Goal: Communication & Community: Answer question/provide support

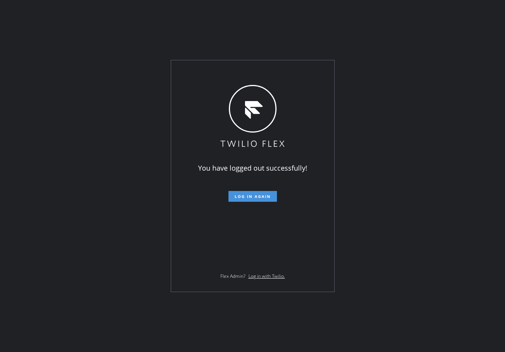
click at [238, 195] on span "Log in again" at bounding box center [253, 196] width 36 height 5
drag, startPoint x: 369, startPoint y: 50, endPoint x: 392, endPoint y: 128, distance: 81.2
click at [369, 50] on div "You have logged out successfully! Log in again Flex Admin? Log in with Twilio." at bounding box center [252, 176] width 505 height 352
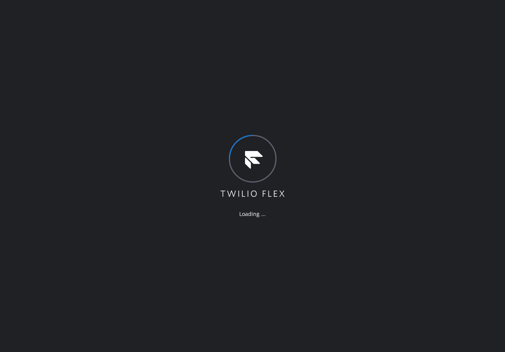
click at [155, 167] on div "Loading ..." at bounding box center [252, 176] width 505 height 352
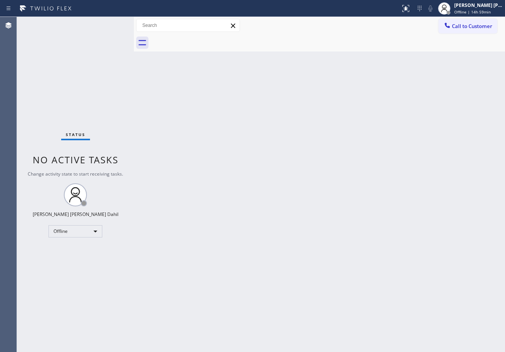
drag, startPoint x: 126, startPoint y: 24, endPoint x: 135, endPoint y: 31, distance: 11.5
click at [134, 31] on div at bounding box center [134, 184] width 0 height 335
click at [261, 198] on div "Back to Dashboard Change Sender ID Customers Technicians Select a contact Outbo…" at bounding box center [319, 184] width 371 height 335
click at [116, 22] on div "Status No active tasks Change activity state to start receiving tasks. [PERSON_…" at bounding box center [75, 184] width 117 height 335
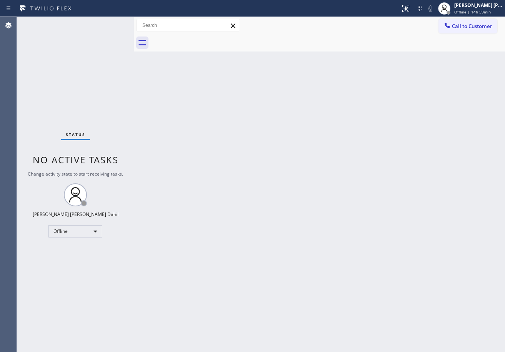
click at [116, 22] on div "Status No active tasks Change activity state to start receiving tasks. [PERSON_…" at bounding box center [75, 184] width 117 height 335
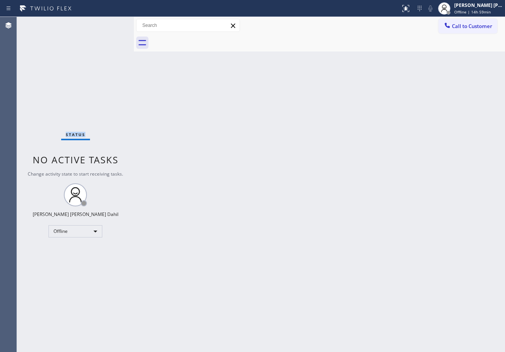
click at [116, 22] on div "Status No active tasks Change activity state to start receiving tasks. [PERSON_…" at bounding box center [75, 184] width 117 height 335
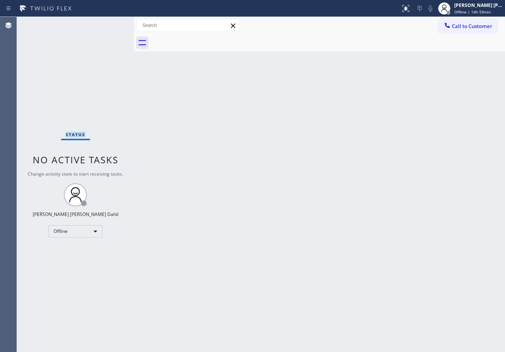
click at [116, 22] on div "Status No active tasks Change activity state to start receiving tasks. [PERSON_…" at bounding box center [75, 184] width 117 height 335
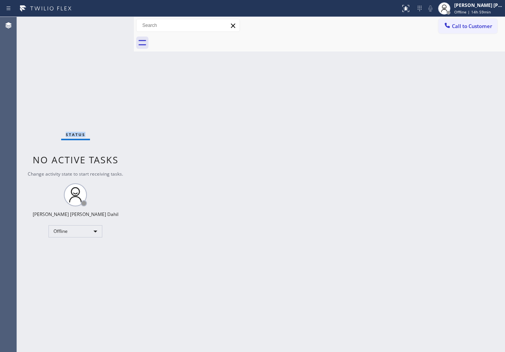
click at [116, 22] on div "Status No active tasks Change activity state to start receiving tasks. [PERSON_…" at bounding box center [75, 184] width 117 height 335
drag, startPoint x: 133, startPoint y: 22, endPoint x: 115, endPoint y: 33, distance: 21.0
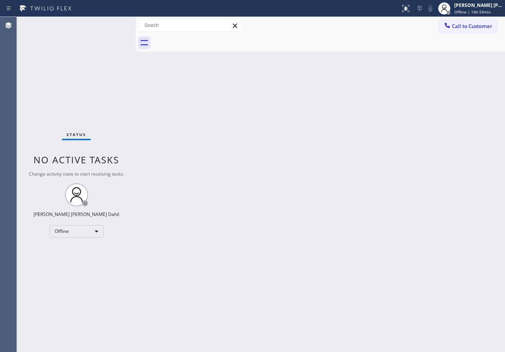
click at [136, 23] on div at bounding box center [136, 184] width 0 height 335
click at [116, 31] on div "Status No active tasks Change activity state to start receiving tasks. [PERSON_…" at bounding box center [76, 184] width 119 height 335
click at [115, 23] on div "Status No active tasks Change activity state to start receiving tasks. [PERSON_…" at bounding box center [76, 184] width 119 height 335
click at [116, 23] on div "Status No active tasks Change activity state to start receiving tasks. [PERSON_…" at bounding box center [76, 184] width 119 height 335
click at [116, 22] on div "Status No active tasks Change activity state to start receiving tasks. [PERSON_…" at bounding box center [76, 184] width 119 height 335
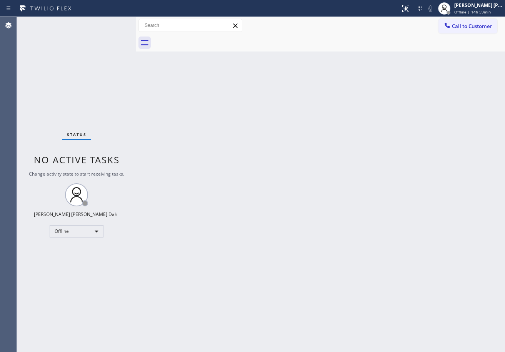
click at [116, 22] on div "Status No active tasks Change activity state to start receiving tasks. [PERSON_…" at bounding box center [76, 184] width 119 height 335
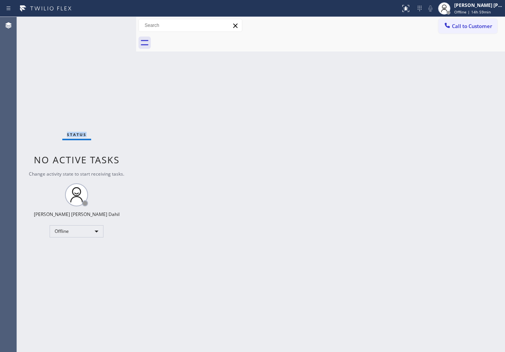
click at [116, 22] on div "Status No active tasks Change activity state to start receiving tasks. [PERSON_…" at bounding box center [76, 184] width 119 height 335
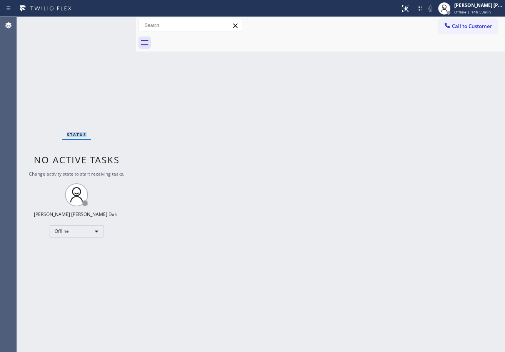
click at [116, 22] on div "Status No active tasks Change activity state to start receiving tasks. [PERSON_…" at bounding box center [76, 184] width 119 height 335
click at [405, 271] on div "Back to Dashboard Change Sender ID Customers Technicians Select a contact Outbo…" at bounding box center [320, 184] width 369 height 335
drag, startPoint x: 479, startPoint y: 12, endPoint x: 465, endPoint y: 22, distance: 17.4
click at [479, 12] on span "Offline | 14h 59min" at bounding box center [472, 11] width 37 height 5
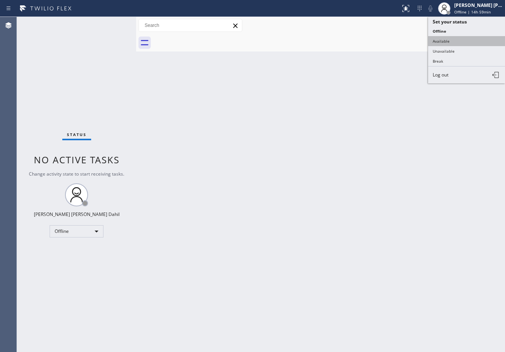
click at [459, 39] on button "Available" at bounding box center [466, 41] width 77 height 10
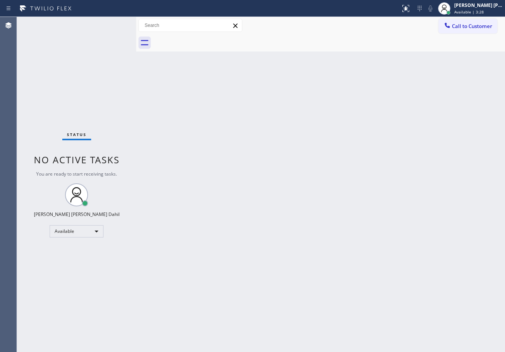
click at [309, 59] on div "Back to Dashboard Change Sender ID Customers Technicians Select a contact Outbo…" at bounding box center [320, 184] width 369 height 335
click at [116, 22] on div "Status No active tasks You are ready to start receiving tasks. [PERSON_NAME] [P…" at bounding box center [76, 184] width 119 height 335
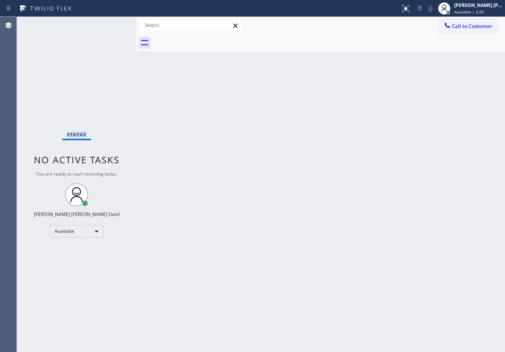
click at [116, 22] on div "Status No active tasks You are ready to start receiving tasks. [PERSON_NAME] [P…" at bounding box center [76, 184] width 119 height 335
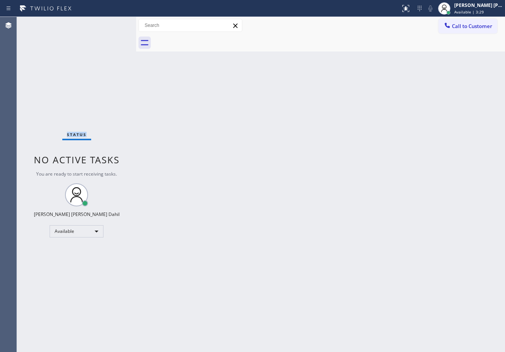
click at [116, 22] on div "Status No active tasks You are ready to start receiving tasks. [PERSON_NAME] [P…" at bounding box center [76, 184] width 119 height 335
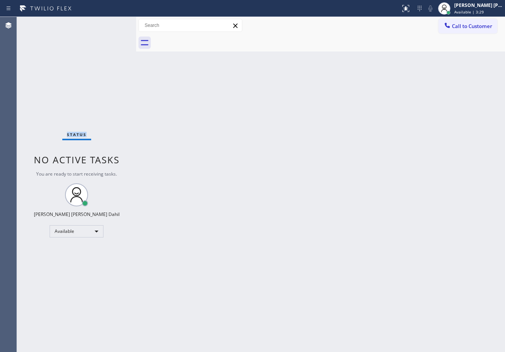
click at [116, 22] on div "Status No active tasks You are ready to start receiving tasks. [PERSON_NAME] [P…" at bounding box center [76, 184] width 119 height 335
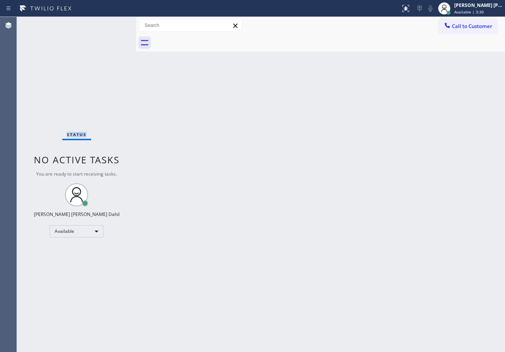
click at [116, 22] on div "Status No active tasks You are ready to start receiving tasks. [PERSON_NAME] [P…" at bounding box center [76, 184] width 119 height 335
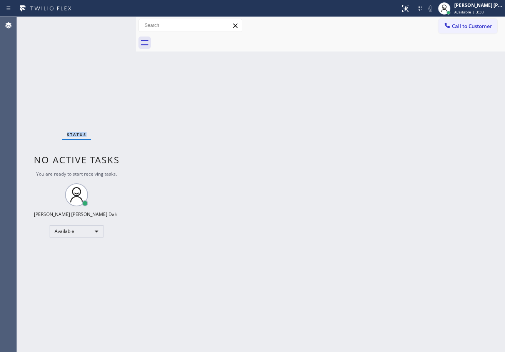
click at [116, 22] on div "Status No active tasks You are ready to start receiving tasks. [PERSON_NAME] [P…" at bounding box center [76, 184] width 119 height 335
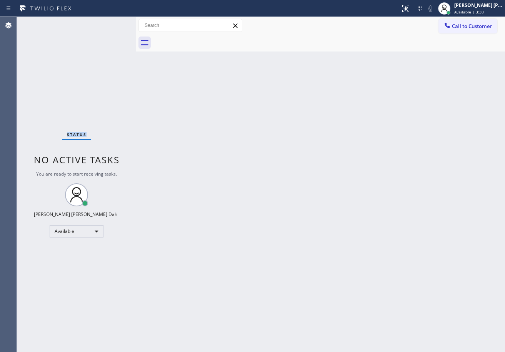
click at [116, 22] on div "Status No active tasks You are ready to start receiving tasks. [PERSON_NAME] [P…" at bounding box center [76, 184] width 119 height 335
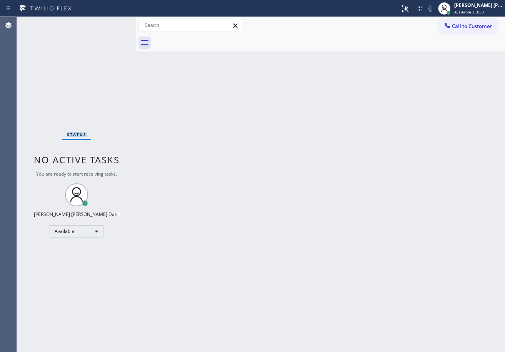
click at [116, 22] on div "Status No active tasks You are ready to start receiving tasks. [PERSON_NAME] [P…" at bounding box center [76, 184] width 119 height 335
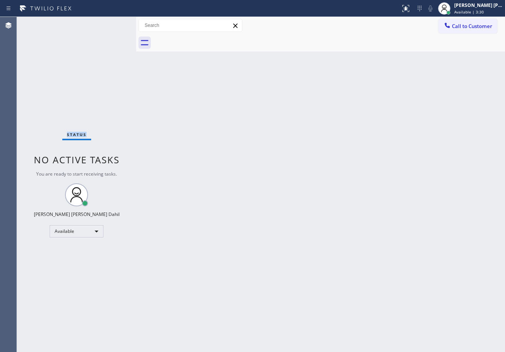
click at [116, 22] on div "Status No active tasks You are ready to start receiving tasks. [PERSON_NAME] [P…" at bounding box center [76, 184] width 119 height 335
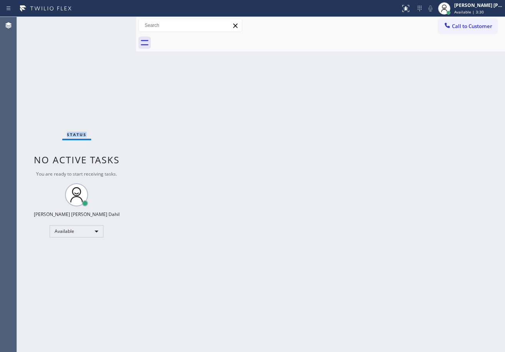
click at [116, 22] on div "Status No active tasks You are ready to start receiving tasks. [PERSON_NAME] [P…" at bounding box center [76, 184] width 119 height 335
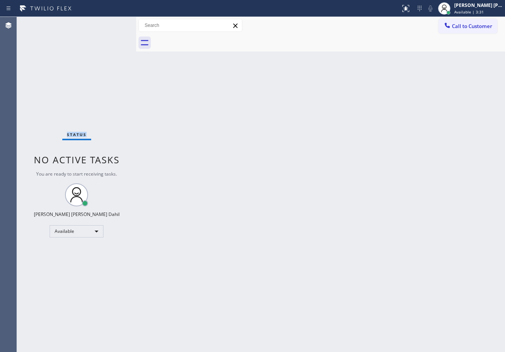
click at [116, 22] on div "Status No active tasks You are ready to start receiving tasks. [PERSON_NAME] [P…" at bounding box center [76, 184] width 119 height 335
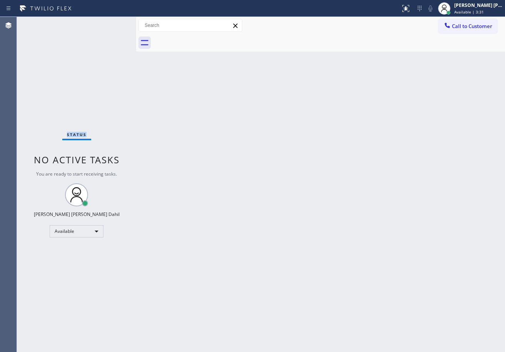
click at [116, 22] on div "Status No active tasks You are ready to start receiving tasks. [PERSON_NAME] [P…" at bounding box center [76, 184] width 119 height 335
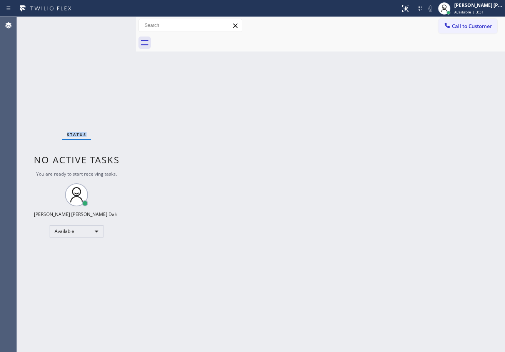
click at [116, 22] on div "Status No active tasks You are ready to start receiving tasks. [PERSON_NAME] [P…" at bounding box center [76, 184] width 119 height 335
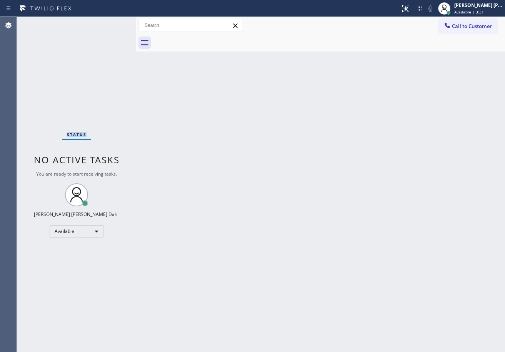
click at [116, 22] on div "Status No active tasks You are ready to start receiving tasks. [PERSON_NAME] [P…" at bounding box center [76, 184] width 119 height 335
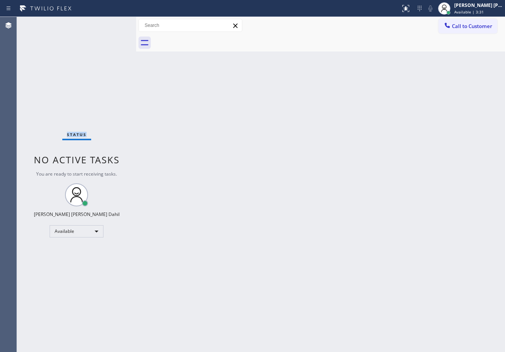
click at [116, 22] on div "Status No active tasks You are ready to start receiving tasks. [PERSON_NAME] [P…" at bounding box center [76, 184] width 119 height 335
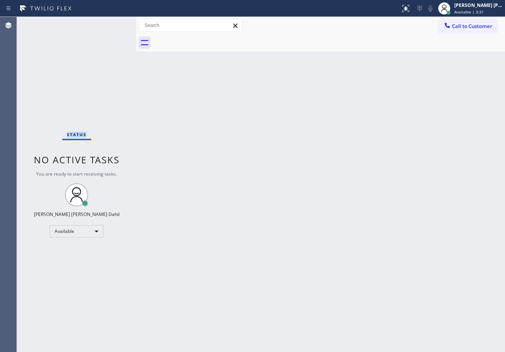
click at [116, 22] on div "Status No active tasks You are ready to start receiving tasks. [PERSON_NAME] [P…" at bounding box center [76, 184] width 119 height 335
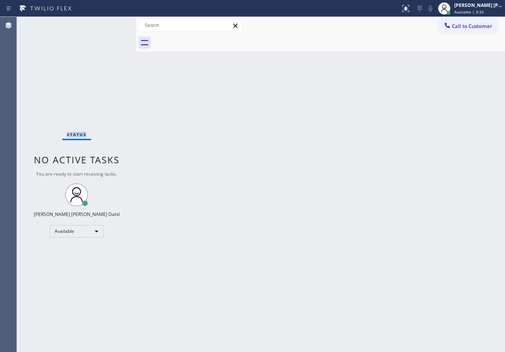
click at [116, 22] on div "Status No active tasks You are ready to start receiving tasks. [PERSON_NAME] [P…" at bounding box center [76, 184] width 119 height 335
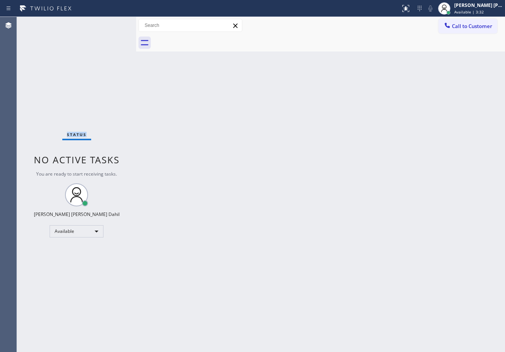
click at [116, 22] on div "Status No active tasks You are ready to start receiving tasks. [PERSON_NAME] [P…" at bounding box center [76, 184] width 119 height 335
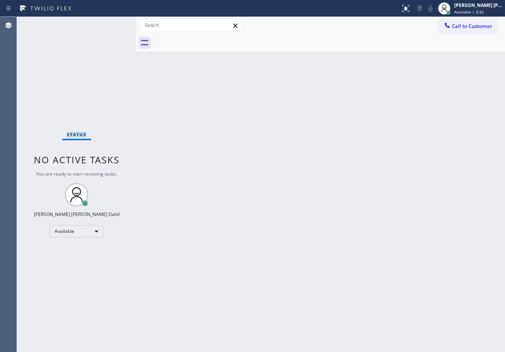
click at [116, 22] on div "Status No active tasks You are ready to start receiving tasks. [PERSON_NAME] [P…" at bounding box center [76, 184] width 119 height 335
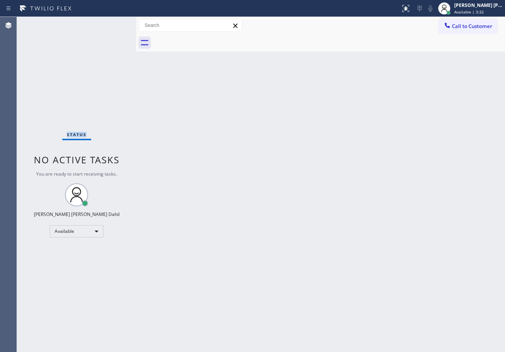
click at [116, 22] on div "Status No active tasks You are ready to start receiving tasks. [PERSON_NAME] [P…" at bounding box center [76, 184] width 119 height 335
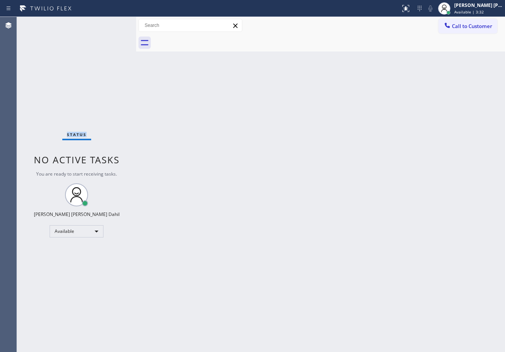
click at [116, 22] on div "Status No active tasks You are ready to start receiving tasks. [PERSON_NAME] [P…" at bounding box center [76, 184] width 119 height 335
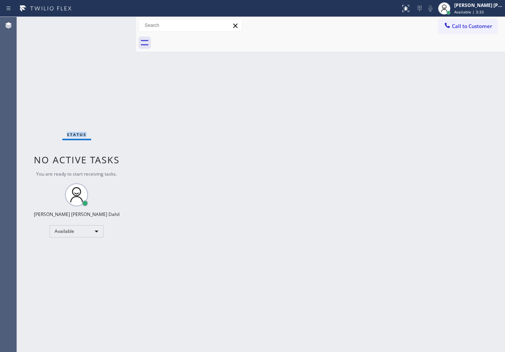
click at [116, 22] on div "Status No active tasks You are ready to start receiving tasks. [PERSON_NAME] [P…" at bounding box center [76, 184] width 119 height 335
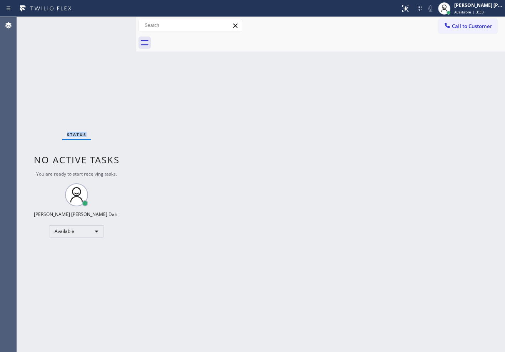
click at [116, 22] on div "Status No active tasks You are ready to start receiving tasks. [PERSON_NAME] [P…" at bounding box center [76, 184] width 119 height 335
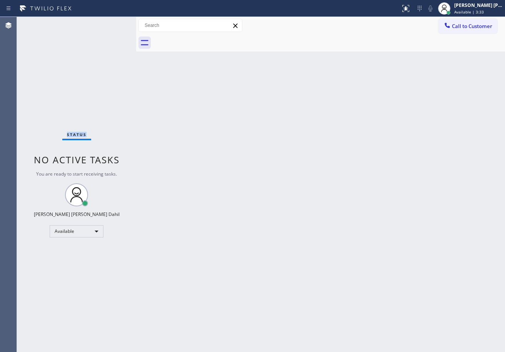
click at [116, 22] on div "Status No active tasks You are ready to start receiving tasks. [PERSON_NAME] [P…" at bounding box center [76, 184] width 119 height 335
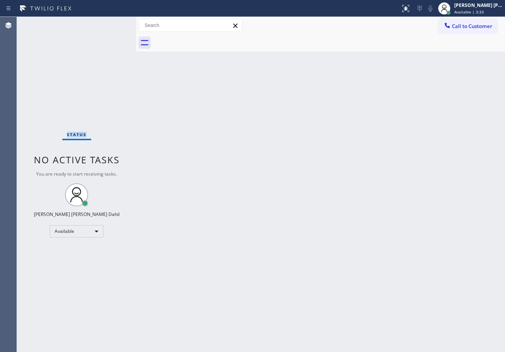
click at [116, 22] on div "Status No active tasks You are ready to start receiving tasks. [PERSON_NAME] [P…" at bounding box center [76, 184] width 119 height 335
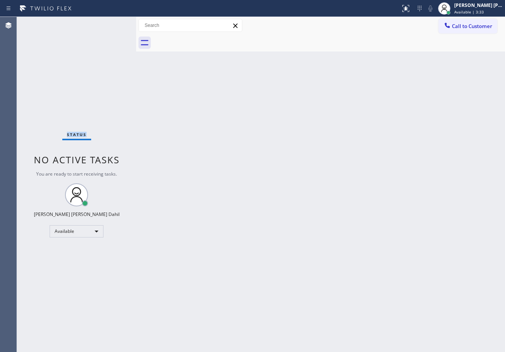
click at [116, 22] on div "Status No active tasks You are ready to start receiving tasks. [PERSON_NAME] [P…" at bounding box center [76, 184] width 119 height 335
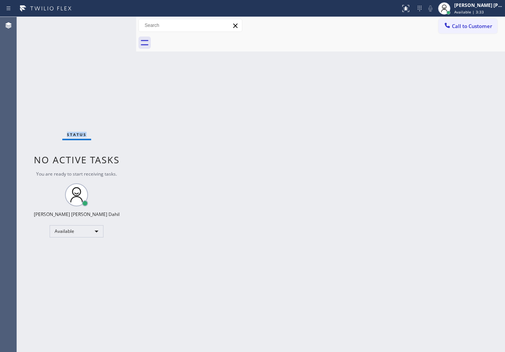
click at [116, 22] on div "Status No active tasks You are ready to start receiving tasks. [PERSON_NAME] [P…" at bounding box center [76, 184] width 119 height 335
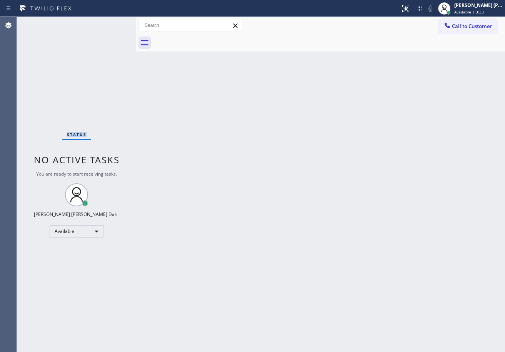
click at [116, 22] on div "Status No active tasks You are ready to start receiving tasks. [PERSON_NAME] [P…" at bounding box center [76, 184] width 119 height 335
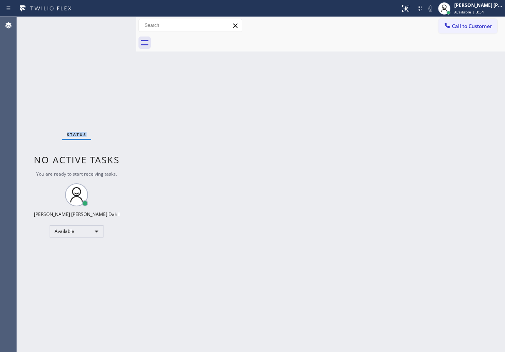
click at [116, 22] on div "Status No active tasks You are ready to start receiving tasks. [PERSON_NAME] [P…" at bounding box center [76, 184] width 119 height 335
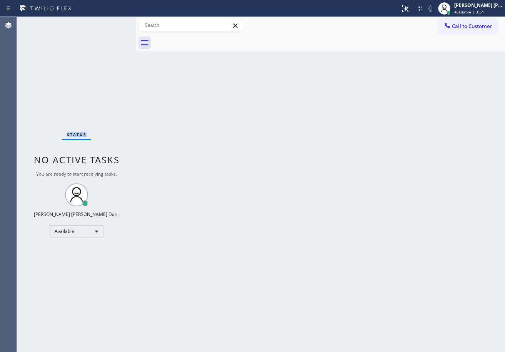
click at [116, 22] on div "Status No active tasks You are ready to start receiving tasks. [PERSON_NAME] [P…" at bounding box center [76, 184] width 119 height 335
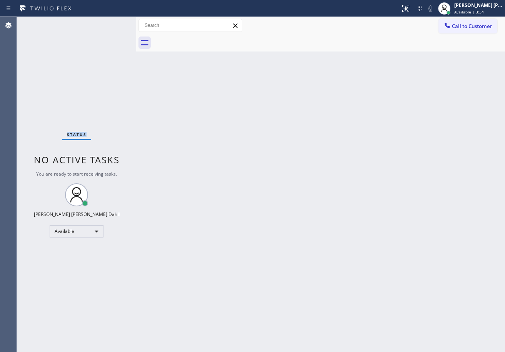
click at [116, 22] on div "Status No active tasks You are ready to start receiving tasks. [PERSON_NAME] [P…" at bounding box center [76, 184] width 119 height 335
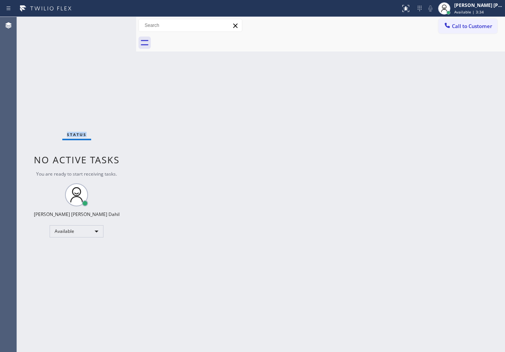
click at [116, 22] on div "Status No active tasks You are ready to start receiving tasks. [PERSON_NAME] [P…" at bounding box center [76, 184] width 119 height 335
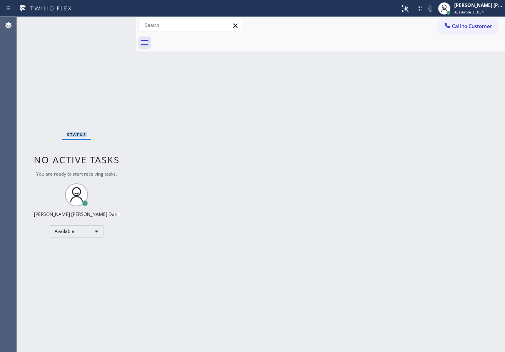
click at [116, 22] on div "Status No active tasks You are ready to start receiving tasks. [PERSON_NAME] [P…" at bounding box center [76, 184] width 119 height 335
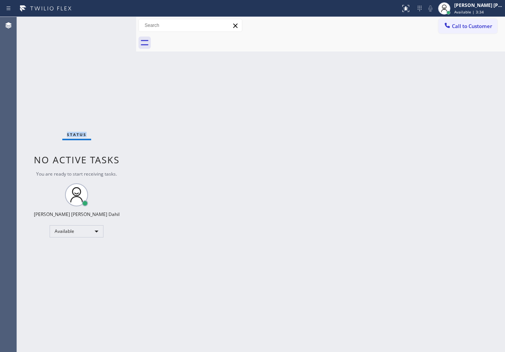
click at [116, 22] on div "Status No active tasks You are ready to start receiving tasks. [PERSON_NAME] [P…" at bounding box center [76, 184] width 119 height 335
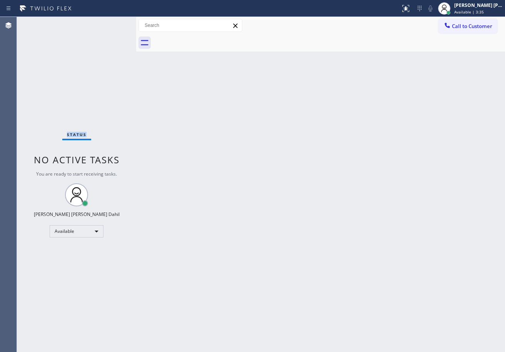
click at [116, 22] on div "Status No active tasks You are ready to start receiving tasks. [PERSON_NAME] [P…" at bounding box center [76, 184] width 119 height 335
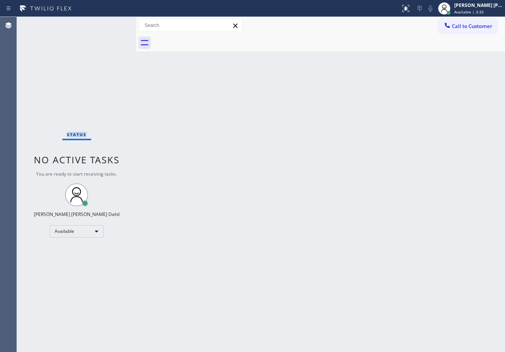
click at [116, 22] on div "Status No active tasks You are ready to start receiving tasks. [PERSON_NAME] [P…" at bounding box center [76, 184] width 119 height 335
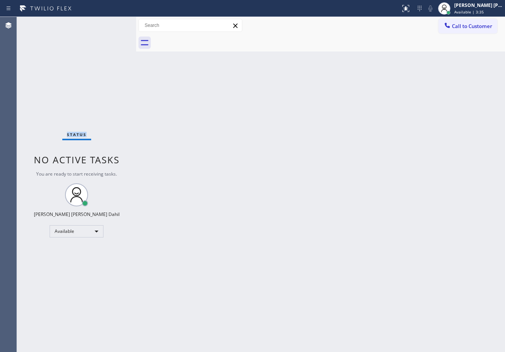
click at [116, 22] on div "Status No active tasks You are ready to start receiving tasks. [PERSON_NAME] [P…" at bounding box center [76, 184] width 119 height 335
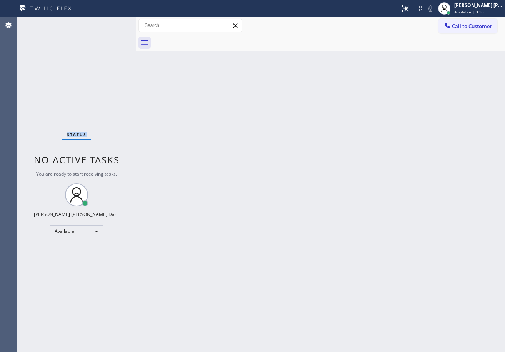
click at [116, 22] on div "Status No active tasks You are ready to start receiving tasks. [PERSON_NAME] [P…" at bounding box center [76, 184] width 119 height 335
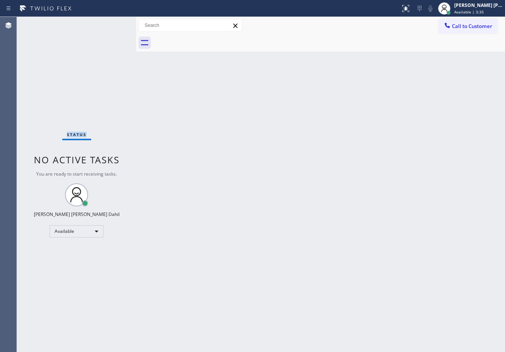
click at [116, 22] on div "Status No active tasks You are ready to start receiving tasks. [PERSON_NAME] [P…" at bounding box center [76, 184] width 119 height 335
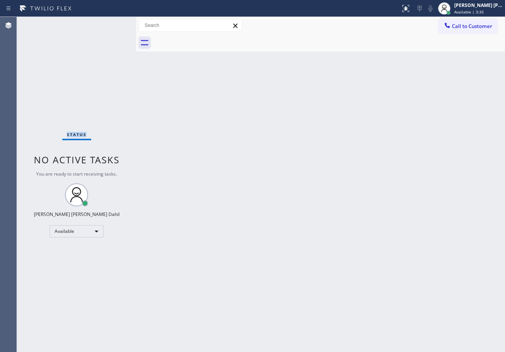
click at [116, 22] on div "Status No active tasks You are ready to start receiving tasks. [PERSON_NAME] [P…" at bounding box center [76, 184] width 119 height 335
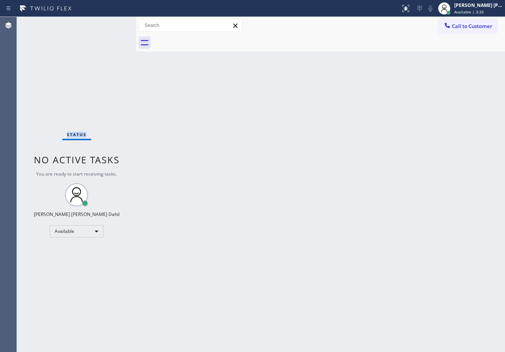
click at [116, 22] on div "Status No active tasks You are ready to start receiving tasks. [PERSON_NAME] [P…" at bounding box center [76, 184] width 119 height 335
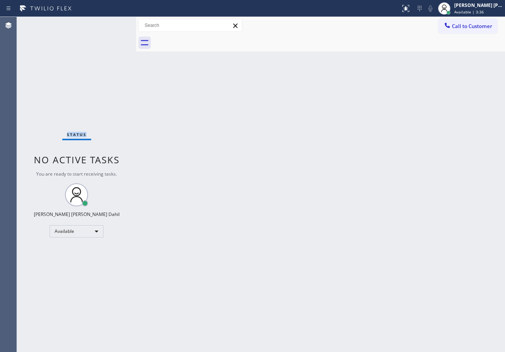
click at [116, 22] on div "Status No active tasks You are ready to start receiving tasks. [PERSON_NAME] [P…" at bounding box center [76, 184] width 119 height 335
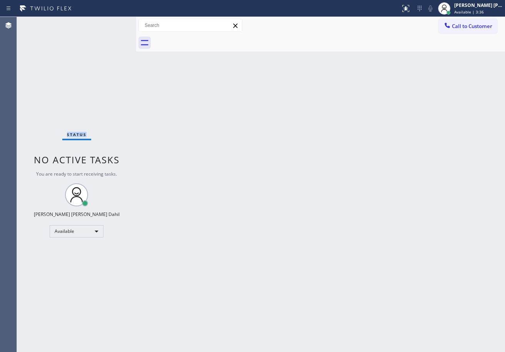
click at [116, 22] on div "Status No active tasks You are ready to start receiving tasks. [PERSON_NAME] [P…" at bounding box center [76, 184] width 119 height 335
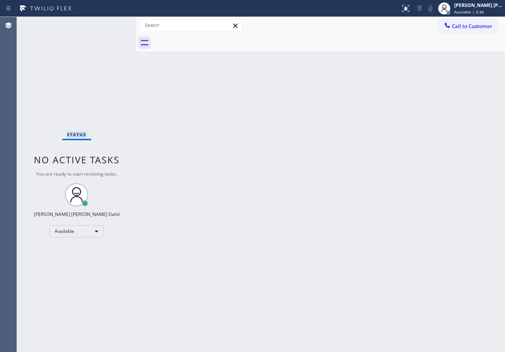
click at [116, 22] on div "Status No active tasks You are ready to start receiving tasks. [PERSON_NAME] [P…" at bounding box center [76, 184] width 119 height 335
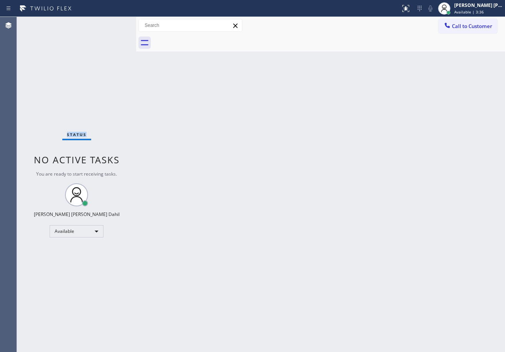
click at [116, 22] on div "Status No active tasks You are ready to start receiving tasks. [PERSON_NAME] [P…" at bounding box center [76, 184] width 119 height 335
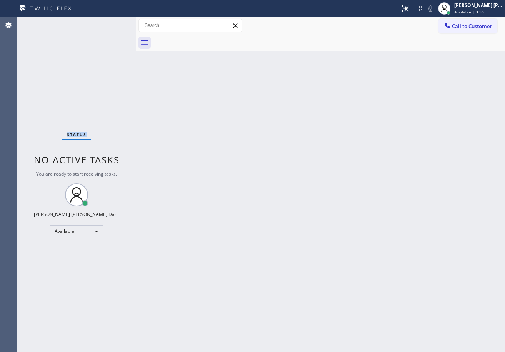
click at [116, 22] on div "Status No active tasks You are ready to start receiving tasks. [PERSON_NAME] [P…" at bounding box center [76, 184] width 119 height 335
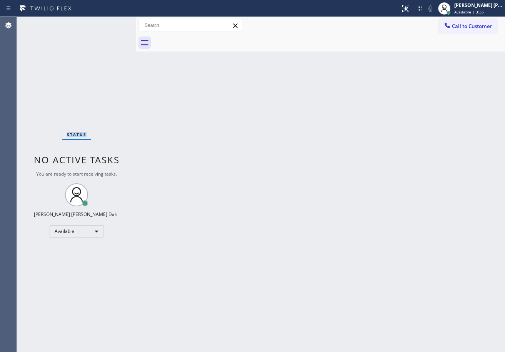
click at [116, 22] on div "Status No active tasks You are ready to start receiving tasks. [PERSON_NAME] [P…" at bounding box center [76, 184] width 119 height 335
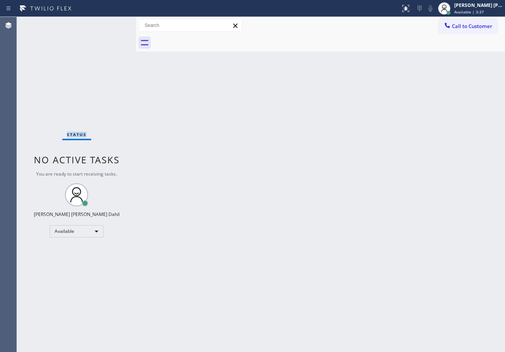
click at [116, 22] on div "Status No active tasks You are ready to start receiving tasks. [PERSON_NAME] [P…" at bounding box center [76, 184] width 119 height 335
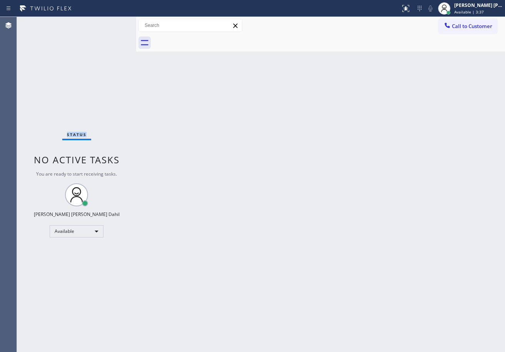
click at [116, 22] on div "Status No active tasks You are ready to start receiving tasks. [PERSON_NAME] [P…" at bounding box center [76, 184] width 119 height 335
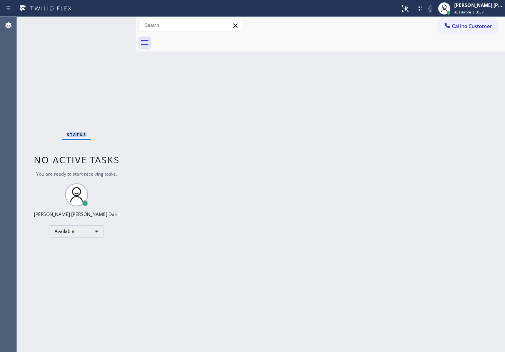
click at [116, 22] on div "Status No active tasks You are ready to start receiving tasks. [PERSON_NAME] [P…" at bounding box center [76, 184] width 119 height 335
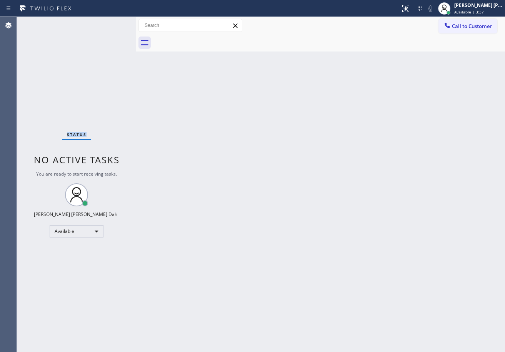
click at [116, 22] on div "Status No active tasks You are ready to start receiving tasks. [PERSON_NAME] [P…" at bounding box center [76, 184] width 119 height 335
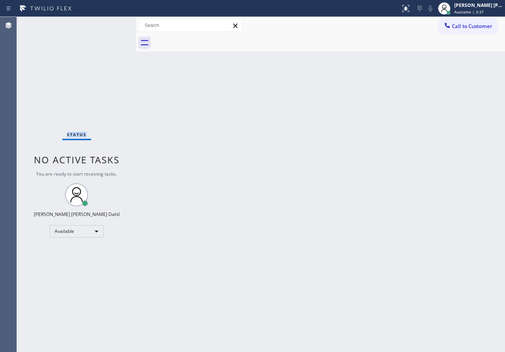
click at [116, 22] on div "Status No active tasks You are ready to start receiving tasks. [PERSON_NAME] [P…" at bounding box center [76, 184] width 119 height 335
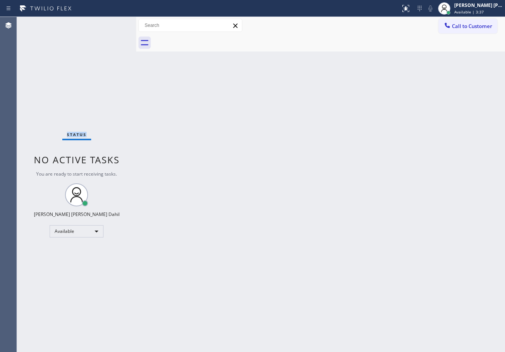
click at [116, 22] on div "Status No active tasks You are ready to start receiving tasks. [PERSON_NAME] [P…" at bounding box center [76, 184] width 119 height 335
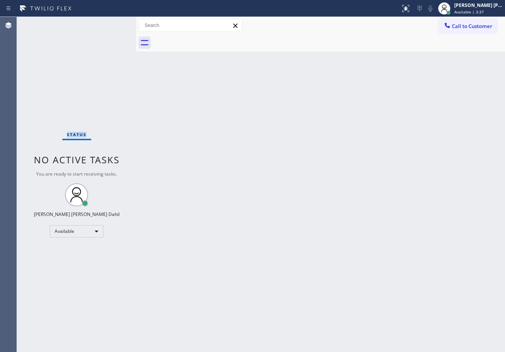
click at [116, 22] on div "Status No active tasks You are ready to start receiving tasks. [PERSON_NAME] [P…" at bounding box center [76, 184] width 119 height 335
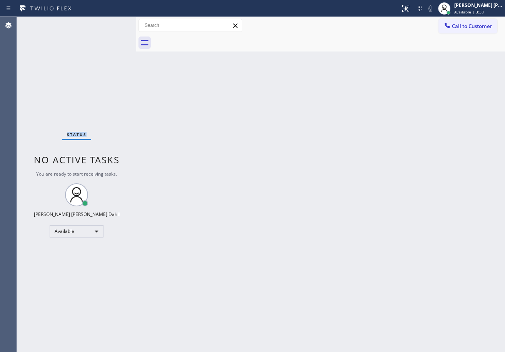
click at [116, 22] on div "Status No active tasks You are ready to start receiving tasks. [PERSON_NAME] [P…" at bounding box center [76, 184] width 119 height 335
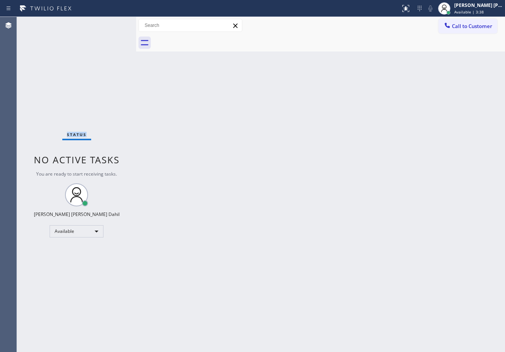
click at [116, 22] on div "Status No active tasks You are ready to start receiving tasks. [PERSON_NAME] [P…" at bounding box center [76, 184] width 119 height 335
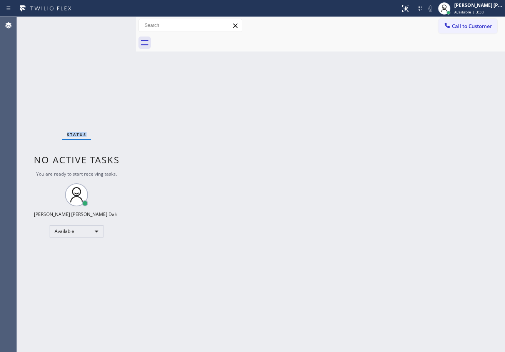
click at [116, 22] on div "Status No active tasks You are ready to start receiving tasks. [PERSON_NAME] [P…" at bounding box center [76, 184] width 119 height 335
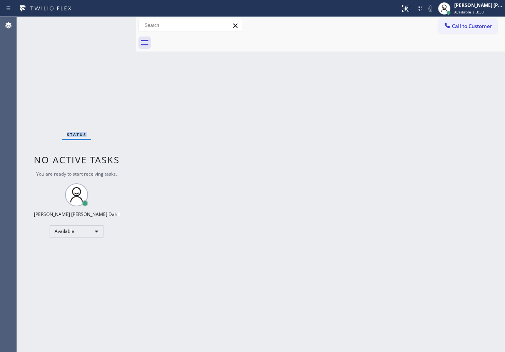
click at [116, 22] on div "Status No active tasks You are ready to start receiving tasks. [PERSON_NAME] [P…" at bounding box center [76, 184] width 119 height 335
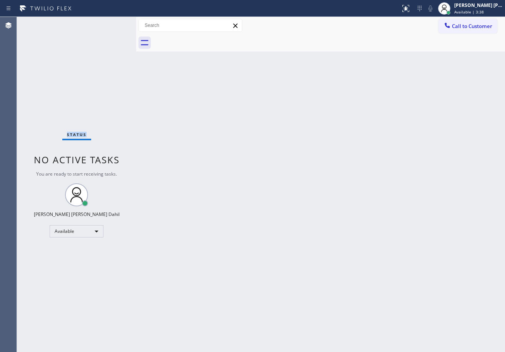
click at [116, 22] on div "Status No active tasks You are ready to start receiving tasks. [PERSON_NAME] [P…" at bounding box center [76, 184] width 119 height 335
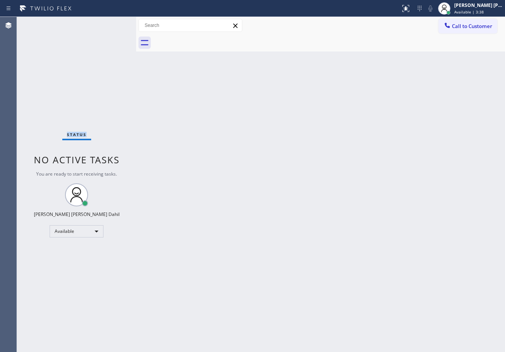
click at [116, 22] on div "Status No active tasks You are ready to start receiving tasks. [PERSON_NAME] [P…" at bounding box center [76, 184] width 119 height 335
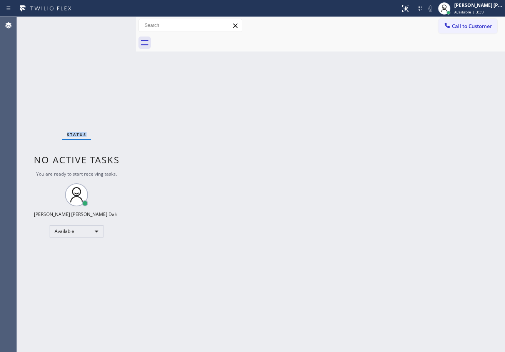
click at [116, 22] on div "Status No active tasks You are ready to start receiving tasks. [PERSON_NAME] [P…" at bounding box center [76, 184] width 119 height 335
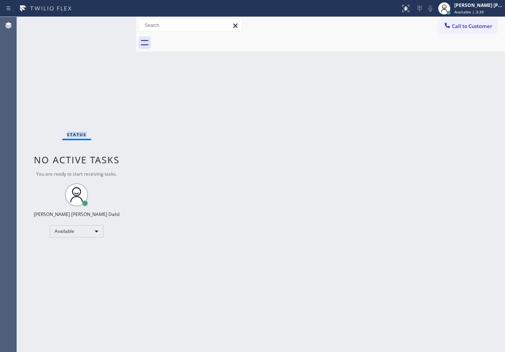
click at [116, 22] on div "Status No active tasks You are ready to start receiving tasks. [PERSON_NAME] [P…" at bounding box center [76, 184] width 119 height 335
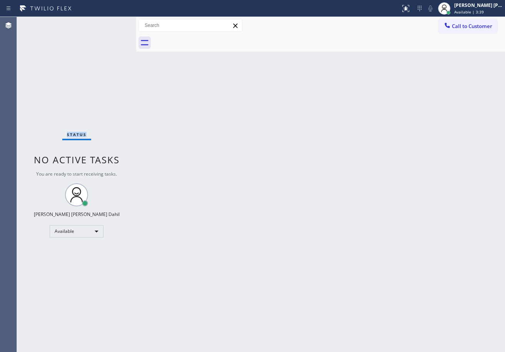
click at [116, 22] on div "Status No active tasks You are ready to start receiving tasks. [PERSON_NAME] [P…" at bounding box center [76, 184] width 119 height 335
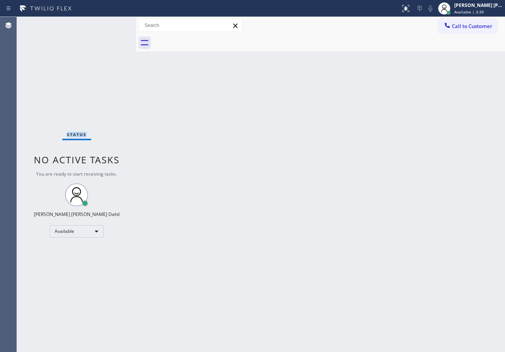
click at [116, 22] on div "Status No active tasks You are ready to start receiving tasks. [PERSON_NAME] [P…" at bounding box center [76, 184] width 119 height 335
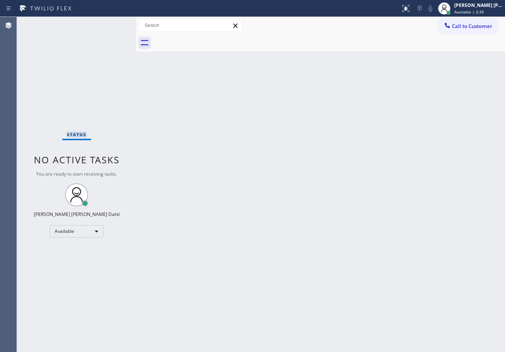
click at [116, 22] on div "Status No active tasks You are ready to start receiving tasks. [PERSON_NAME] [P…" at bounding box center [76, 184] width 119 height 335
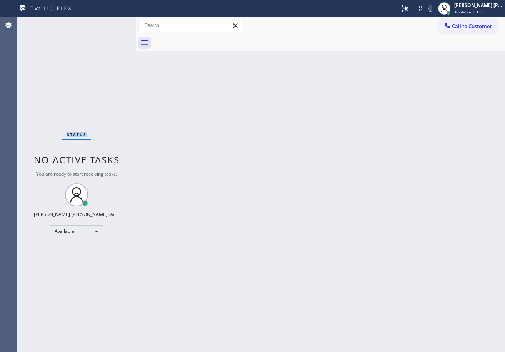
click at [116, 22] on div "Status No active tasks You are ready to start receiving tasks. [PERSON_NAME] [P…" at bounding box center [76, 184] width 119 height 335
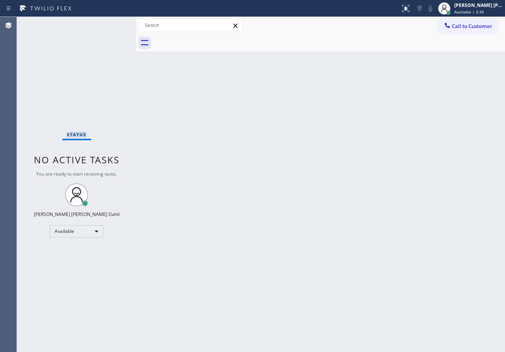
click at [116, 22] on div "Status No active tasks You are ready to start receiving tasks. [PERSON_NAME] [P…" at bounding box center [76, 184] width 119 height 335
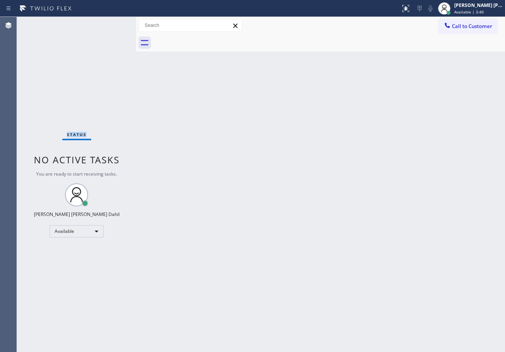
click at [116, 22] on div "Status No active tasks You are ready to start receiving tasks. [PERSON_NAME] [P…" at bounding box center [76, 184] width 119 height 335
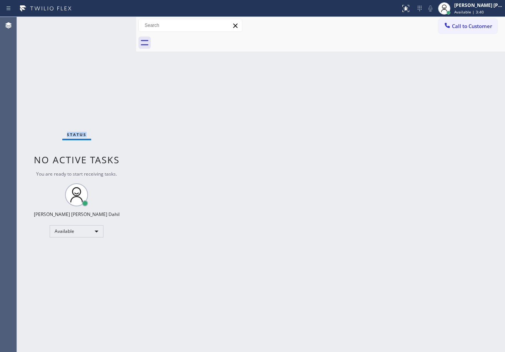
click at [116, 22] on div "Status No active tasks You are ready to start receiving tasks. [PERSON_NAME] [P…" at bounding box center [76, 184] width 119 height 335
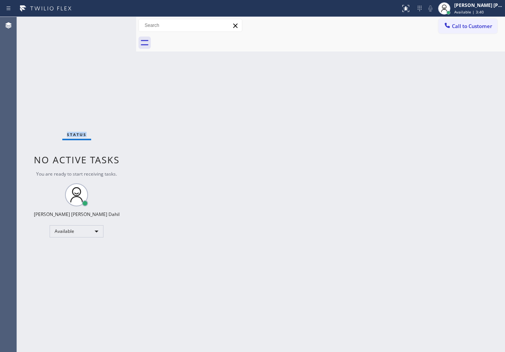
click at [116, 22] on div "Status No active tasks You are ready to start receiving tasks. [PERSON_NAME] [P…" at bounding box center [76, 184] width 119 height 335
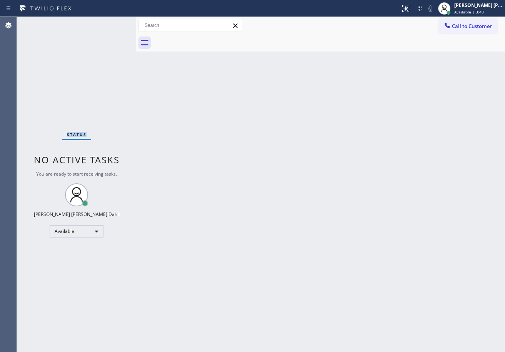
click at [116, 22] on div "Status No active tasks You are ready to start receiving tasks. [PERSON_NAME] [P…" at bounding box center [76, 184] width 119 height 335
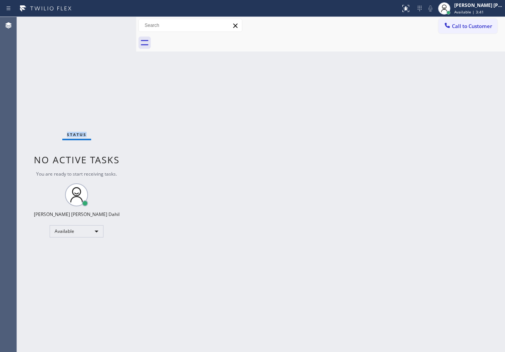
click at [116, 22] on div "Status No active tasks You are ready to start receiving tasks. [PERSON_NAME] [P…" at bounding box center [76, 184] width 119 height 335
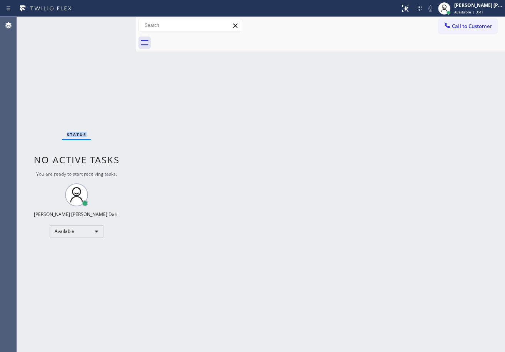
click at [116, 22] on div "Status No active tasks You are ready to start receiving tasks. [PERSON_NAME] [P…" at bounding box center [76, 184] width 119 height 335
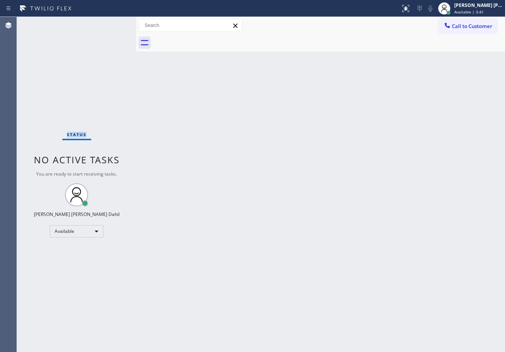
click at [116, 22] on div "Status No active tasks You are ready to start receiving tasks. [PERSON_NAME] [P…" at bounding box center [76, 184] width 119 height 335
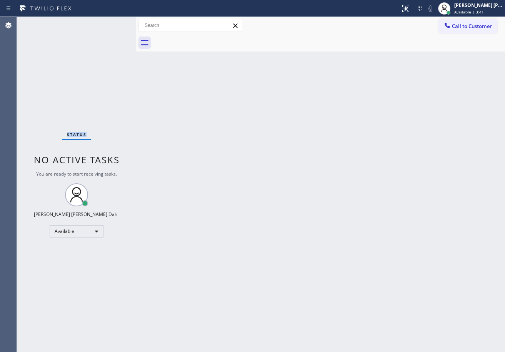
click at [116, 22] on div "Status No active tasks You are ready to start receiving tasks. [PERSON_NAME] [P…" at bounding box center [76, 184] width 119 height 335
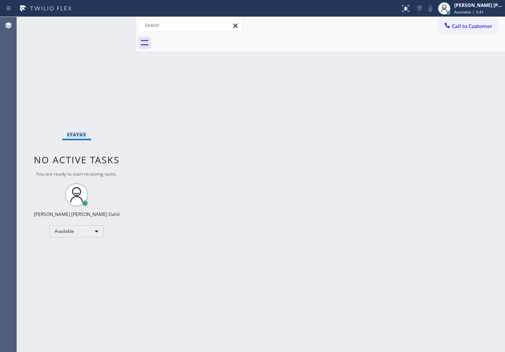
click at [116, 22] on div "Status No active tasks You are ready to start receiving tasks. [PERSON_NAME] [P…" at bounding box center [76, 184] width 119 height 335
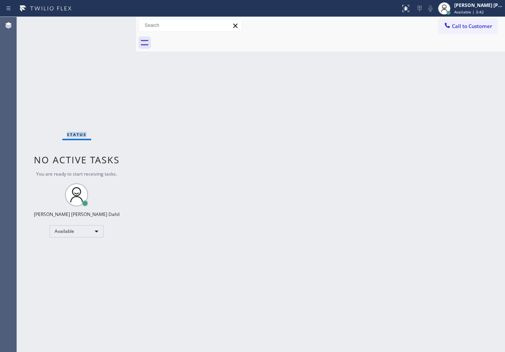
click at [116, 22] on div "Status No active tasks You are ready to start receiving tasks. [PERSON_NAME] [P…" at bounding box center [76, 184] width 119 height 335
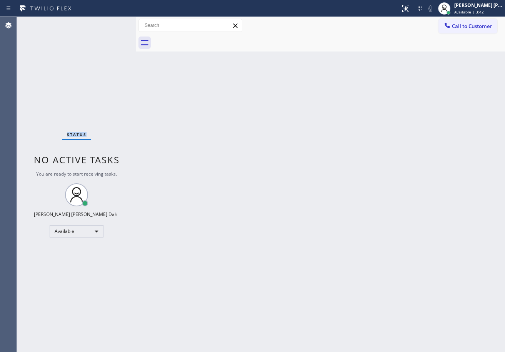
click at [116, 22] on div "Status No active tasks You are ready to start receiving tasks. [PERSON_NAME] [P…" at bounding box center [76, 184] width 119 height 335
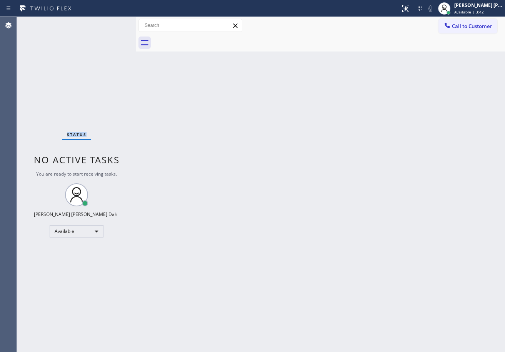
click at [116, 22] on div "Status No active tasks You are ready to start receiving tasks. [PERSON_NAME] [P…" at bounding box center [76, 184] width 119 height 335
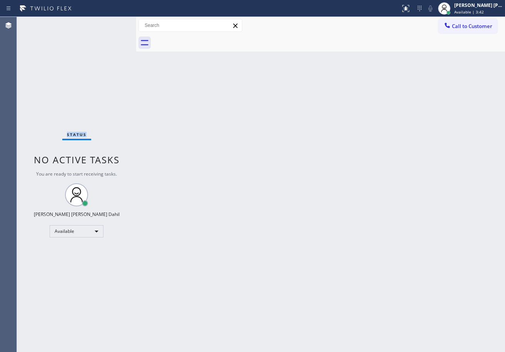
click at [116, 22] on div "Status No active tasks You are ready to start receiving tasks. [PERSON_NAME] [P…" at bounding box center [76, 184] width 119 height 335
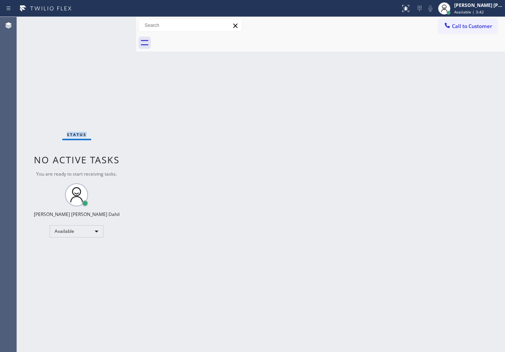
click at [116, 22] on div "Status No active tasks You are ready to start receiving tasks. [PERSON_NAME] [P…" at bounding box center [76, 184] width 119 height 335
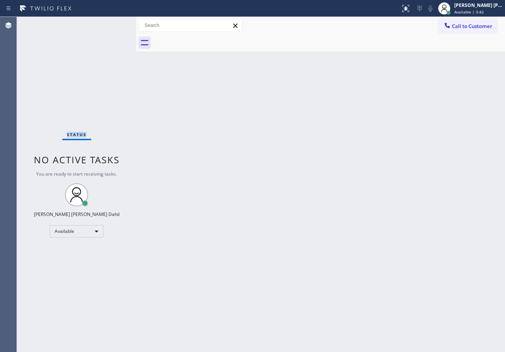
click at [116, 22] on div "Status No active tasks You are ready to start receiving tasks. [PERSON_NAME] [P…" at bounding box center [76, 184] width 119 height 335
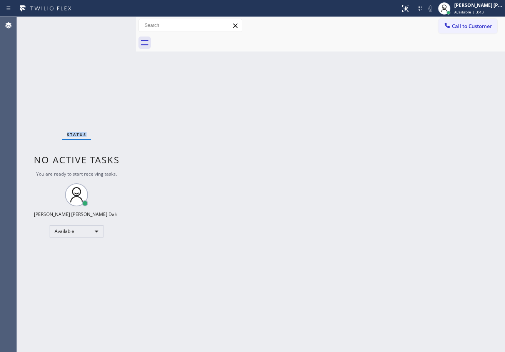
click at [116, 22] on div "Status No active tasks You are ready to start receiving tasks. [PERSON_NAME] [P…" at bounding box center [76, 184] width 119 height 335
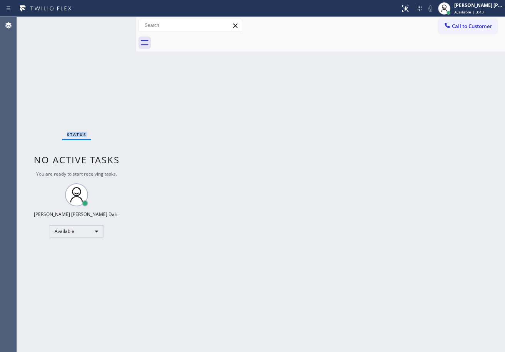
click at [116, 22] on div "Status No active tasks You are ready to start receiving tasks. [PERSON_NAME] [P…" at bounding box center [76, 184] width 119 height 335
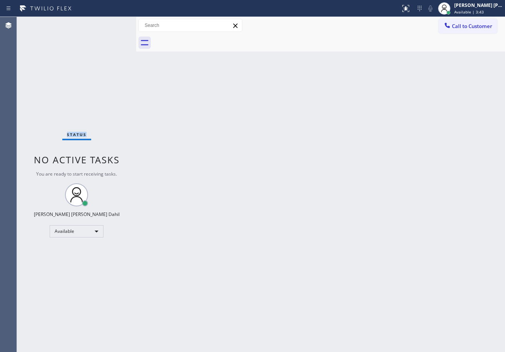
click at [116, 22] on div "Status No active tasks You are ready to start receiving tasks. [PERSON_NAME] [P…" at bounding box center [76, 184] width 119 height 335
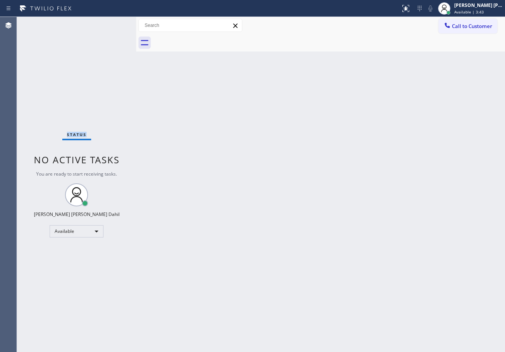
click at [116, 22] on div "Status No active tasks You are ready to start receiving tasks. [PERSON_NAME] [P…" at bounding box center [76, 184] width 119 height 335
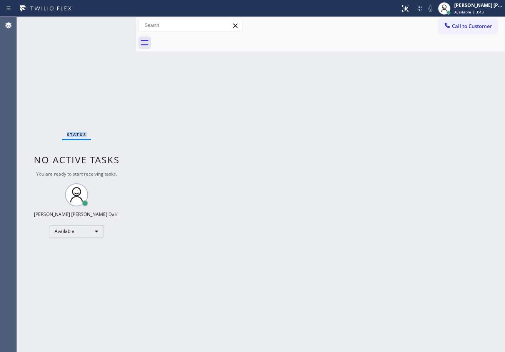
click at [116, 22] on div "Status No active tasks You are ready to start receiving tasks. [PERSON_NAME] [P…" at bounding box center [76, 184] width 119 height 335
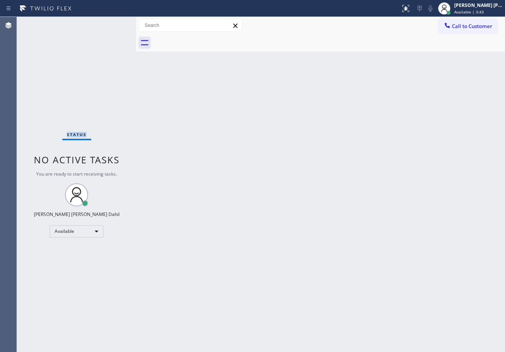
click at [116, 22] on div "Status No active tasks You are ready to start receiving tasks. [PERSON_NAME] [P…" at bounding box center [76, 184] width 119 height 335
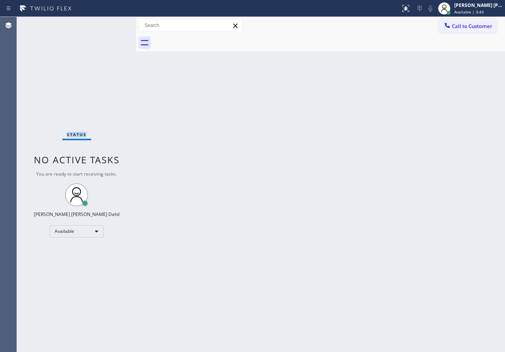
click at [116, 22] on div "Status No active tasks You are ready to start receiving tasks. [PERSON_NAME] [P…" at bounding box center [76, 184] width 119 height 335
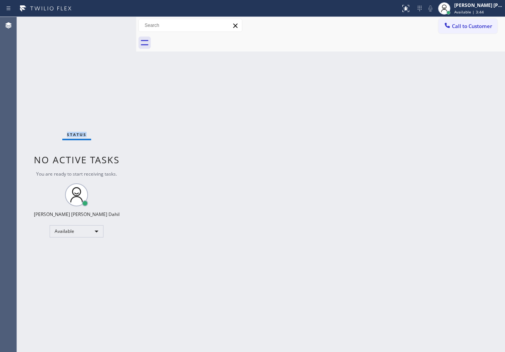
click at [116, 22] on div "Status No active tasks You are ready to start receiving tasks. [PERSON_NAME] [P…" at bounding box center [76, 184] width 119 height 335
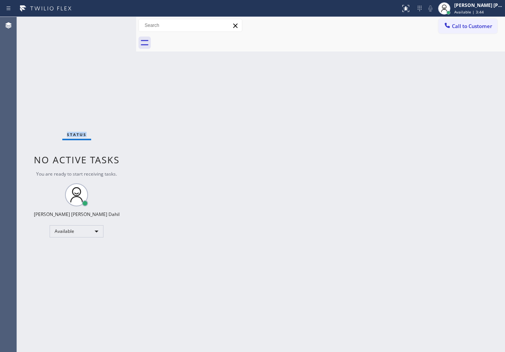
click at [116, 22] on div "Status No active tasks You are ready to start receiving tasks. [PERSON_NAME] [P…" at bounding box center [76, 184] width 119 height 335
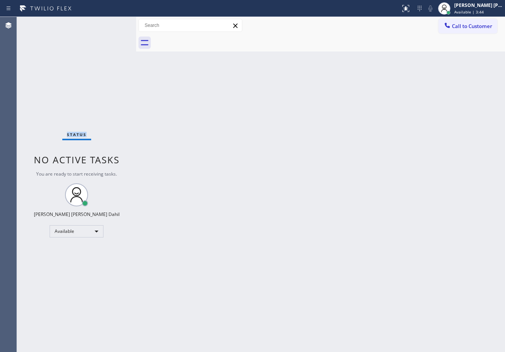
click at [116, 22] on div "Status No active tasks You are ready to start receiving tasks. [PERSON_NAME] [P…" at bounding box center [76, 184] width 119 height 335
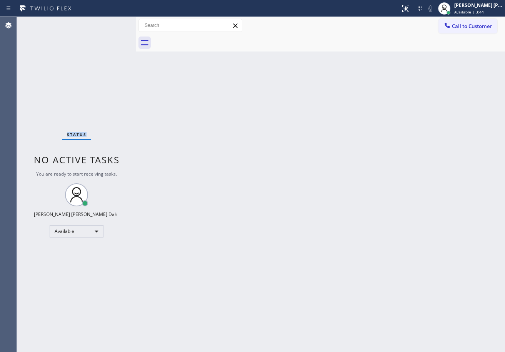
click at [116, 22] on div "Status No active tasks You are ready to start receiving tasks. [PERSON_NAME] [P…" at bounding box center [76, 184] width 119 height 335
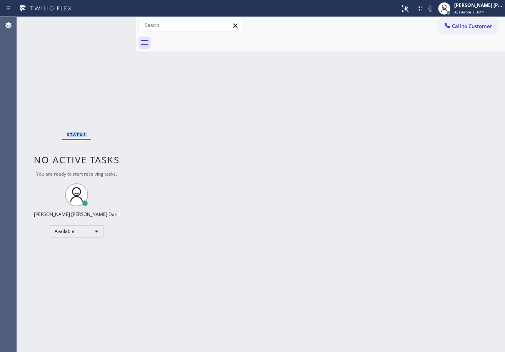
click at [116, 22] on div "Status No active tasks You are ready to start receiving tasks. [PERSON_NAME] [P…" at bounding box center [76, 184] width 119 height 335
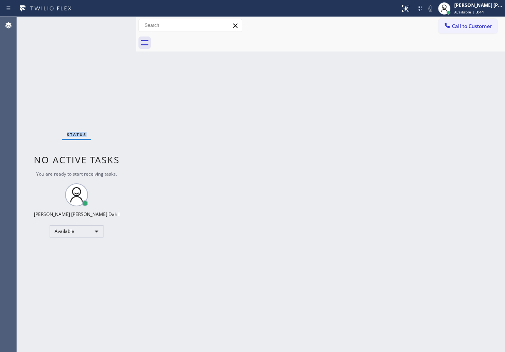
click at [116, 22] on div "Status No active tasks You are ready to start receiving tasks. [PERSON_NAME] [P…" at bounding box center [76, 184] width 119 height 335
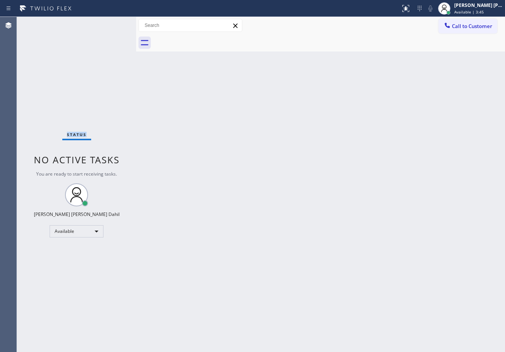
click at [116, 22] on div "Status No active tasks You are ready to start receiving tasks. [PERSON_NAME] [P…" at bounding box center [76, 184] width 119 height 335
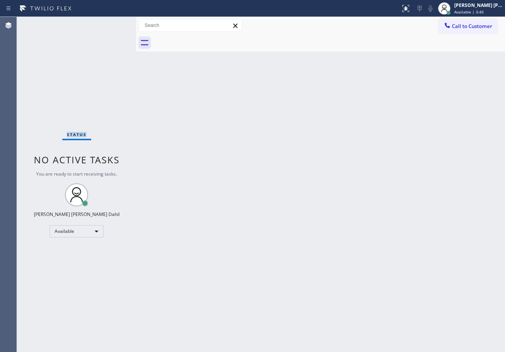
click at [116, 22] on div "Status No active tasks You are ready to start receiving tasks. [PERSON_NAME] [P…" at bounding box center [76, 184] width 119 height 335
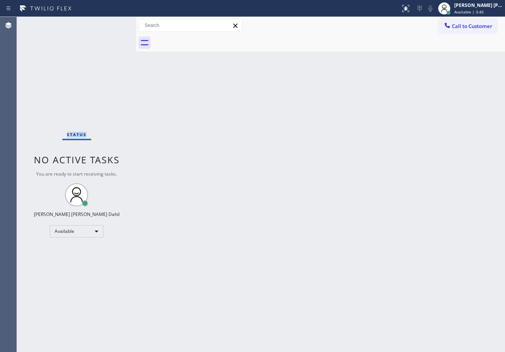
click at [116, 22] on div "Status No active tasks You are ready to start receiving tasks. [PERSON_NAME] [P…" at bounding box center [76, 184] width 119 height 335
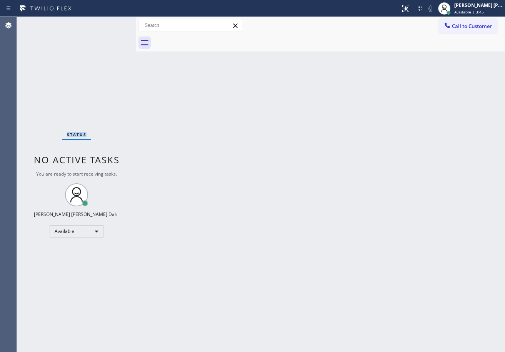
click at [116, 22] on div "Status No active tasks You are ready to start receiving tasks. [PERSON_NAME] [P…" at bounding box center [76, 184] width 119 height 335
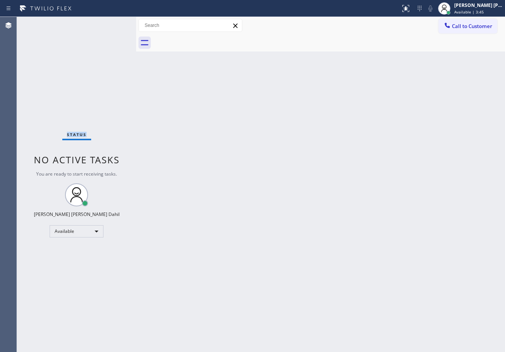
click at [116, 22] on div "Status No active tasks You are ready to start receiving tasks. [PERSON_NAME] [P…" at bounding box center [76, 184] width 119 height 335
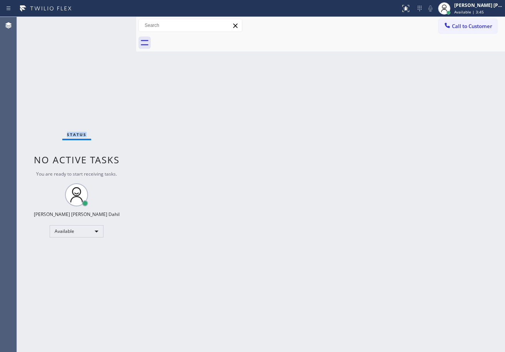
click at [116, 22] on div "Status No active tasks You are ready to start receiving tasks. [PERSON_NAME] [P…" at bounding box center [76, 184] width 119 height 335
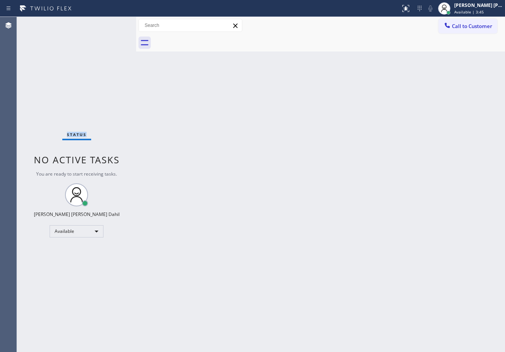
click at [116, 22] on div "Status No active tasks You are ready to start receiving tasks. [PERSON_NAME] [P…" at bounding box center [76, 184] width 119 height 335
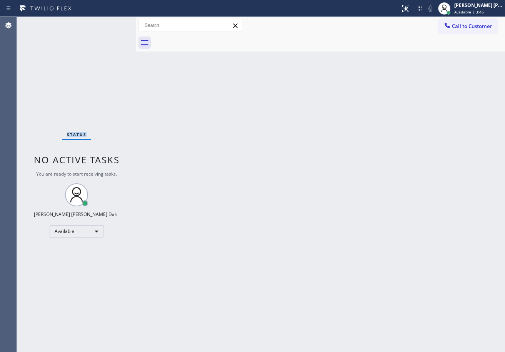
click at [116, 22] on div "Status No active tasks You are ready to start receiving tasks. [PERSON_NAME] [P…" at bounding box center [76, 184] width 119 height 335
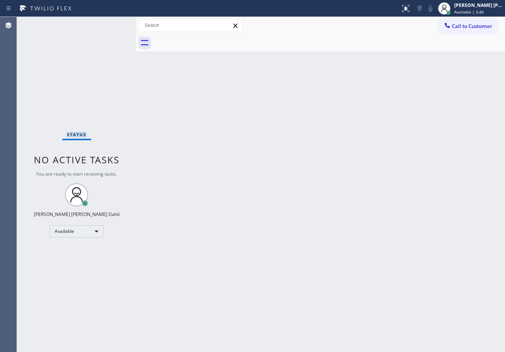
click at [116, 22] on div "Status No active tasks You are ready to start receiving tasks. [PERSON_NAME] [P…" at bounding box center [76, 184] width 119 height 335
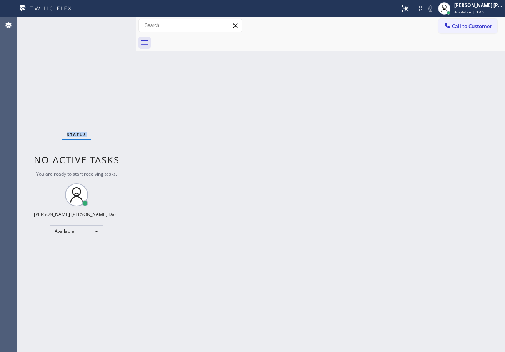
click at [116, 22] on div "Status No active tasks You are ready to start receiving tasks. [PERSON_NAME] [P…" at bounding box center [76, 184] width 119 height 335
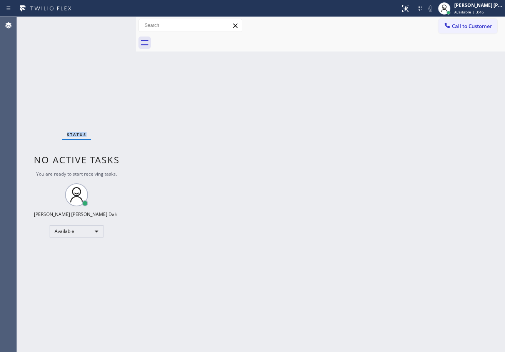
click at [116, 22] on div "Status No active tasks You are ready to start receiving tasks. [PERSON_NAME] [P…" at bounding box center [76, 184] width 119 height 335
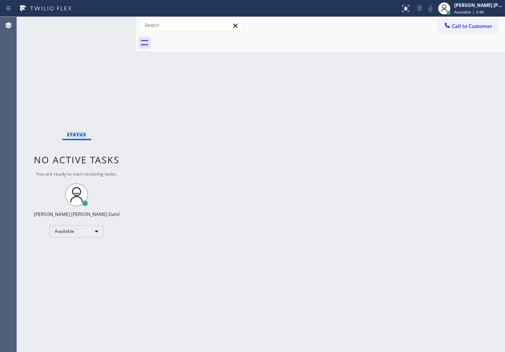
click at [116, 22] on div "Status No active tasks You are ready to start receiving tasks. [PERSON_NAME] [P…" at bounding box center [76, 184] width 119 height 335
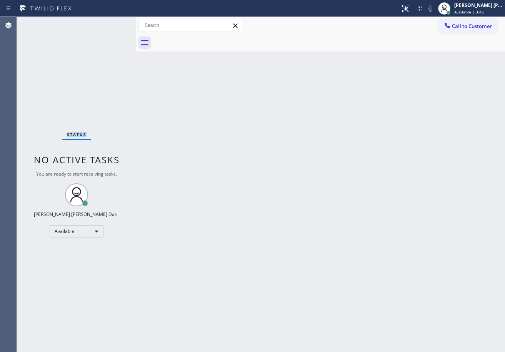
click at [116, 22] on div "Status No active tasks You are ready to start receiving tasks. [PERSON_NAME] [P…" at bounding box center [76, 184] width 119 height 335
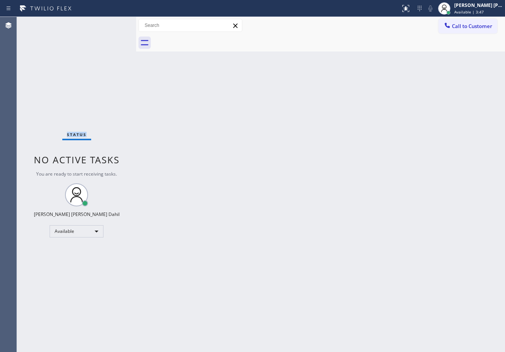
click at [116, 22] on div "Status No active tasks You are ready to start receiving tasks. [PERSON_NAME] [P…" at bounding box center [76, 184] width 119 height 335
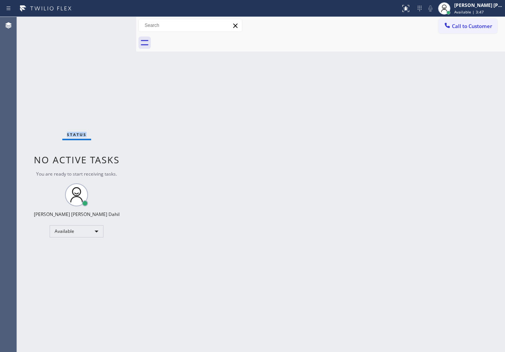
click at [116, 22] on div "Status No active tasks You are ready to start receiving tasks. [PERSON_NAME] [P…" at bounding box center [76, 184] width 119 height 335
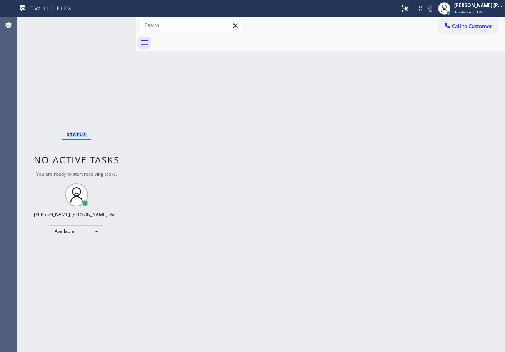
click at [116, 22] on div "Status No active tasks You are ready to start receiving tasks. [PERSON_NAME] [P…" at bounding box center [76, 184] width 119 height 335
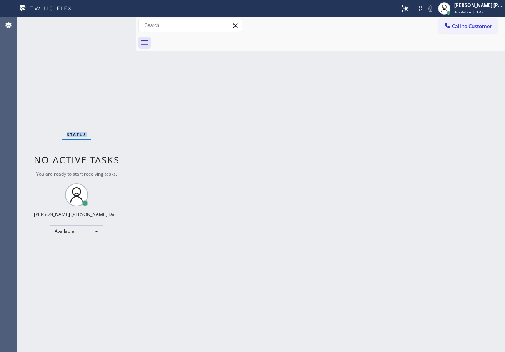
click at [116, 22] on div "Status No active tasks You are ready to start receiving tasks. [PERSON_NAME] [P…" at bounding box center [76, 184] width 119 height 335
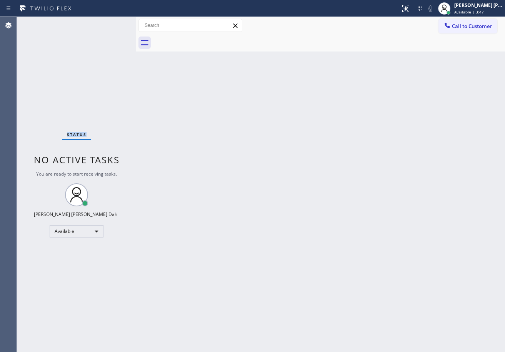
click at [116, 22] on div "Status No active tasks You are ready to start receiving tasks. [PERSON_NAME] [P…" at bounding box center [76, 184] width 119 height 335
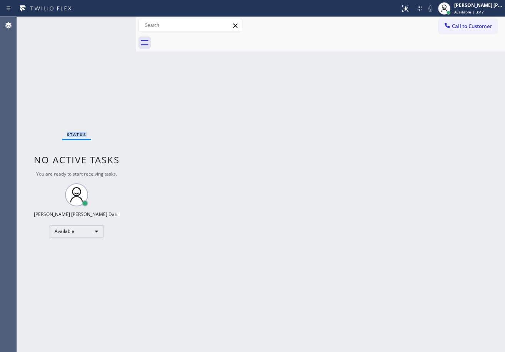
click at [116, 22] on div "Status No active tasks You are ready to start receiving tasks. [PERSON_NAME] [P…" at bounding box center [76, 184] width 119 height 335
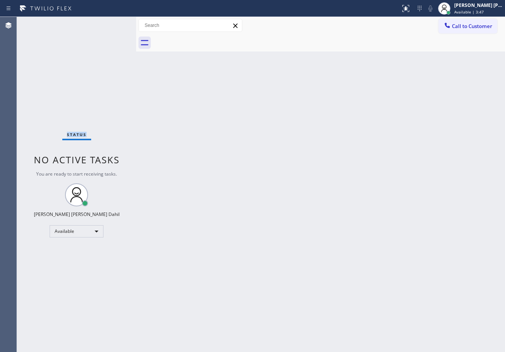
click at [116, 22] on div "Status No active tasks You are ready to start receiving tasks. [PERSON_NAME] [P…" at bounding box center [76, 184] width 119 height 335
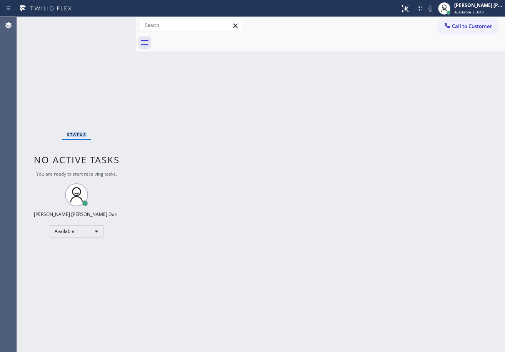
click at [116, 22] on div "Status No active tasks You are ready to start receiving tasks. [PERSON_NAME] [P…" at bounding box center [76, 184] width 119 height 335
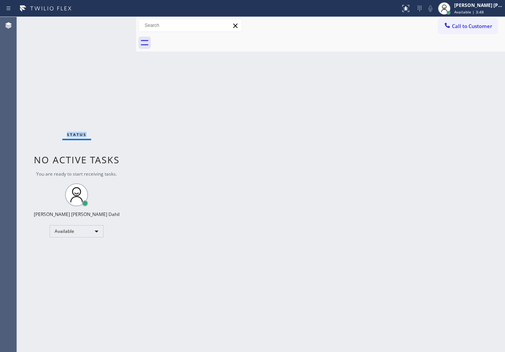
click at [116, 22] on div "Status No active tasks You are ready to start receiving tasks. [PERSON_NAME] [P…" at bounding box center [76, 184] width 119 height 335
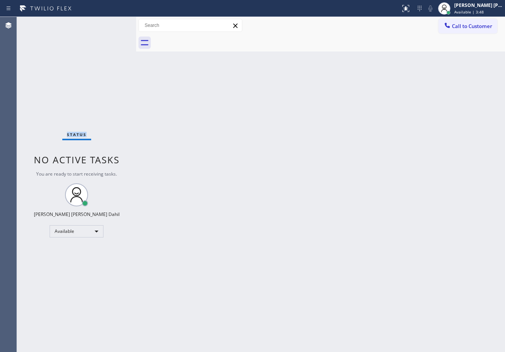
click at [116, 22] on div "Status No active tasks You are ready to start receiving tasks. [PERSON_NAME] [P…" at bounding box center [76, 184] width 119 height 335
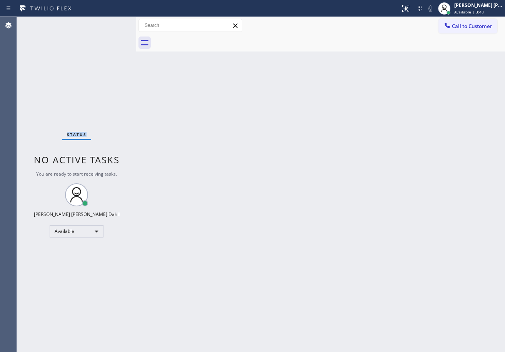
click at [116, 22] on div "Status No active tasks You are ready to start receiving tasks. [PERSON_NAME] [P…" at bounding box center [76, 184] width 119 height 335
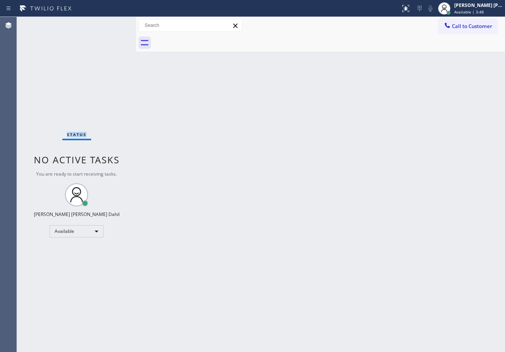
click at [116, 22] on div "Status No active tasks You are ready to start receiving tasks. [PERSON_NAME] [P…" at bounding box center [76, 184] width 119 height 335
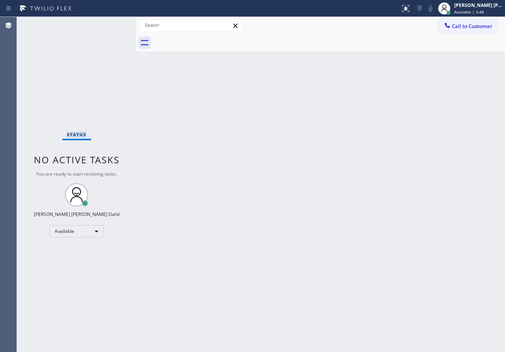
click at [116, 22] on div "Status No active tasks You are ready to start receiving tasks. [PERSON_NAME] [P…" at bounding box center [76, 184] width 119 height 335
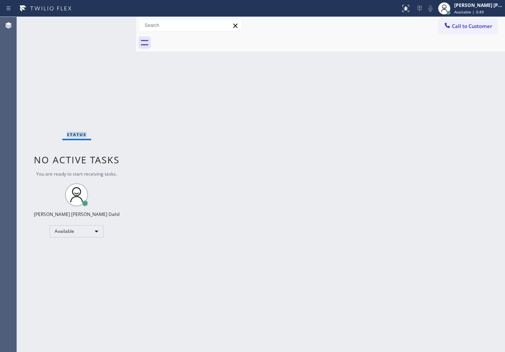
click at [116, 22] on div "Status No active tasks You are ready to start receiving tasks. [PERSON_NAME] [P…" at bounding box center [76, 184] width 119 height 335
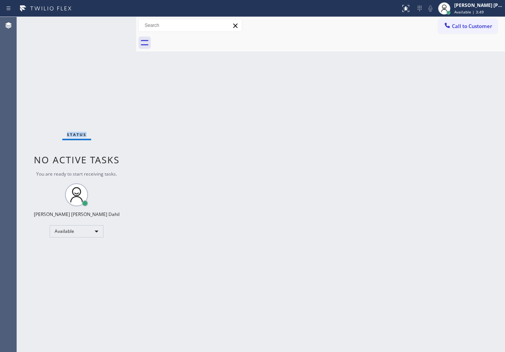
click at [116, 22] on div "Status No active tasks You are ready to start receiving tasks. [PERSON_NAME] [P…" at bounding box center [76, 184] width 119 height 335
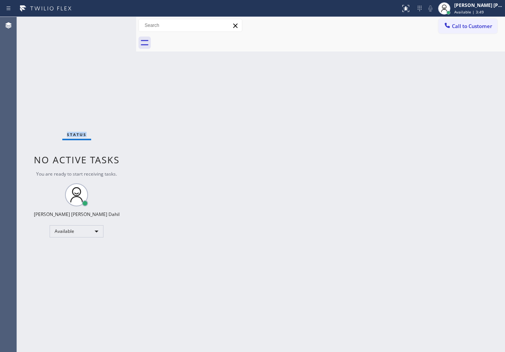
click at [116, 22] on div "Status No active tasks You are ready to start receiving tasks. [PERSON_NAME] [P…" at bounding box center [76, 184] width 119 height 335
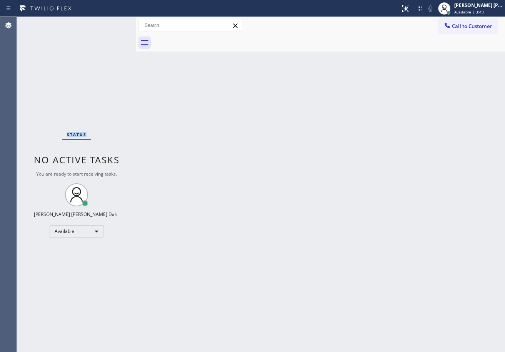
click at [116, 22] on div "Status No active tasks You are ready to start receiving tasks. [PERSON_NAME] [P…" at bounding box center [76, 184] width 119 height 335
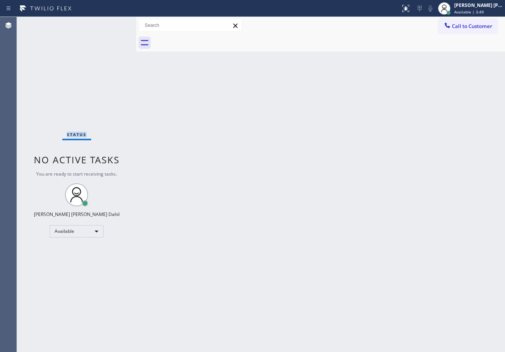
click at [116, 22] on div "Status No active tasks You are ready to start receiving tasks. [PERSON_NAME] [P…" at bounding box center [76, 184] width 119 height 335
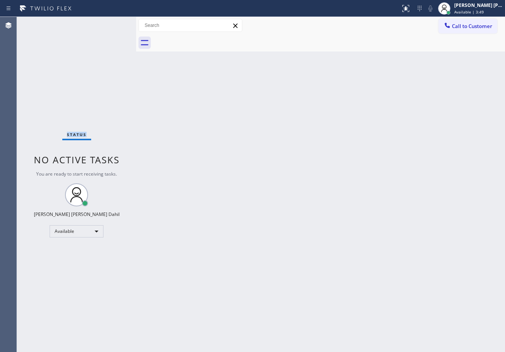
click at [116, 22] on div "Status No active tasks You are ready to start receiving tasks. [PERSON_NAME] [P…" at bounding box center [76, 184] width 119 height 335
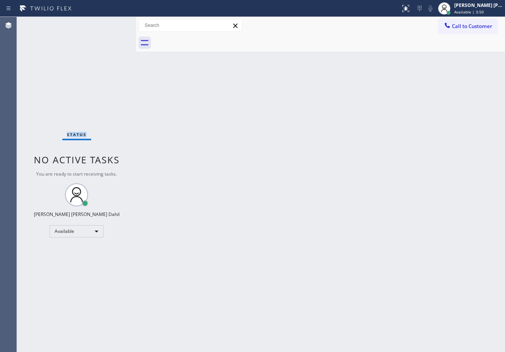
click at [116, 22] on div "Status No active tasks You are ready to start receiving tasks. [PERSON_NAME] [P…" at bounding box center [76, 184] width 119 height 335
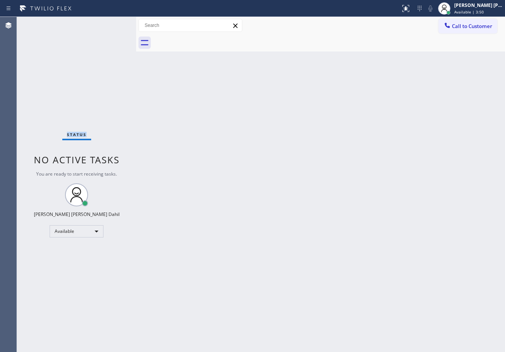
click at [116, 22] on div "Status No active tasks You are ready to start receiving tasks. [PERSON_NAME] [P…" at bounding box center [76, 184] width 119 height 335
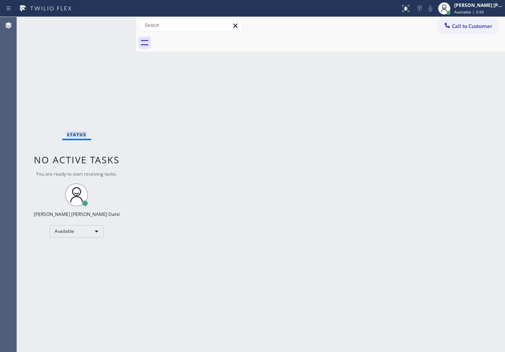
click at [116, 22] on div "Status No active tasks You are ready to start receiving tasks. [PERSON_NAME] [P…" at bounding box center [76, 184] width 119 height 335
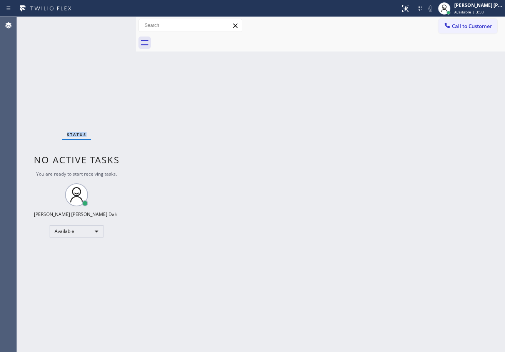
click at [116, 22] on div "Status No active tasks You are ready to start receiving tasks. [PERSON_NAME] [P…" at bounding box center [76, 184] width 119 height 335
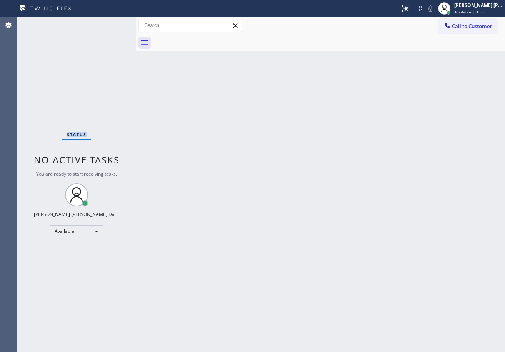
click at [116, 22] on div "Status No active tasks You are ready to start receiving tasks. [PERSON_NAME] [P…" at bounding box center [76, 184] width 119 height 335
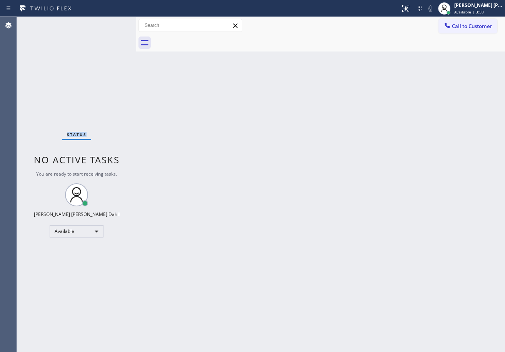
click at [116, 22] on div "Status No active tasks You are ready to start receiving tasks. [PERSON_NAME] [P…" at bounding box center [76, 184] width 119 height 335
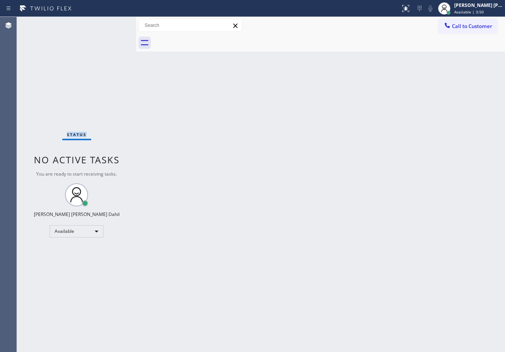
click at [116, 22] on div "Status No active tasks You are ready to start receiving tasks. [PERSON_NAME] [P…" at bounding box center [76, 184] width 119 height 335
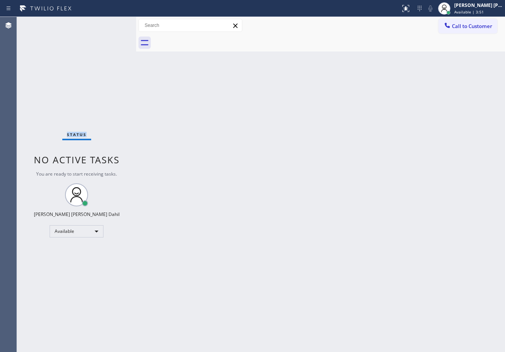
click at [116, 22] on div "Status No active tasks You are ready to start receiving tasks. [PERSON_NAME] [P…" at bounding box center [76, 184] width 119 height 335
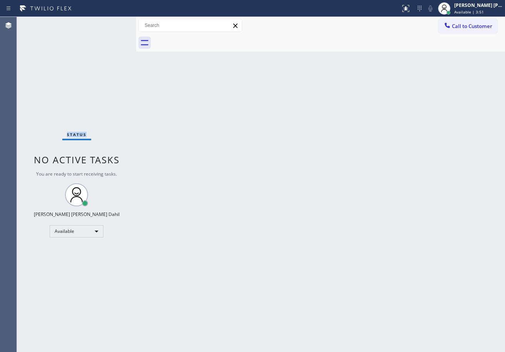
click at [116, 22] on div "Status No active tasks You are ready to start receiving tasks. [PERSON_NAME] [P…" at bounding box center [76, 184] width 119 height 335
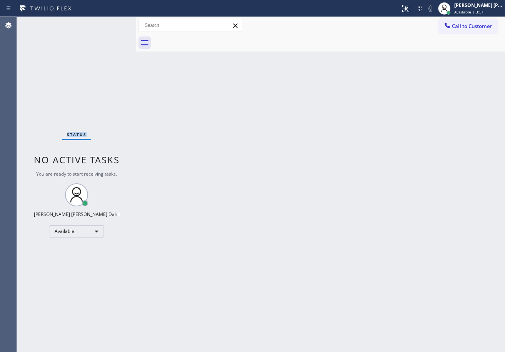
click at [116, 22] on div "Status No active tasks You are ready to start receiving tasks. [PERSON_NAME] [P…" at bounding box center [76, 184] width 119 height 335
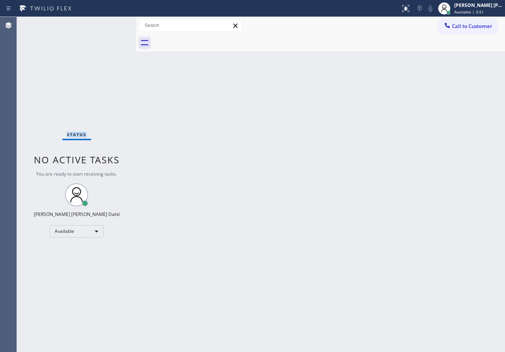
click at [116, 22] on div "Status No active tasks You are ready to start receiving tasks. [PERSON_NAME] [P…" at bounding box center [76, 184] width 119 height 335
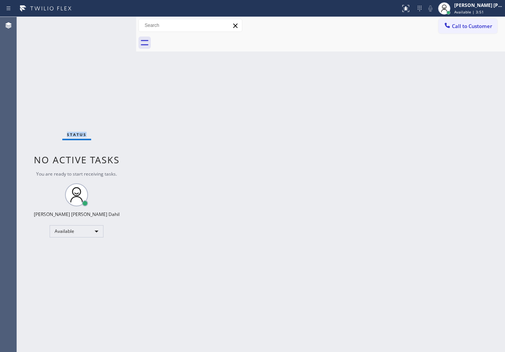
click at [116, 22] on div "Status No active tasks You are ready to start receiving tasks. [PERSON_NAME] [P…" at bounding box center [76, 184] width 119 height 335
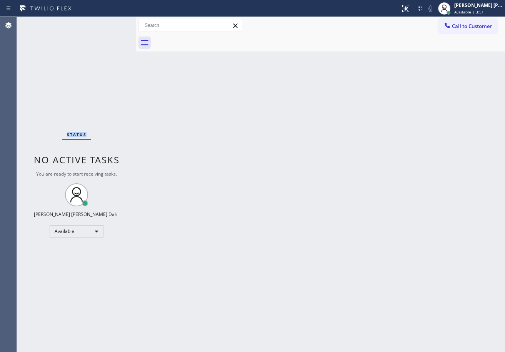
click at [116, 22] on div "Status No active tasks You are ready to start receiving tasks. [PERSON_NAME] [P…" at bounding box center [76, 184] width 119 height 335
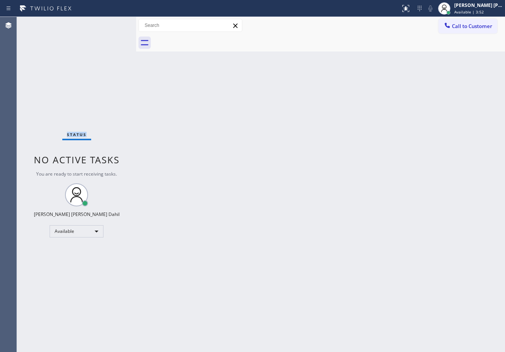
click at [116, 22] on div "Status No active tasks You are ready to start receiving tasks. [PERSON_NAME] [P…" at bounding box center [76, 184] width 119 height 335
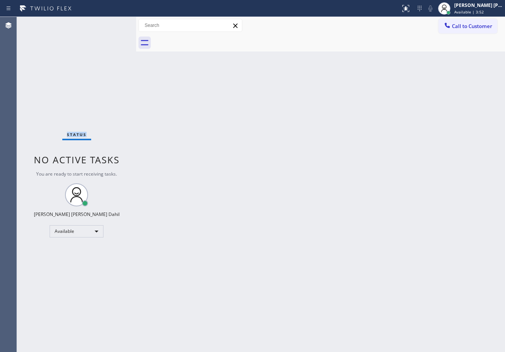
click at [116, 22] on div "Status No active tasks You are ready to start receiving tasks. [PERSON_NAME] [P…" at bounding box center [76, 184] width 119 height 335
click
drag, startPoint x: 131, startPoint y: 40, endPoint x: 116, endPoint y: 22, distance: 22.9
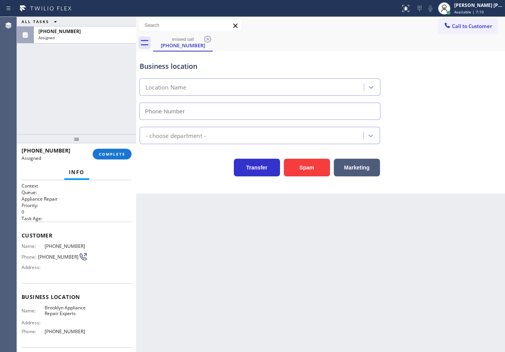
type input "[PHONE_NUMBER]"
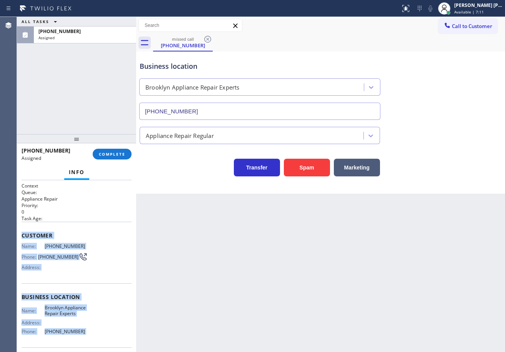
scroll to position [62, 0]
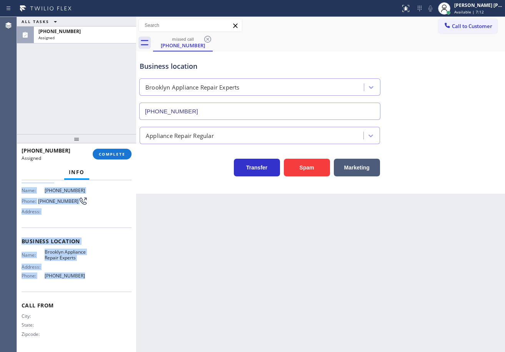
drag, startPoint x: 21, startPoint y: 233, endPoint x: 121, endPoint y: 257, distance: 102.8
copy div "Customer Name: [PHONE_NUMBER] Phone: [PHONE_NUMBER] Address: Business location …"
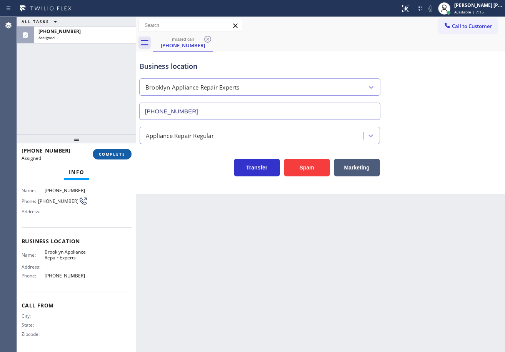
drag, startPoint x: 90, startPoint y: 149, endPoint x: 105, endPoint y: 152, distance: 14.6
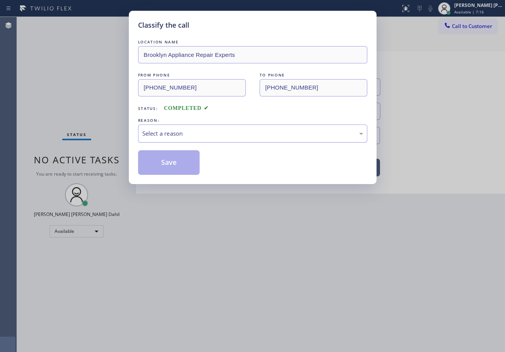
drag, startPoint x: 155, startPoint y: 137, endPoint x: 160, endPoint y: 137, distance: 4.2
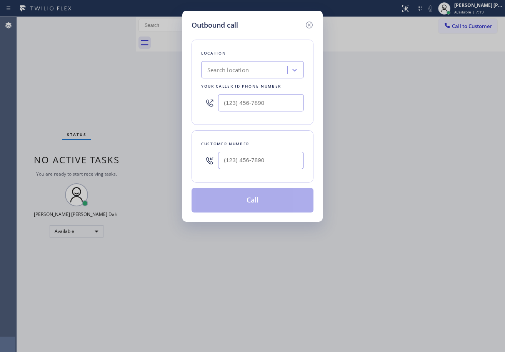
drag, startPoint x: 275, startPoint y: 163, endPoint x: 294, endPoint y: 164, distance: 18.9
paste input "573) 205-9934"
type input "[PHONE_NUMBER]"
paste input "347) 757-4373"
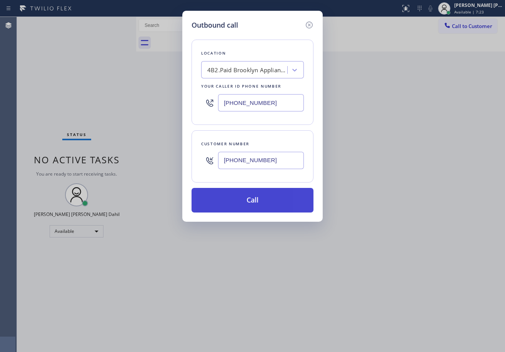
type input "[PHONE_NUMBER]"
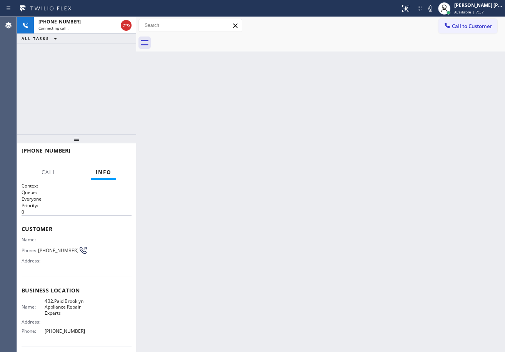
scroll to position [55, 0]
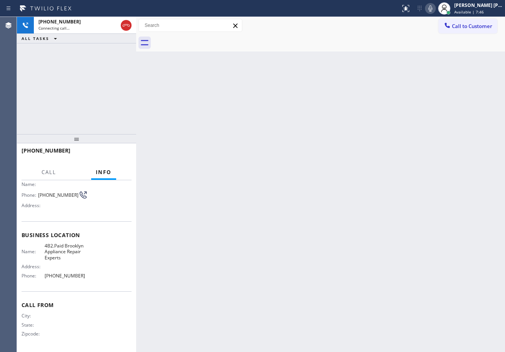
drag, startPoint x: 443, startPoint y: 75, endPoint x: 440, endPoint y: 82, distance: 7.9
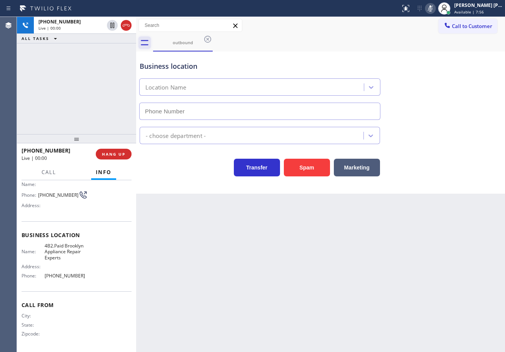
type input "[PHONE_NUMBER]"
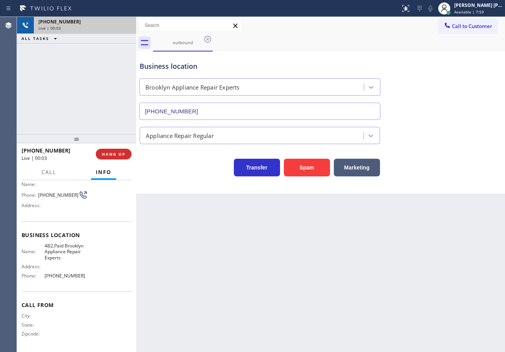
drag, startPoint x: 127, startPoint y: 27, endPoint x: 127, endPoint y: 78, distance: 51.2
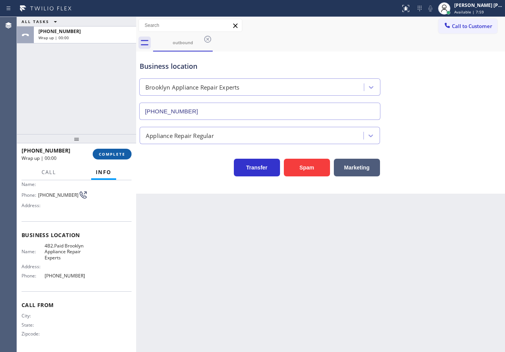
drag, startPoint x: 112, startPoint y: 163, endPoint x: 110, endPoint y: 158, distance: 5.6
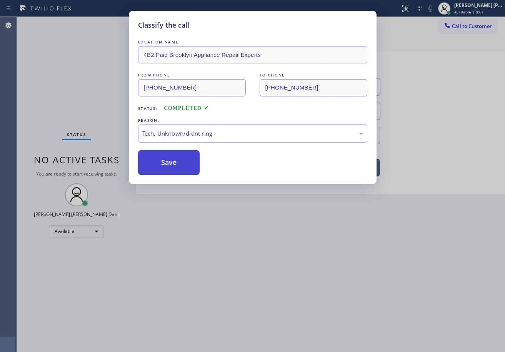
drag, startPoint x: 168, startPoint y: 177, endPoint x: 167, endPoint y: 169, distance: 8.2
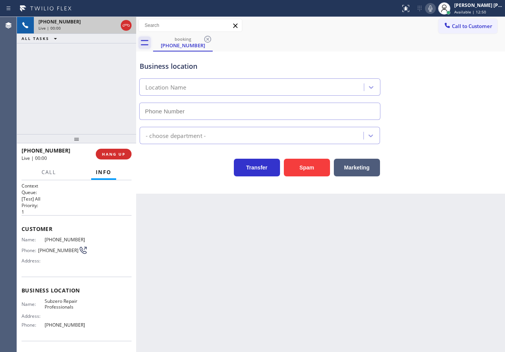
type input "[PHONE_NUMBER]"
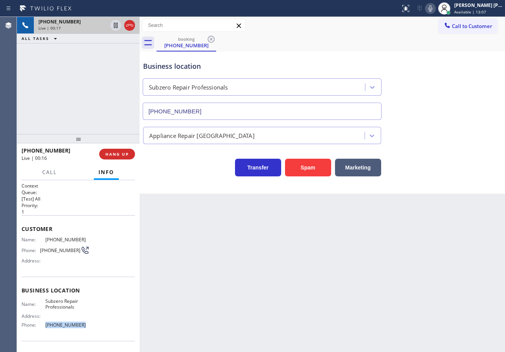
drag, startPoint x: 90, startPoint y: 327, endPoint x: 68, endPoint y: 266, distance: 64.9
copy span "[PHONE_NUMBER]"
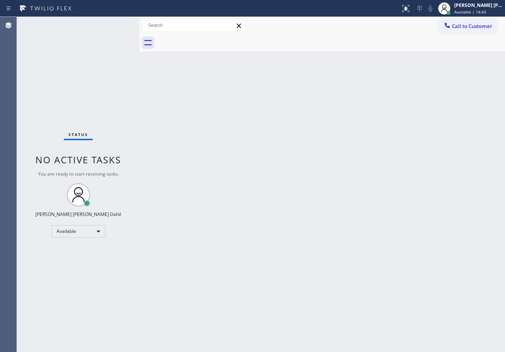
drag, startPoint x: 130, startPoint y: 36, endPoint x: 115, endPoint y: 27, distance: 18.1
drag, startPoint x: 304, startPoint y: 197, endPoint x: 312, endPoint y: 203, distance: 10.4
drag, startPoint x: 405, startPoint y: 228, endPoint x: 481, endPoint y: 116, distance: 135.7
drag, startPoint x: 472, startPoint y: 2, endPoint x: 436, endPoint y: 34, distance: 48.2
drag, startPoint x: 124, startPoint y: 36, endPoint x: 155, endPoint y: 68, distance: 44.9
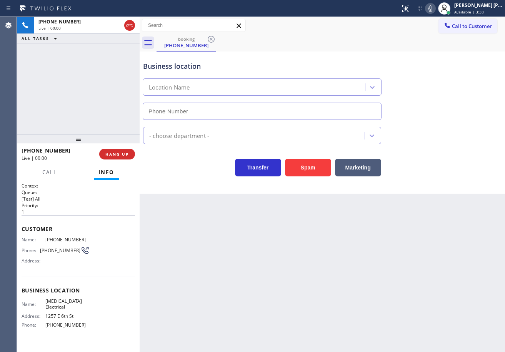
type input "[PHONE_NUMBER]"
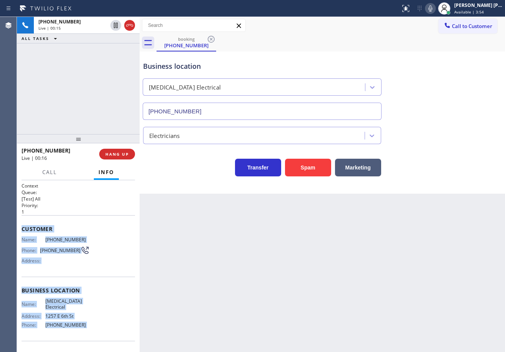
scroll to position [49, 0]
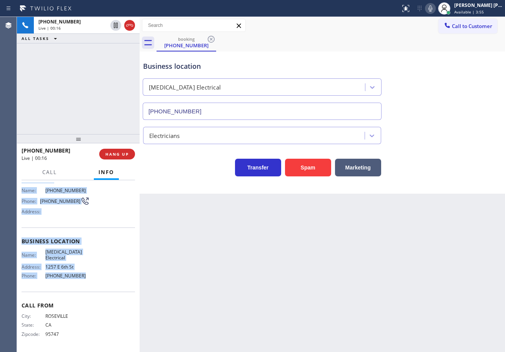
drag, startPoint x: 22, startPoint y: 227, endPoint x: 83, endPoint y: 279, distance: 80.2
copy div "Customer Name: [PHONE_NUMBER] Phone: [PHONE_NUMBER] Address: Business location …"
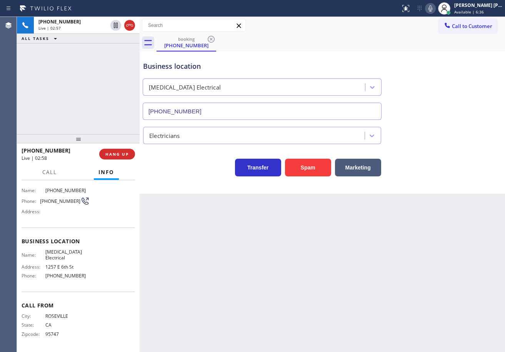
drag, startPoint x: 437, startPoint y: 10, endPoint x: 443, endPoint y: 72, distance: 61.8
drag, startPoint x: 117, startPoint y: 81, endPoint x: 118, endPoint y: 60, distance: 21.2
drag, startPoint x: 87, startPoint y: 76, endPoint x: 113, endPoint y: 50, distance: 36.2
drag, startPoint x: 116, startPoint y: 25, endPoint x: 312, endPoint y: 19, distance: 196.2
drag, startPoint x: 383, startPoint y: 229, endPoint x: 387, endPoint y: 231, distance: 4.1
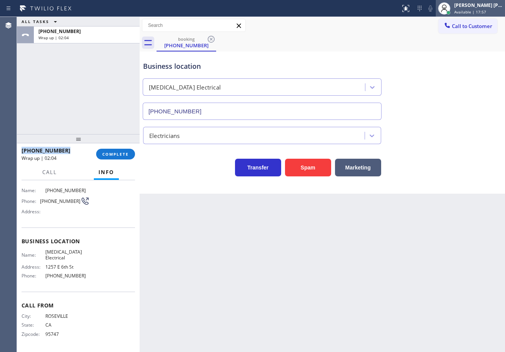
click at [462, 5] on div "[PERSON_NAME] [PERSON_NAME] Dahil Available | 17:57" at bounding box center [479, 8] width 52 height 13
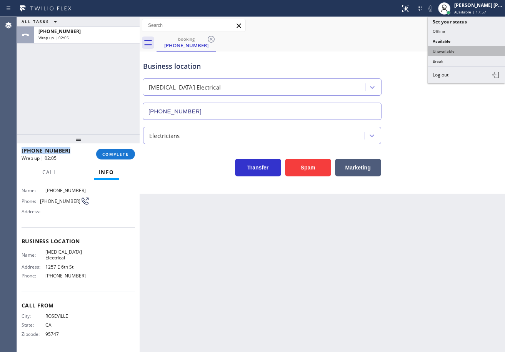
click at [458, 52] on button "Unavailable" at bounding box center [466, 51] width 77 height 10
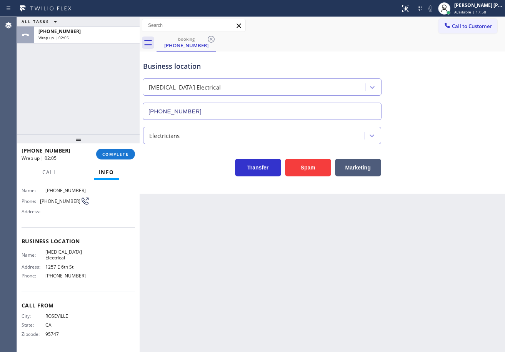
click at [454, 57] on div "Business location [MEDICAL_DATA] Electrical [PHONE_NUMBER]" at bounding box center [323, 85] width 362 height 70
click at [118, 161] on div "[PHONE_NUMBER] Wrap up | 02:06 COMPLETE" at bounding box center [78, 154] width 113 height 20
click at [118, 159] on div "[PHONE_NUMBER] Wrap up | 02:06 COMPLETE" at bounding box center [78, 154] width 113 height 20
click at [118, 157] on span "COMPLETE" at bounding box center [115, 154] width 27 height 5
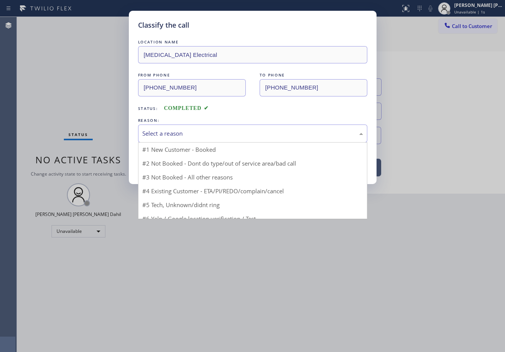
click at [186, 133] on div "Select a reason" at bounding box center [252, 133] width 221 height 9
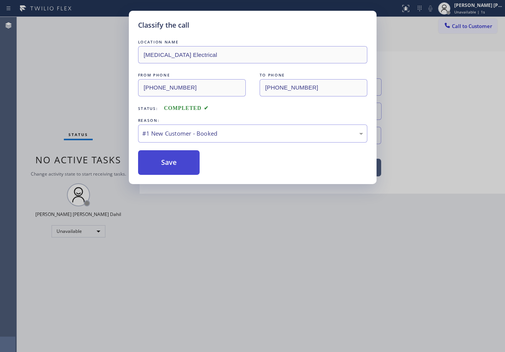
click at [187, 163] on button "Save" at bounding box center [169, 162] width 62 height 25
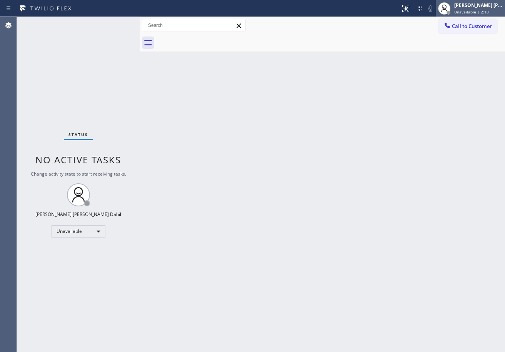
click at [472, 10] on span "Unavailable | 2:18" at bounding box center [471, 11] width 35 height 5
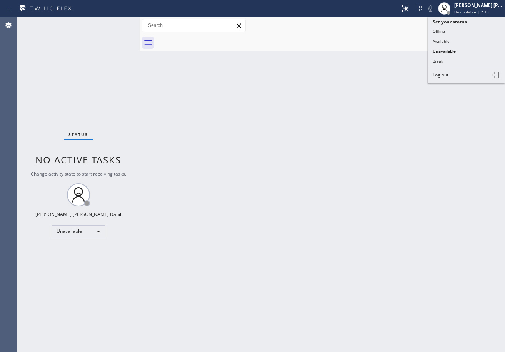
drag, startPoint x: 454, startPoint y: 42, endPoint x: 441, endPoint y: 73, distance: 33.6
click at [454, 43] on button "Available" at bounding box center [466, 41] width 77 height 10
drag, startPoint x: 441, startPoint y: 73, endPoint x: 438, endPoint y: 89, distance: 16.4
click at [438, 89] on div "Back to Dashboard Change Sender ID Customers Technicians Select a contact Outbo…" at bounding box center [322, 184] width 365 height 335
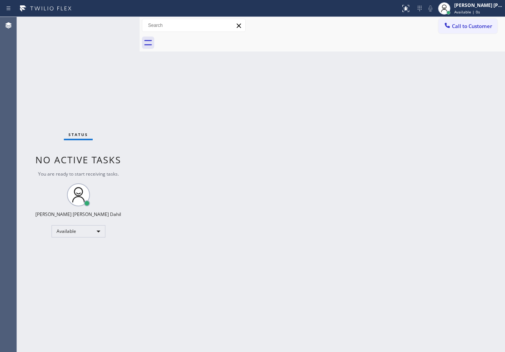
click at [471, 275] on div "Back to Dashboard Change Sender ID Customers Technicians Select a contact Outbo…" at bounding box center [322, 184] width 365 height 335
drag, startPoint x: 286, startPoint y: 165, endPoint x: 322, endPoint y: 160, distance: 36.9
click at [289, 169] on div "Back to Dashboard Change Sender ID Customers Technicians Select a contact Outbo…" at bounding box center [322, 184] width 365 height 335
drag, startPoint x: 409, startPoint y: 188, endPoint x: 305, endPoint y: 276, distance: 135.9
click at [409, 188] on div "Back to Dashboard Change Sender ID Customers Technicians Select a contact Outbo…" at bounding box center [322, 184] width 365 height 335
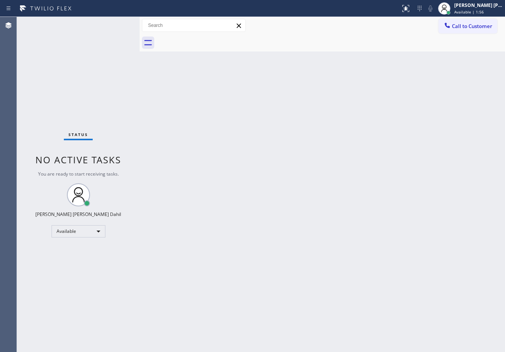
drag, startPoint x: 314, startPoint y: 168, endPoint x: 348, endPoint y: 181, distance: 37.1
click at [320, 170] on div "Back to Dashboard Change Sender ID Customers Technicians Select a contact Outbo…" at bounding box center [322, 184] width 365 height 335
click at [418, 281] on div "Back to Dashboard Change Sender ID Customers Technicians Select a contact Outbo…" at bounding box center [322, 184] width 365 height 335
click at [191, 74] on div "Back to Dashboard Change Sender ID Customers Technicians Select a contact Outbo…" at bounding box center [322, 184] width 365 height 335
drag, startPoint x: 261, startPoint y: 133, endPoint x: 391, endPoint y: 316, distance: 224.1
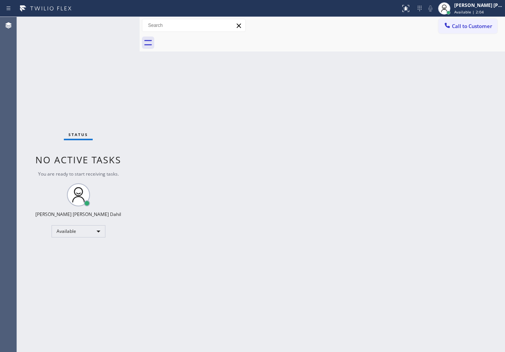
click at [262, 134] on div "Back to Dashboard Change Sender ID Customers Technicians Select a contact Outbo…" at bounding box center [322, 184] width 365 height 335
drag, startPoint x: 442, startPoint y: 61, endPoint x: 470, endPoint y: 88, distance: 38.6
click at [442, 61] on div "Back to Dashboard Change Sender ID Customers Technicians Select a contact Outbo…" at bounding box center [322, 184] width 365 height 335
click at [431, 292] on div "Back to Dashboard Change Sender ID Customers Technicians Select a contact Outbo…" at bounding box center [322, 184] width 365 height 335
click at [219, 90] on div "Back to Dashboard Change Sender ID Customers Technicians Select a contact Outbo…" at bounding box center [322, 184] width 365 height 335
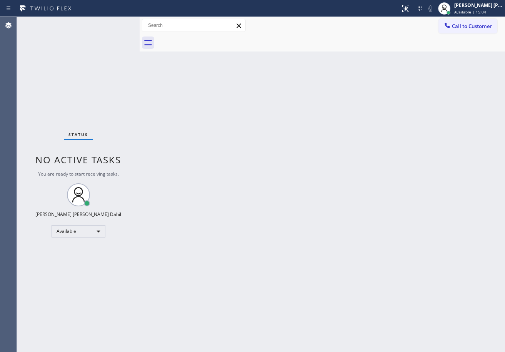
click at [116, 22] on div "Status No active tasks You are ready to start receiving tasks. [PERSON_NAME] [P…" at bounding box center [78, 184] width 123 height 335
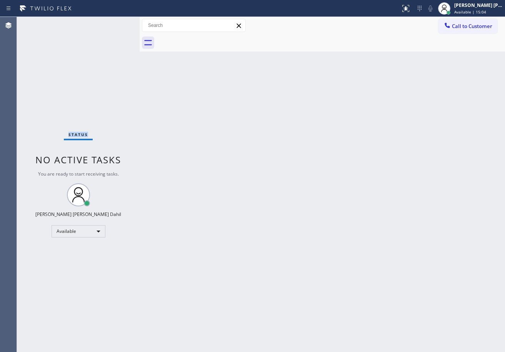
click at [116, 22] on div "Status No active tasks You are ready to start receiving tasks. [PERSON_NAME] [P…" at bounding box center [78, 184] width 123 height 335
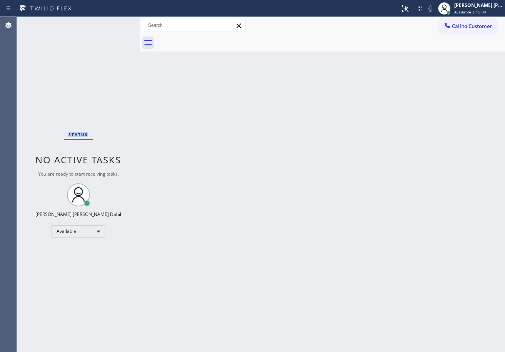
click at [116, 22] on div "Status No active tasks You are ready to start receiving tasks. [PERSON_NAME] [P…" at bounding box center [78, 184] width 123 height 335
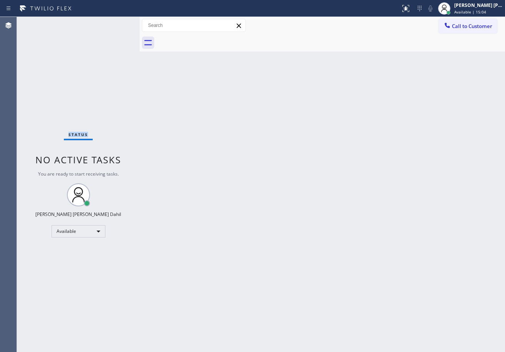
click at [116, 22] on div "Status No active tasks You are ready to start receiving tasks. [PERSON_NAME] [P…" at bounding box center [78, 184] width 123 height 335
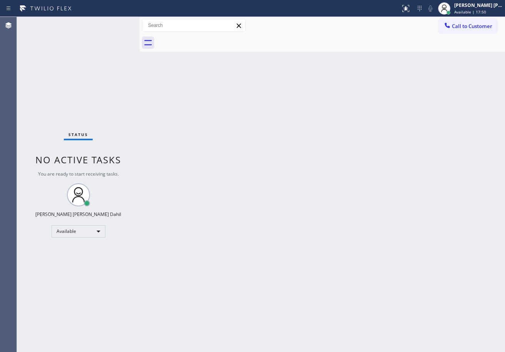
click at [116, 22] on div "Status No active tasks You are ready to start receiving tasks. [PERSON_NAME] [P…" at bounding box center [78, 184] width 123 height 335
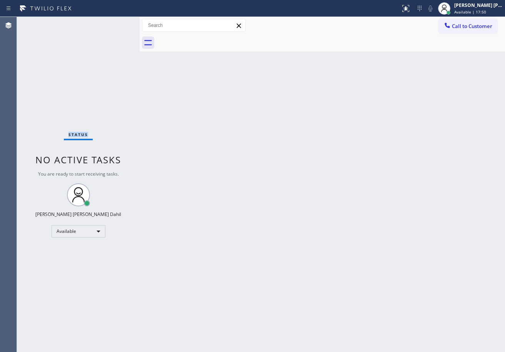
click at [116, 22] on div "Status No active tasks You are ready to start receiving tasks. [PERSON_NAME] [P…" at bounding box center [78, 184] width 123 height 335
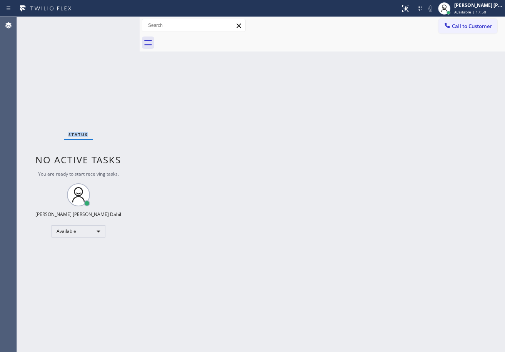
click at [116, 22] on div "Status No active tasks You are ready to start receiving tasks. [PERSON_NAME] [P…" at bounding box center [78, 184] width 123 height 335
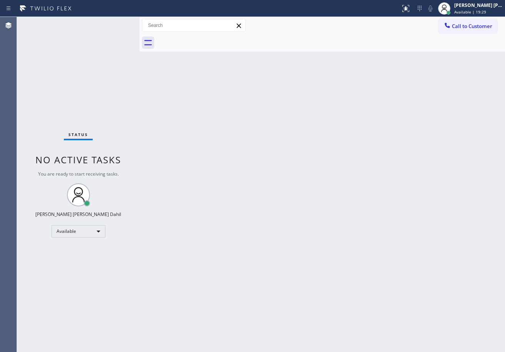
click at [116, 22] on div "Status No active tasks You are ready to start receiving tasks. [PERSON_NAME] [P…" at bounding box center [78, 184] width 123 height 335
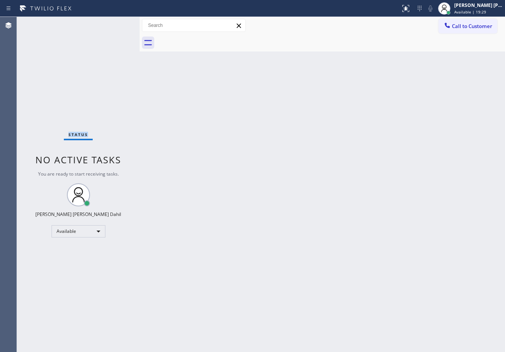
click at [116, 22] on div "Status No active tasks You are ready to start receiving tasks. [PERSON_NAME] [P…" at bounding box center [78, 184] width 123 height 335
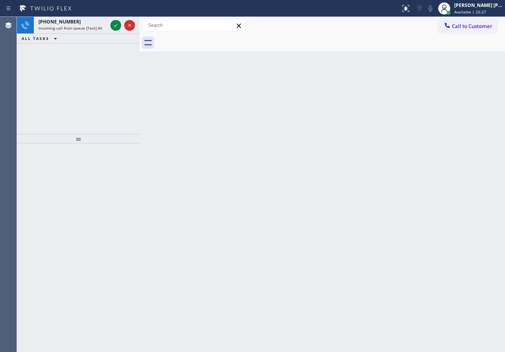
click at [116, 22] on icon at bounding box center [115, 25] width 9 height 9
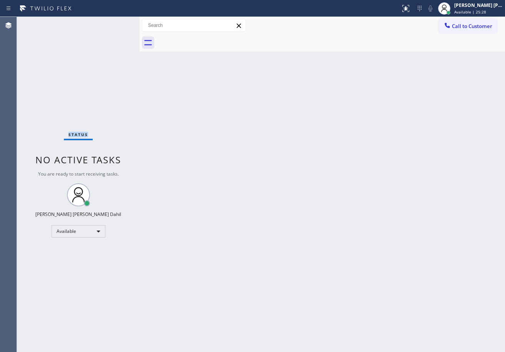
click at [116, 22] on div "Status No active tasks You are ready to start receiving tasks. [PERSON_NAME] [P…" at bounding box center [78, 184] width 123 height 335
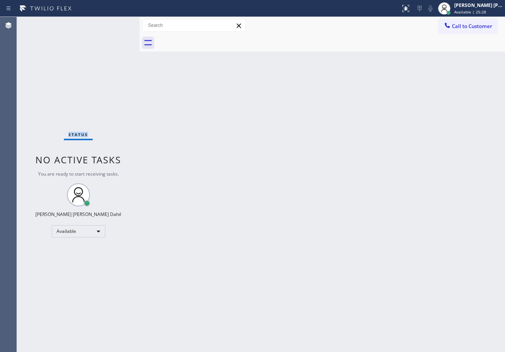
click at [116, 22] on div "Status No active tasks You are ready to start receiving tasks. [PERSON_NAME] [P…" at bounding box center [78, 184] width 123 height 335
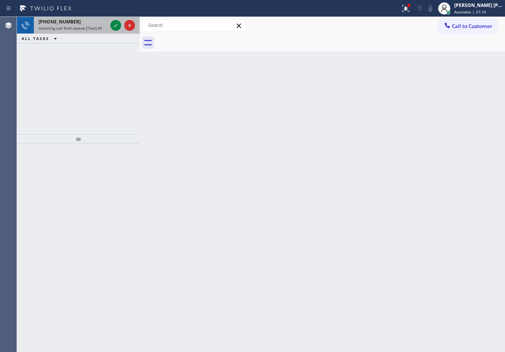
click at [98, 25] on span "Incoming call from queue [Test] All" at bounding box center [70, 27] width 64 height 5
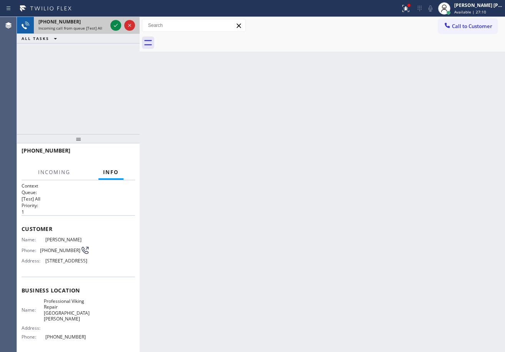
click at [98, 25] on span "Incoming call from queue [Test] All" at bounding box center [70, 27] width 64 height 5
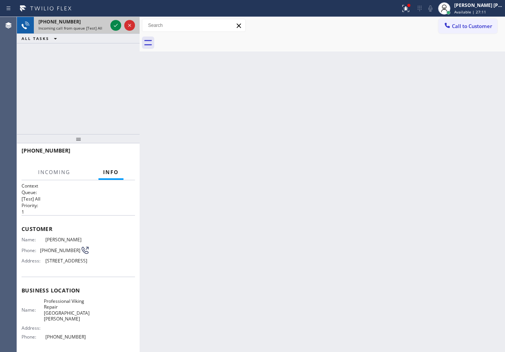
click at [98, 25] on span "Incoming call from queue [Test] All" at bounding box center [70, 27] width 64 height 5
click at [116, 22] on icon at bounding box center [115, 25] width 9 height 9
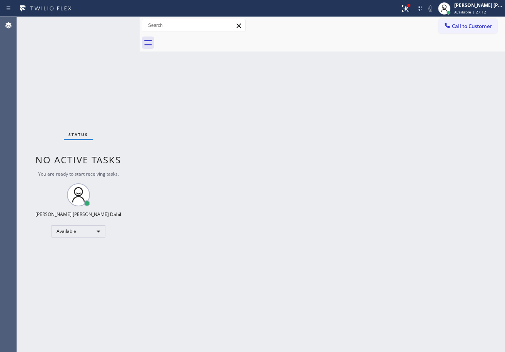
click at [116, 22] on div "Status No active tasks You are ready to start receiving tasks. [PERSON_NAME] [P…" at bounding box center [78, 184] width 123 height 335
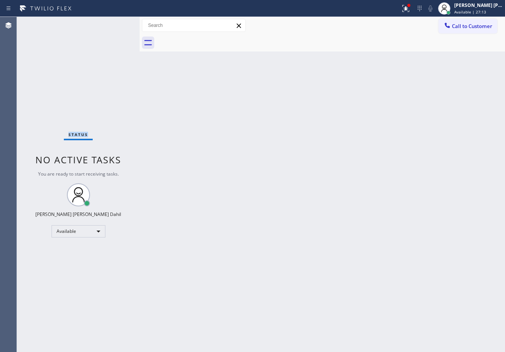
click at [116, 22] on div "Status No active tasks You are ready to start receiving tasks. [PERSON_NAME] [P…" at bounding box center [78, 184] width 123 height 335
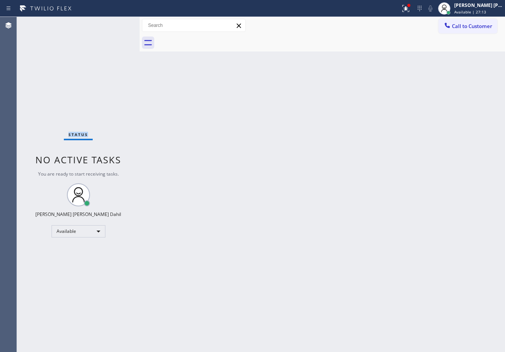
click at [116, 22] on div "Status No active tasks You are ready to start receiving tasks. [PERSON_NAME] [P…" at bounding box center [78, 184] width 123 height 335
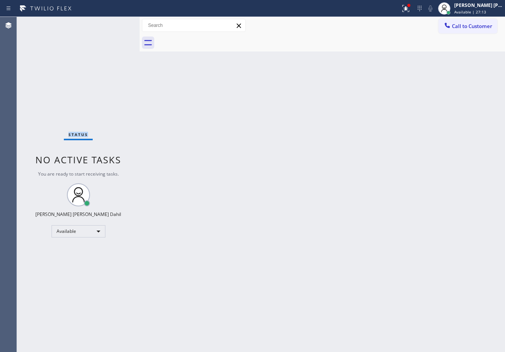
click at [116, 22] on div "Status No active tasks You are ready to start receiving tasks. [PERSON_NAME] [P…" at bounding box center [78, 184] width 123 height 335
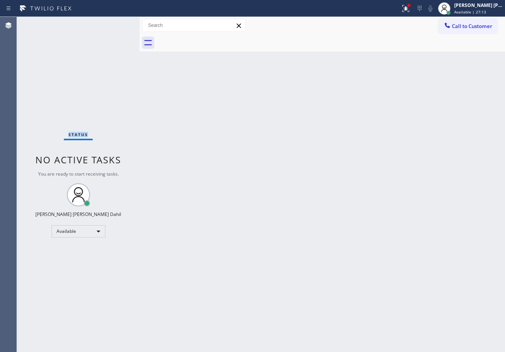
drag, startPoint x: 116, startPoint y: 22, endPoint x: 164, endPoint y: 17, distance: 48.4
click at [123, 22] on div "Status No active tasks You are ready to start receiving tasks. [PERSON_NAME] [P…" at bounding box center [78, 184] width 123 height 335
click at [233, 6] on div "Status report Issues detected These issues could affect your workflow. Please c…" at bounding box center [252, 8] width 505 height 17
click at [213, 22] on input "text" at bounding box center [193, 25] width 103 height 12
click at [113, 24] on div "Status No active tasks You are ready to start receiving tasks. [PERSON_NAME] [P…" at bounding box center [78, 184] width 123 height 335
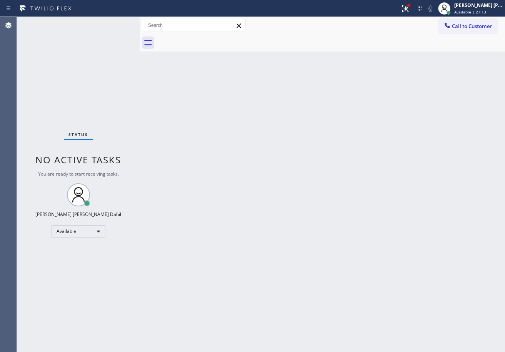
click at [117, 30] on div "Status No active tasks You are ready to start receiving tasks. [PERSON_NAME] [P…" at bounding box center [78, 184] width 123 height 335
click at [112, 29] on div "Status No active tasks You are ready to start receiving tasks. [PERSON_NAME] [P…" at bounding box center [78, 184] width 123 height 335
click at [113, 30] on div "Status No active tasks You are ready to start receiving tasks. [PERSON_NAME] [P…" at bounding box center [78, 184] width 123 height 335
click at [124, 33] on div "Status No active tasks You are ready to start receiving tasks. [PERSON_NAME] [P…" at bounding box center [78, 184] width 123 height 335
click at [128, 25] on div "Status No active tasks You are ready to start receiving tasks. [PERSON_NAME] [P…" at bounding box center [78, 184] width 123 height 335
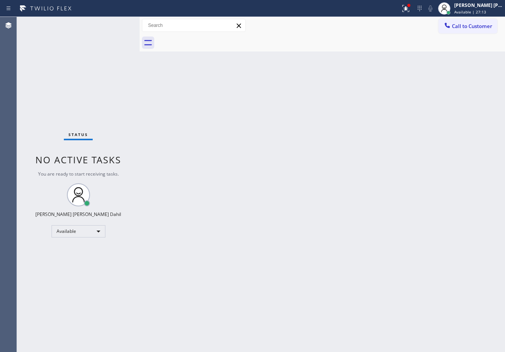
click at [124, 18] on div "Status No active tasks You are ready to start receiving tasks. [PERSON_NAME] [P…" at bounding box center [78, 184] width 123 height 335
click at [123, 20] on div "Status No active tasks You are ready to start receiving tasks. [PERSON_NAME] [P…" at bounding box center [78, 184] width 123 height 335
click at [124, 22] on div "Status No active tasks You are ready to start receiving tasks. [PERSON_NAME] [P…" at bounding box center [78, 184] width 123 height 335
click at [118, 22] on div "Status No active tasks You are ready to start receiving tasks. [PERSON_NAME] [P…" at bounding box center [78, 184] width 123 height 335
click at [118, 20] on div "Status No active tasks You are ready to start receiving tasks. [PERSON_NAME] [P…" at bounding box center [78, 184] width 123 height 335
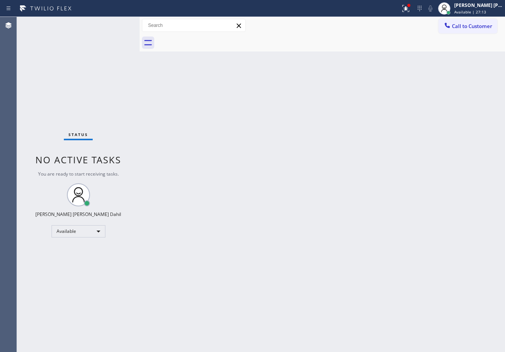
click at [123, 22] on div "Status No active tasks You are ready to start receiving tasks. [PERSON_NAME] [P…" at bounding box center [78, 184] width 123 height 335
click at [145, 28] on div "Status No active tasks You are ready to start receiving tasks. [PERSON_NAME] [P…" at bounding box center [261, 184] width 488 height 335
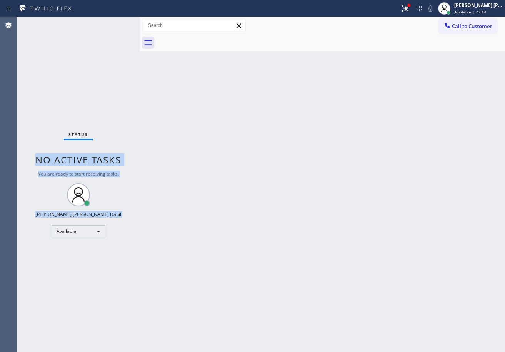
click at [149, 9] on div at bounding box center [200, 8] width 394 height 12
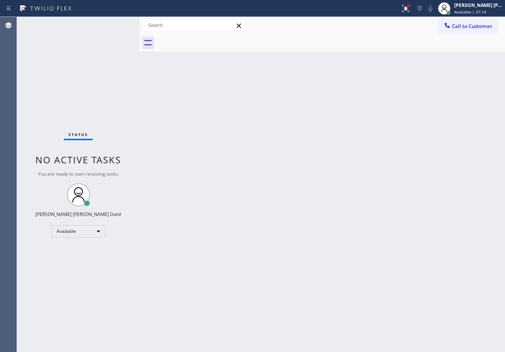
click at [141, 17] on div "Status report Issues detected These issues could affect your workflow. Please c…" at bounding box center [252, 176] width 505 height 352
drag, startPoint x: 122, startPoint y: 22, endPoint x: 115, endPoint y: 22, distance: 7.0
click at [123, 22] on div "Status No active tasks You are ready to start receiving tasks. [PERSON_NAME] [P…" at bounding box center [78, 184] width 123 height 335
click at [116, 22] on div "Status No active tasks You are ready to start receiving tasks. [PERSON_NAME] [P…" at bounding box center [78, 184] width 123 height 335
click at [110, 25] on div "Status No active tasks You are ready to start receiving tasks. [PERSON_NAME] [P…" at bounding box center [78, 184] width 123 height 335
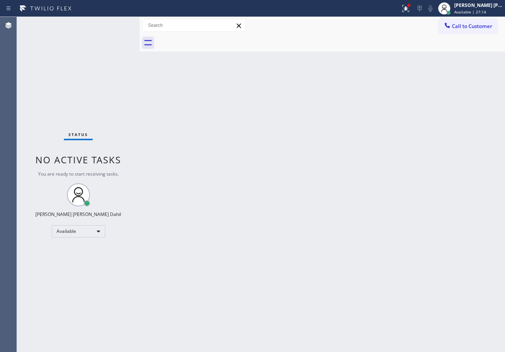
click at [115, 22] on div "Status No active tasks You are ready to start receiving tasks. [PERSON_NAME] [P…" at bounding box center [78, 184] width 123 height 335
click at [116, 22] on div "Status No active tasks You are ready to start receiving tasks. [PERSON_NAME] [P…" at bounding box center [78, 184] width 123 height 335
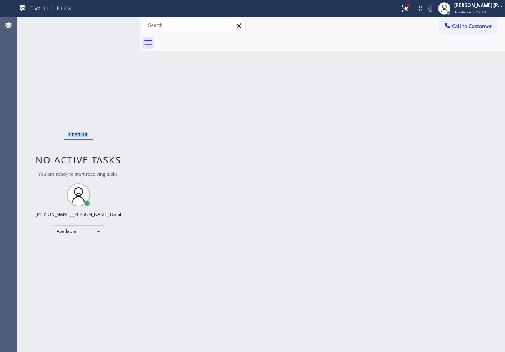
click at [116, 22] on div "Status No active tasks You are ready to start receiving tasks. [PERSON_NAME] [P…" at bounding box center [78, 184] width 123 height 335
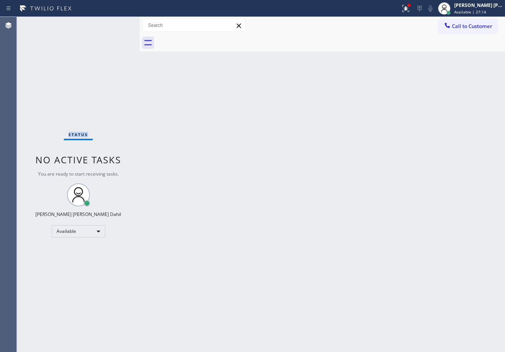
click at [116, 22] on div "Status No active tasks You are ready to start receiving tasks. [PERSON_NAME] [P…" at bounding box center [78, 184] width 123 height 335
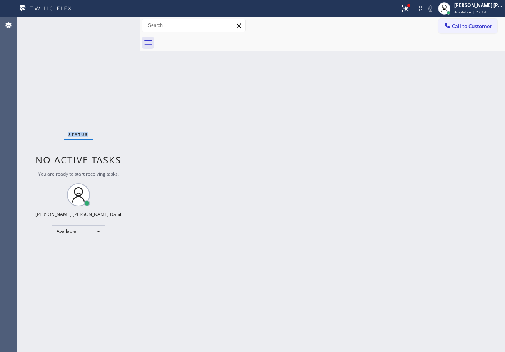
click at [116, 22] on div "Status No active tasks You are ready to start receiving tasks. [PERSON_NAME] [P…" at bounding box center [78, 184] width 123 height 335
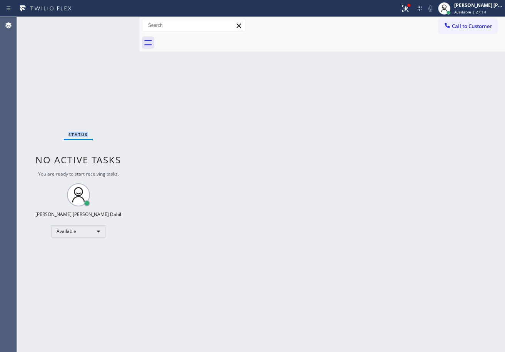
click at [116, 22] on div "Status No active tasks You are ready to start receiving tasks. [PERSON_NAME] [P…" at bounding box center [78, 184] width 123 height 335
click at [464, 14] on span "Available | 27:15" at bounding box center [470, 11] width 32 height 5
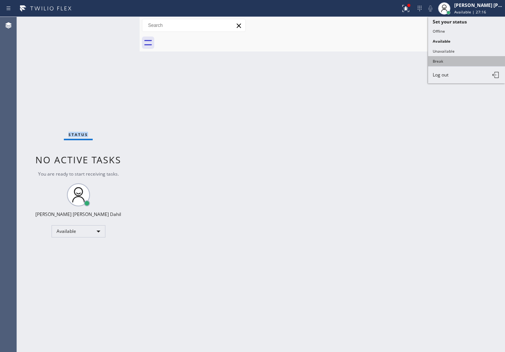
click at [444, 61] on button "Break" at bounding box center [466, 61] width 77 height 10
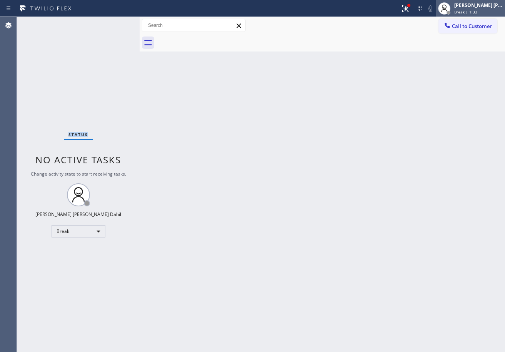
click at [473, 8] on div "[PERSON_NAME] [PERSON_NAME] Dahil Break | 1:33" at bounding box center [479, 8] width 52 height 13
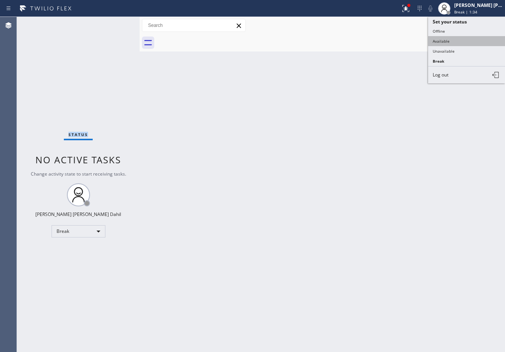
click at [461, 42] on button "Available" at bounding box center [466, 41] width 77 height 10
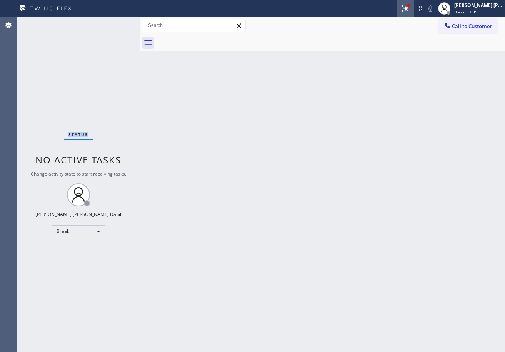
click at [410, 12] on icon at bounding box center [405, 8] width 9 height 9
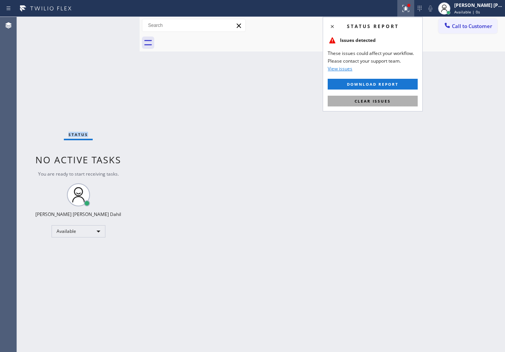
click at [392, 101] on button "Clear issues" at bounding box center [373, 101] width 90 height 11
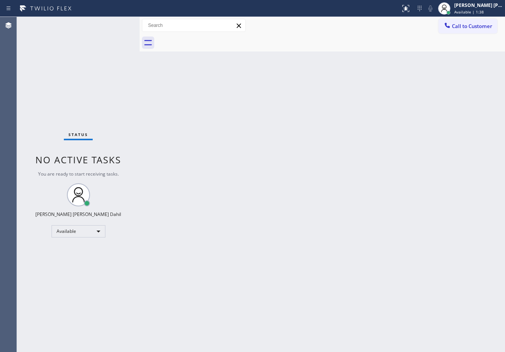
click at [347, 162] on div "Back to Dashboard Change Sender ID Customers Technicians Select a contact Outbo…" at bounding box center [322, 184] width 365 height 335
drag, startPoint x: 348, startPoint y: 130, endPoint x: 340, endPoint y: 132, distance: 7.8
click at [341, 132] on div "Back to Dashboard Change Sender ID Customers Technicians Select a contact Outbo…" at bounding box center [322, 184] width 365 height 335
click at [392, 245] on div "Back to Dashboard Change Sender ID Customers Technicians Select a contact Outbo…" at bounding box center [322, 184] width 365 height 335
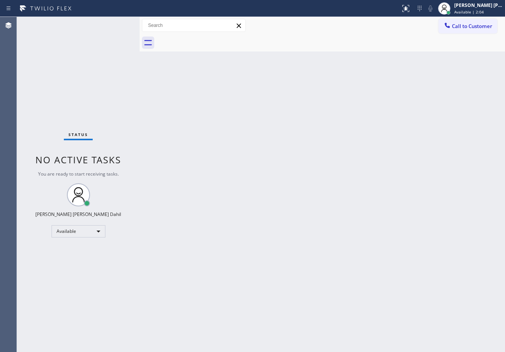
click at [363, 256] on div "Back to Dashboard Change Sender ID Customers Technicians Select a contact Outbo…" at bounding box center [322, 184] width 365 height 335
click at [120, 23] on div "Status No active tasks You are ready to start receiving tasks. [PERSON_NAME] [P…" at bounding box center [78, 184] width 123 height 335
click at [122, 25] on div "Status No active tasks You are ready to start receiving tasks. [PERSON_NAME] [P…" at bounding box center [78, 184] width 123 height 335
click at [119, 24] on div "Status No active tasks You are ready to start receiving tasks. [PERSON_NAME] [P…" at bounding box center [78, 184] width 123 height 335
drag, startPoint x: 109, startPoint y: 58, endPoint x: 111, endPoint y: 28, distance: 29.7
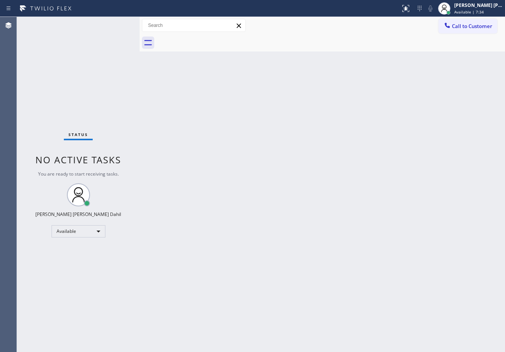
click at [111, 48] on div "Status No active tasks You are ready to start receiving tasks. [PERSON_NAME] [P…" at bounding box center [78, 184] width 123 height 335
click at [111, 27] on div "Status No active tasks You are ready to start receiving tasks. [PERSON_NAME] [P…" at bounding box center [78, 184] width 123 height 335
click at [110, 27] on div "Status No active tasks You are ready to start receiving tasks. [PERSON_NAME] [P…" at bounding box center [78, 184] width 123 height 335
drag, startPoint x: 309, startPoint y: 46, endPoint x: 222, endPoint y: 70, distance: 90.6
click at [309, 46] on div at bounding box center [331, 42] width 348 height 17
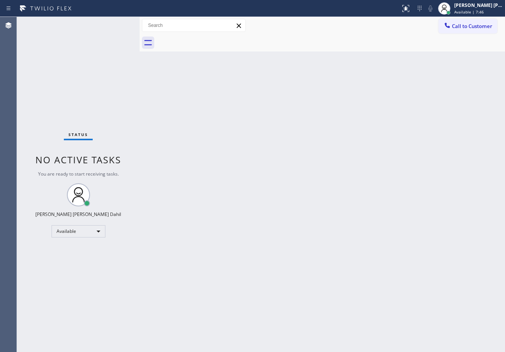
click at [115, 24] on div "Status No active tasks You are ready to start receiving tasks. [PERSON_NAME] [P…" at bounding box center [78, 184] width 123 height 335
drag, startPoint x: 249, startPoint y: 121, endPoint x: 297, endPoint y: 138, distance: 51.3
click at [250, 123] on div "Back to Dashboard Change Sender ID Customers Technicians Select a contact Outbo…" at bounding box center [322, 184] width 365 height 335
click at [252, 224] on div "Back to Dashboard Change Sender ID Customers Technicians Select a contact Outbo…" at bounding box center [322, 184] width 365 height 335
click at [393, 239] on div "Back to Dashboard Change Sender ID Customers Technicians Select a contact Outbo…" at bounding box center [322, 184] width 365 height 335
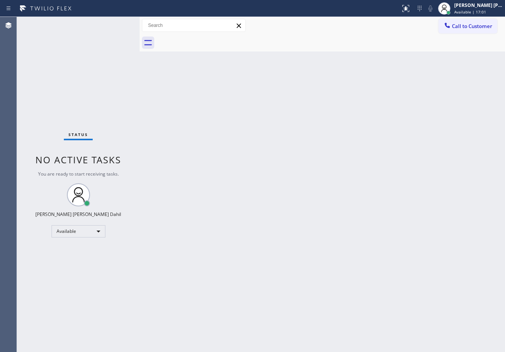
click at [116, 22] on div "Status No active tasks You are ready to start receiving tasks. [PERSON_NAME] [P…" at bounding box center [78, 184] width 123 height 335
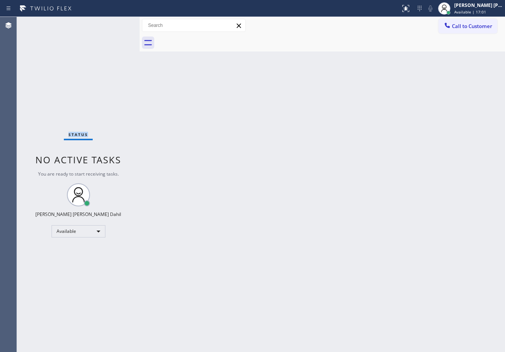
click at [116, 22] on div "Status No active tasks You are ready to start receiving tasks. [PERSON_NAME] [P…" at bounding box center [78, 184] width 123 height 335
drag, startPoint x: 218, startPoint y: 139, endPoint x: 223, endPoint y: 138, distance: 4.9
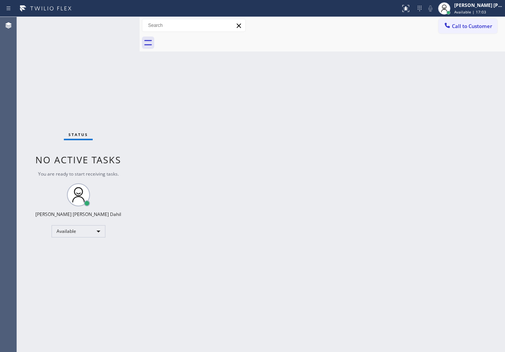
click at [219, 139] on div "Back to Dashboard Change Sender ID Customers Technicians Select a contact Outbo…" at bounding box center [322, 184] width 365 height 335
click at [223, 138] on div "Back to Dashboard Change Sender ID Customers Technicians Select a contact Outbo…" at bounding box center [322, 184] width 365 height 335
click at [299, 133] on div "Back to Dashboard Change Sender ID Customers Technicians Select a contact Outbo…" at bounding box center [322, 184] width 365 height 335
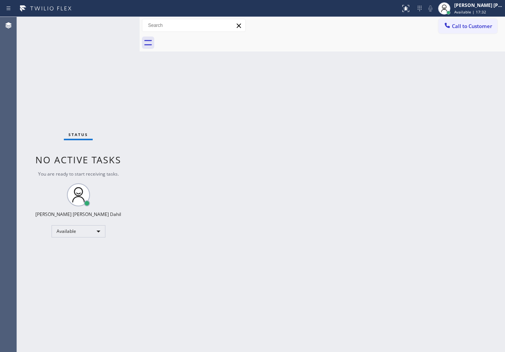
click at [455, 316] on div "Back to Dashboard Change Sender ID Customers Technicians Select a contact Outbo…" at bounding box center [322, 184] width 365 height 335
click at [238, 60] on div "Back to Dashboard Change Sender ID Customers Technicians Select a contact Outbo…" at bounding box center [322, 184] width 365 height 335
click at [115, 32] on div "Status No active tasks You are ready to start receiving tasks. [PERSON_NAME] [P…" at bounding box center [78, 184] width 123 height 335
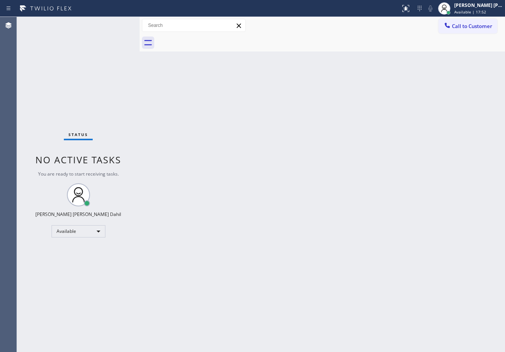
click at [118, 23] on div "Status No active tasks You are ready to start receiving tasks. [PERSON_NAME] [P…" at bounding box center [78, 184] width 123 height 335
drag, startPoint x: 272, startPoint y: 170, endPoint x: 293, endPoint y: 170, distance: 21.5
click at [272, 170] on div "Back to Dashboard Change Sender ID Customers Technicians Select a contact Outbo…" at bounding box center [322, 184] width 365 height 335
drag, startPoint x: 207, startPoint y: 163, endPoint x: 196, endPoint y: 140, distance: 25.6
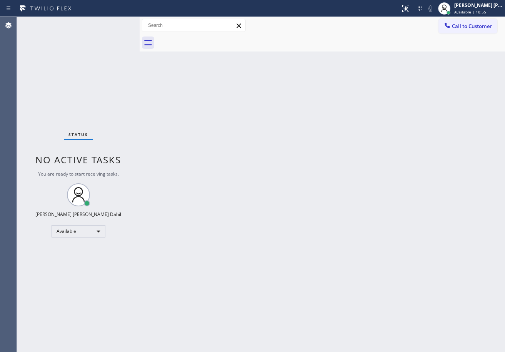
click at [206, 161] on div "Back to Dashboard Change Sender ID Customers Technicians Select a contact Outbo…" at bounding box center [322, 184] width 365 height 335
drag, startPoint x: 202, startPoint y: 192, endPoint x: 203, endPoint y: 185, distance: 6.9
click at [203, 188] on div "Back to Dashboard Change Sender ID Customers Technicians Select a contact Outbo…" at bounding box center [322, 184] width 365 height 335
click at [371, 179] on div "Back to Dashboard Change Sender ID Customers Technicians Select a contact Outbo…" at bounding box center [322, 184] width 365 height 335
click at [352, 183] on div "Back to Dashboard Change Sender ID Customers Technicians Select a contact Outbo…" at bounding box center [322, 184] width 365 height 335
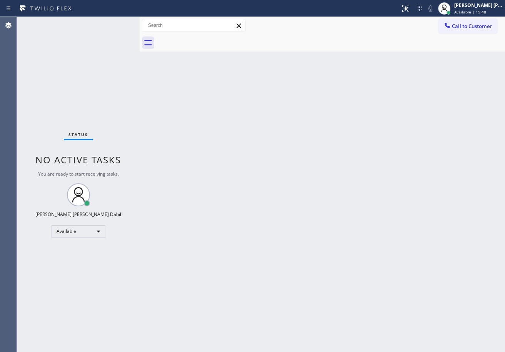
click at [227, 240] on div "Back to Dashboard Change Sender ID Customers Technicians Select a contact Outbo…" at bounding box center [322, 184] width 365 height 335
click at [118, 30] on div "Status No active tasks You are ready to start receiving tasks. [PERSON_NAME] [P…" at bounding box center [78, 184] width 123 height 335
click at [116, 24] on div "Status No active tasks You are ready to start receiving tasks. [PERSON_NAME] [P…" at bounding box center [78, 184] width 123 height 335
drag, startPoint x: 340, startPoint y: 208, endPoint x: 362, endPoint y: 320, distance: 113.5
click at [342, 212] on div "Back to Dashboard Change Sender ID Customers Technicians Select a contact Outbo…" at bounding box center [322, 184] width 365 height 335
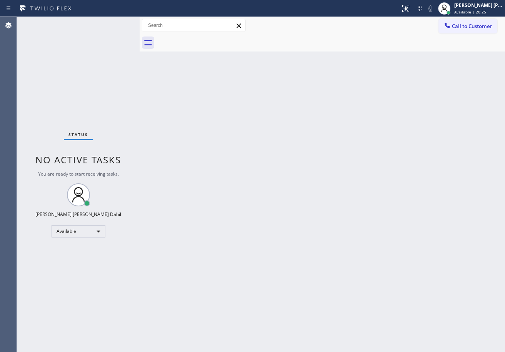
drag, startPoint x: 111, startPoint y: 26, endPoint x: 114, endPoint y: 23, distance: 4.4
click at [111, 26] on div "Status No active tasks You are ready to start receiving tasks. [PERSON_NAME] [P…" at bounding box center [78, 184] width 123 height 335
drag, startPoint x: 303, startPoint y: 129, endPoint x: 310, endPoint y: 129, distance: 6.9
click at [302, 131] on div "Back to Dashboard Change Sender ID Customers Technicians Select a contact Outbo…" at bounding box center [322, 184] width 365 height 335
click at [372, 240] on div "Back to Dashboard Change Sender ID Customers Technicians Select a contact Outbo…" at bounding box center [322, 184] width 365 height 335
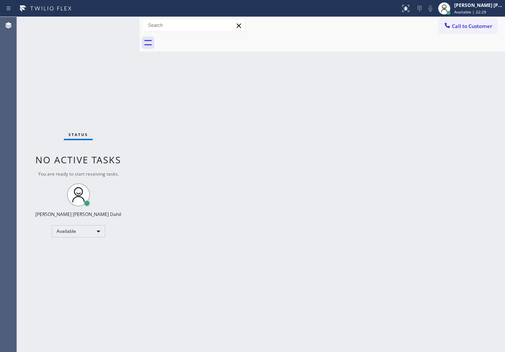
drag, startPoint x: 481, startPoint y: 253, endPoint x: 477, endPoint y: 251, distance: 4.9
click at [477, 251] on div "Back to Dashboard Change Sender ID Customers Technicians Select a contact Outbo…" at bounding box center [322, 184] width 365 height 335
click at [281, 194] on div "Back to Dashboard Change Sender ID Customers Technicians Select a contact Outbo…" at bounding box center [322, 184] width 365 height 335
click at [281, 193] on div "Back to Dashboard Change Sender ID Customers Technicians Select a contact Outbo…" at bounding box center [322, 184] width 365 height 335
click at [115, 23] on div "Status No active tasks You are ready to start receiving tasks. [PERSON_NAME] [P…" at bounding box center [78, 184] width 123 height 335
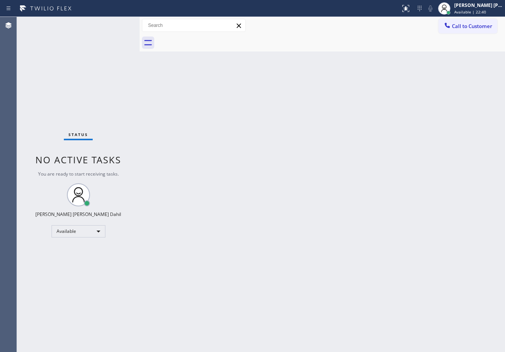
click at [115, 23] on div "Status No active tasks You are ready to start receiving tasks. [PERSON_NAME] [P…" at bounding box center [78, 184] width 123 height 335
click at [117, 23] on div "Status No active tasks You are ready to start receiving tasks. [PERSON_NAME] [P…" at bounding box center [78, 184] width 123 height 335
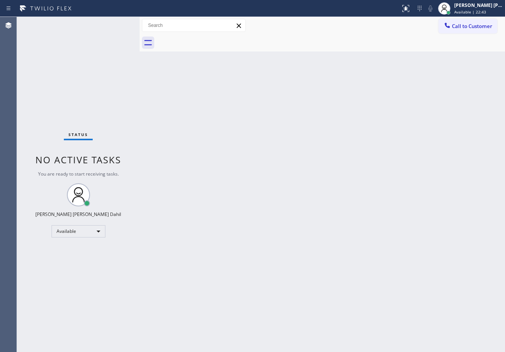
click at [117, 23] on div "Status No active tasks You are ready to start receiving tasks. [PERSON_NAME] [P…" at bounding box center [78, 184] width 123 height 335
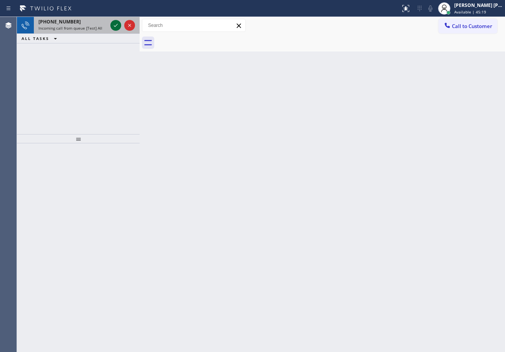
click at [116, 22] on icon at bounding box center [115, 25] width 9 height 9
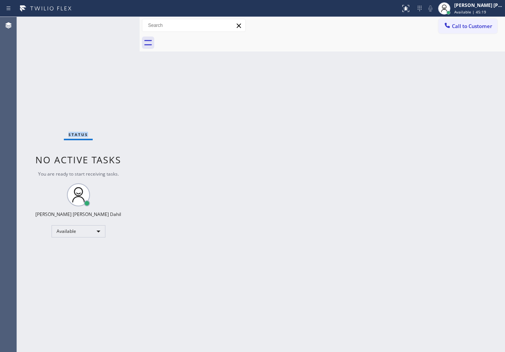
click at [116, 22] on div "Status No active tasks You are ready to start receiving tasks. [PERSON_NAME] [P…" at bounding box center [78, 184] width 123 height 335
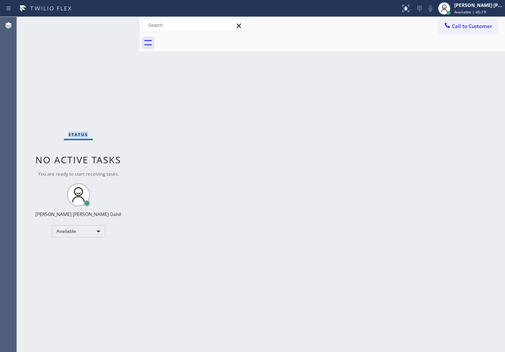
click at [116, 22] on div "Status No active tasks You are ready to start receiving tasks. [PERSON_NAME] [P…" at bounding box center [78, 184] width 123 height 335
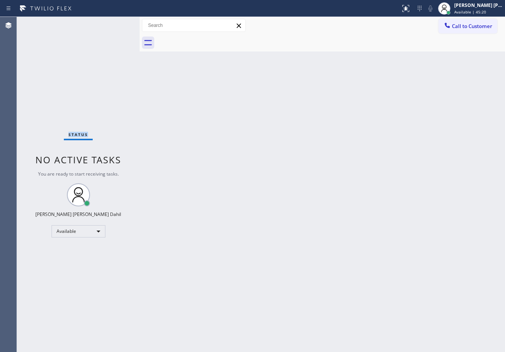
click at [116, 22] on div "Status No active tasks You are ready to start receiving tasks. [PERSON_NAME] [P…" at bounding box center [78, 184] width 123 height 335
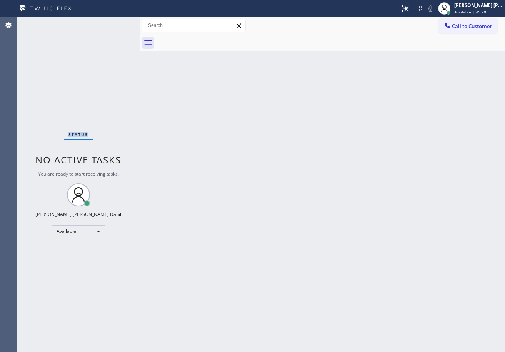
click at [116, 22] on div "Status No active tasks You are ready to start receiving tasks. [PERSON_NAME] [P…" at bounding box center [78, 184] width 123 height 335
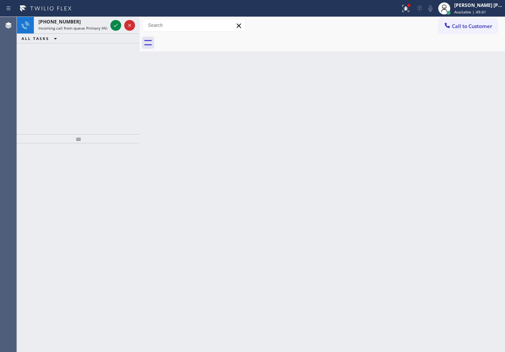
click at [116, 22] on icon at bounding box center [115, 25] width 9 height 9
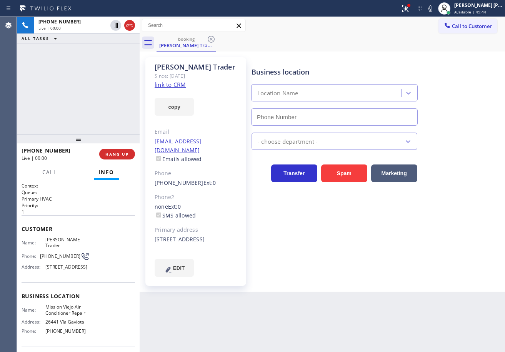
type input "[PHONE_NUMBER]"
click at [407, 8] on icon at bounding box center [404, 7] width 5 height 5
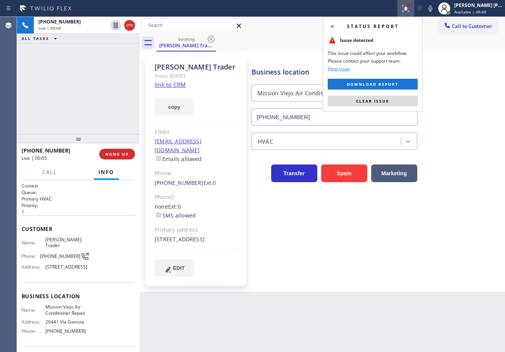
click at [394, 97] on button "Clear issue" at bounding box center [373, 101] width 90 height 11
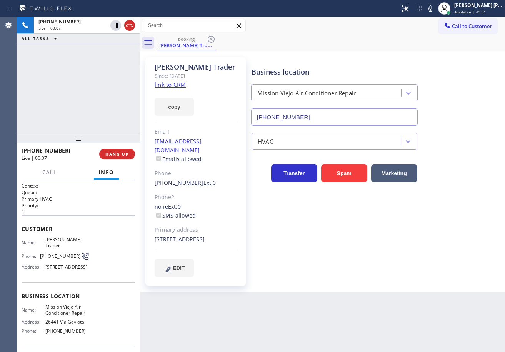
click at [184, 84] on link "link to CRM" at bounding box center [170, 85] width 31 height 8
drag, startPoint x: 370, startPoint y: 270, endPoint x: 364, endPoint y: 270, distance: 6.2
click at [370, 270] on div "Business location [GEOGRAPHIC_DATA] Air Conditioner Repair [PHONE_NUMBER] HVAC …" at bounding box center [376, 166] width 253 height 215
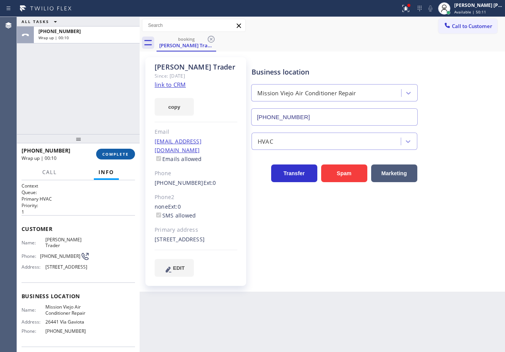
click at [115, 154] on span "COMPLETE" at bounding box center [115, 154] width 27 height 5
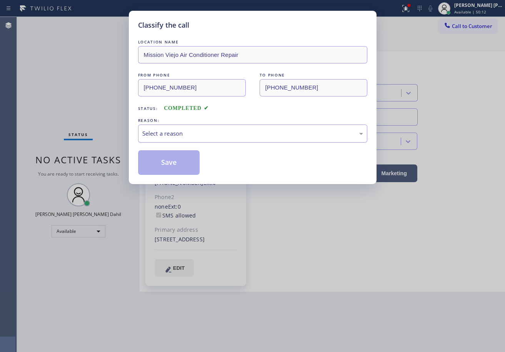
click at [172, 133] on div "Select a reason" at bounding box center [252, 133] width 221 height 9
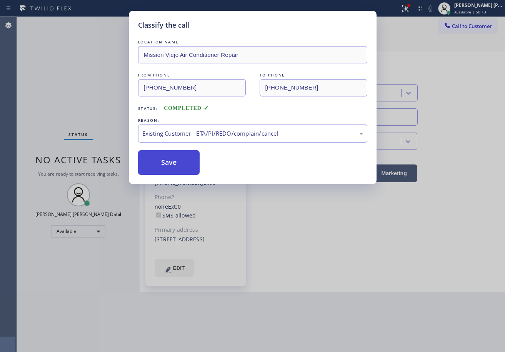
click at [177, 163] on button "Save" at bounding box center [169, 162] width 62 height 25
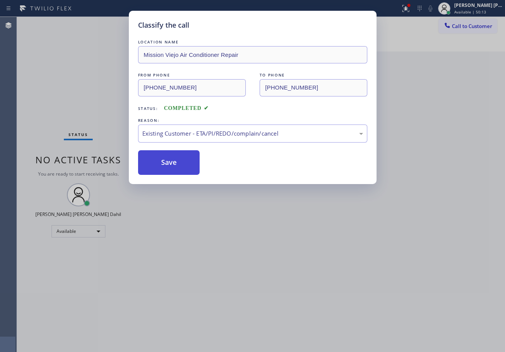
click at [177, 163] on button "Save" at bounding box center [169, 162] width 62 height 25
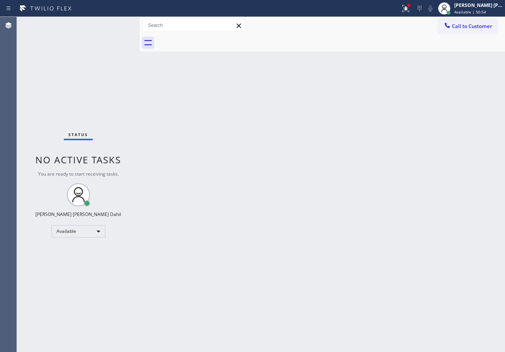
click at [114, 72] on div "Status No active tasks You are ready to start receiving tasks. [PERSON_NAME] [P…" at bounding box center [78, 184] width 123 height 335
click at [411, 7] on div at bounding box center [409, 5] width 5 height 5
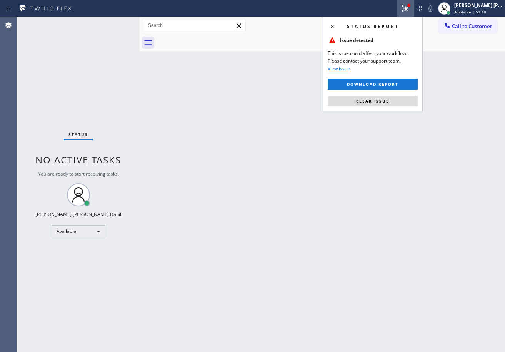
click at [365, 107] on div "Status report Issue detected This issue could affect your workflow. Please cont…" at bounding box center [373, 64] width 100 height 95
click at [365, 104] on button "Clear issue" at bounding box center [373, 101] width 90 height 11
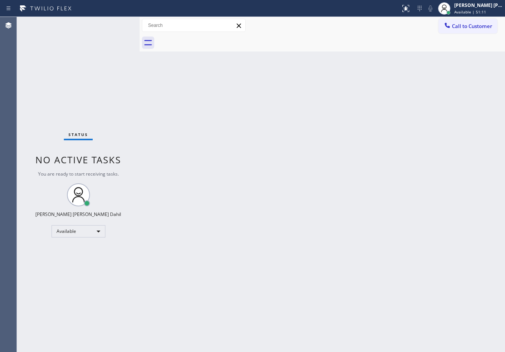
click at [346, 103] on div "Back to Dashboard Change Sender ID Customers Technicians Select a contact Outbo…" at bounding box center [322, 184] width 365 height 335
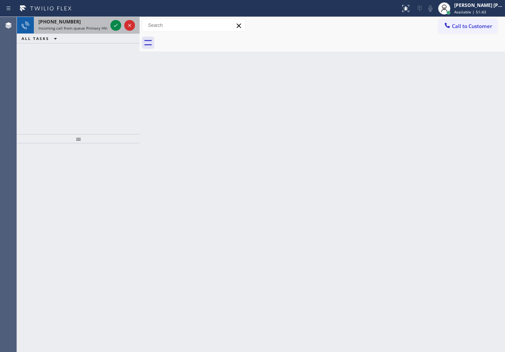
click at [64, 20] on span "[PHONE_NUMBER]" at bounding box center [59, 21] width 42 height 7
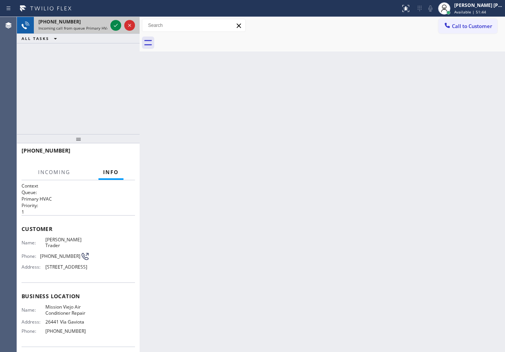
click at [64, 20] on span "[PHONE_NUMBER]" at bounding box center [59, 21] width 42 height 7
click at [116, 27] on icon at bounding box center [115, 25] width 9 height 9
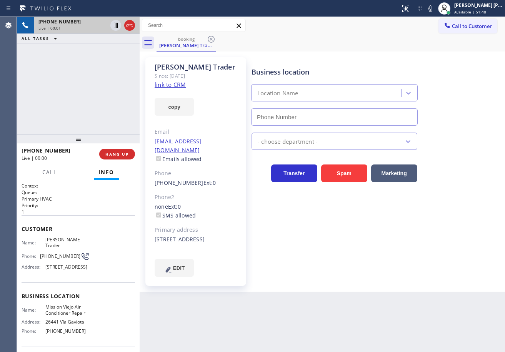
type input "[PHONE_NUMBER]"
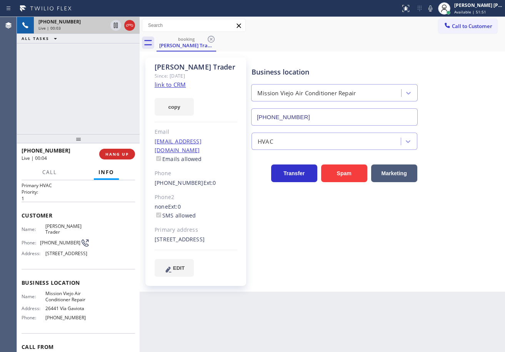
scroll to position [61, 0]
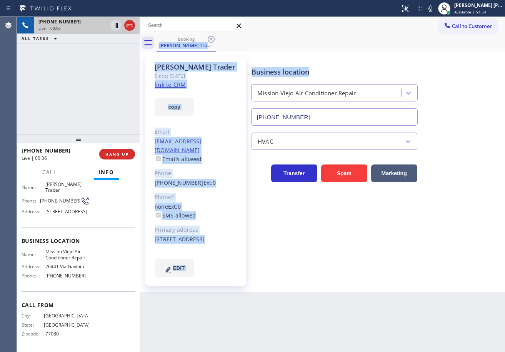
drag, startPoint x: 255, startPoint y: 41, endPoint x: 330, endPoint y: 55, distance: 76.7
click at [330, 55] on div "booking [PERSON_NAME] Trader Call to Customer Outbound call Location [GEOGRAPHI…" at bounding box center [322, 154] width 365 height 275
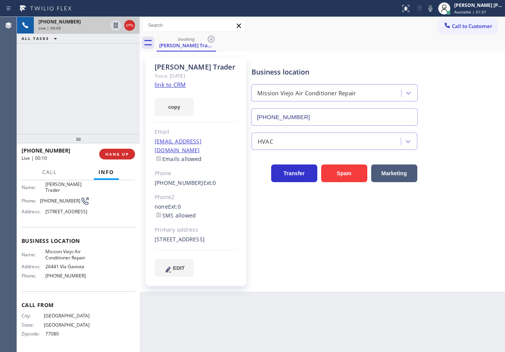
click at [122, 91] on div "[PHONE_NUMBER] Live | 00:09 ALL TASKS ALL TASKS ACTIVE TASKS TASKS IN WRAP UP" at bounding box center [78, 75] width 123 height 117
click at [175, 87] on link "link to CRM" at bounding box center [170, 85] width 31 height 8
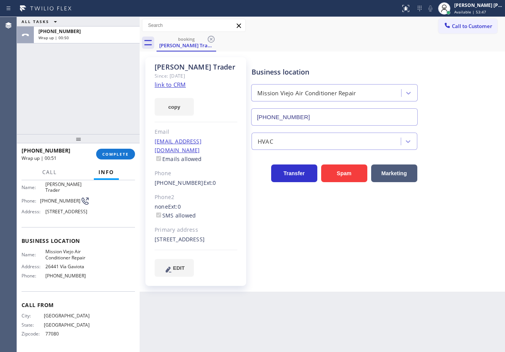
click at [78, 103] on div "ALL TASKS ALL TASKS ACTIVE TASKS TASKS IN WRAP UP [PHONE_NUMBER] Wrap up | 00:50" at bounding box center [78, 75] width 123 height 117
click at [115, 155] on span "COMPLETE" at bounding box center [115, 154] width 27 height 5
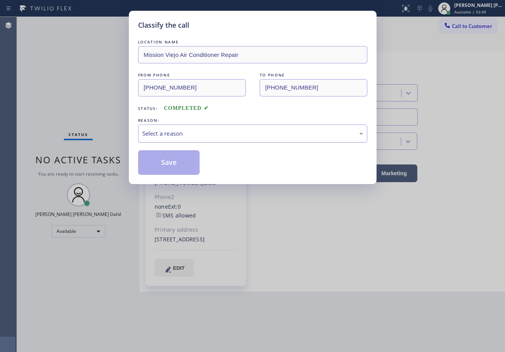
click at [181, 128] on div "Select a reason" at bounding box center [252, 134] width 229 height 18
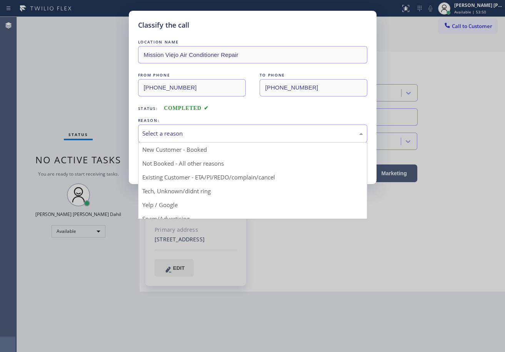
drag, startPoint x: 197, startPoint y: 178, endPoint x: 179, endPoint y: 163, distance: 23.4
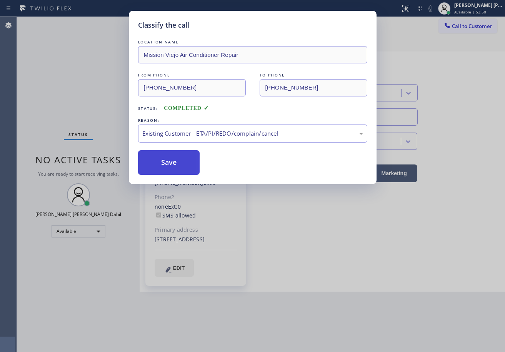
click at [179, 163] on button "Save" at bounding box center [169, 162] width 62 height 25
click at [178, 162] on button "Save" at bounding box center [169, 162] width 62 height 25
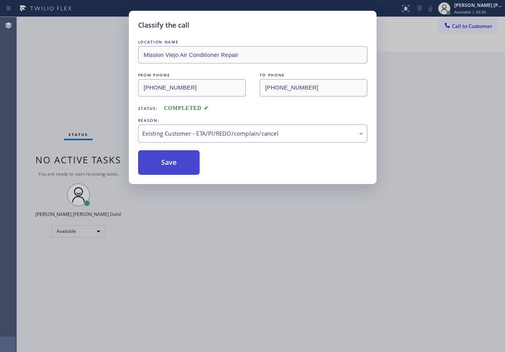
drag, startPoint x: 181, startPoint y: 162, endPoint x: 384, endPoint y: 248, distance: 220.4
click at [184, 162] on button "Save" at bounding box center [169, 162] width 62 height 25
drag, startPoint x: 415, startPoint y: 253, endPoint x: 493, endPoint y: 130, distance: 145.3
click at [446, 233] on div "Classify the call LOCATION NAME Mission Viejo Air Conditioner Repair FROM PHONE…" at bounding box center [252, 176] width 505 height 352
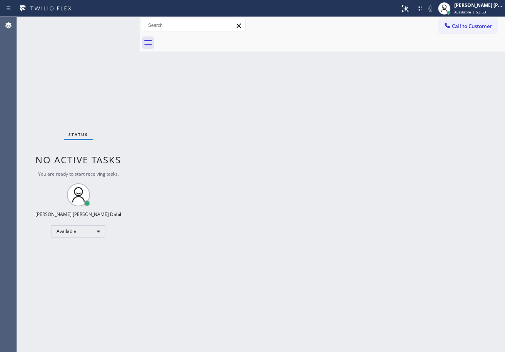
click at [443, 289] on div "Back to Dashboard Change Sender ID Customers Technicians Select a contact Outbo…" at bounding box center [322, 184] width 365 height 335
click at [310, 53] on div "Back to Dashboard Change Sender ID Customers Technicians Select a contact Outbo…" at bounding box center [322, 184] width 365 height 335
drag, startPoint x: 278, startPoint y: 232, endPoint x: 490, endPoint y: 293, distance: 221.4
click at [285, 234] on div "Back to Dashboard Change Sender ID Customers Technicians Select a contact Outbo…" at bounding box center [322, 184] width 365 height 335
click at [369, 225] on div "Back to Dashboard Change Sender ID Customers Technicians Select a contact Outbo…" at bounding box center [322, 184] width 365 height 335
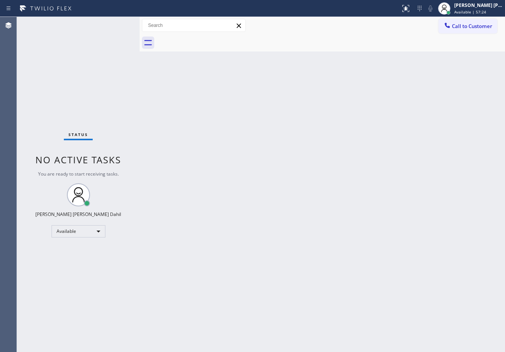
click at [103, 34] on div "Status No active tasks You are ready to start receiving tasks. [PERSON_NAME] [P…" at bounding box center [78, 184] width 123 height 335
click at [105, 38] on div "Status No active tasks You are ready to start receiving tasks. [PERSON_NAME] [P…" at bounding box center [78, 184] width 123 height 335
drag, startPoint x: 272, startPoint y: 152, endPoint x: 336, endPoint y: 260, distance: 125.5
click at [290, 176] on div "Back to Dashboard Change Sender ID Customers Technicians Select a contact Outbo…" at bounding box center [322, 184] width 365 height 335
click at [377, 256] on div "Back to Dashboard Change Sender ID Customers Technicians Select a contact Outbo…" at bounding box center [322, 184] width 365 height 335
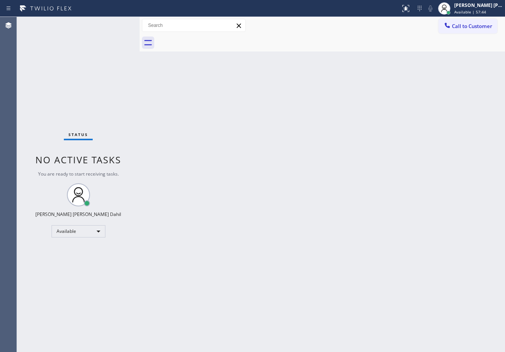
click at [377, 253] on div "Back to Dashboard Change Sender ID Customers Technicians Select a contact Outbo…" at bounding box center [322, 184] width 365 height 335
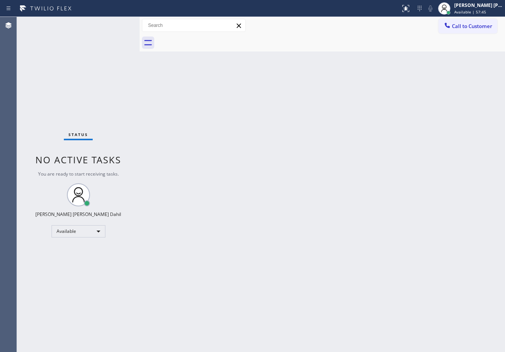
click at [377, 253] on div "Back to Dashboard Change Sender ID Customers Technicians Select a contact Outbo…" at bounding box center [322, 184] width 365 height 335
click at [307, 230] on div "Back to Dashboard Change Sender ID Customers Technicians Select a contact Outbo…" at bounding box center [322, 184] width 365 height 335
click at [293, 228] on div "Back to Dashboard Change Sender ID Customers Technicians Select a contact Outbo…" at bounding box center [322, 184] width 365 height 335
click at [116, 22] on div "Status No active tasks You are ready to start receiving tasks. [PERSON_NAME] [P…" at bounding box center [78, 184] width 123 height 335
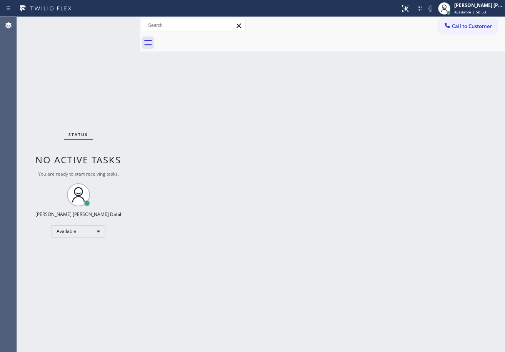
click at [116, 22] on div "Status No active tasks You are ready to start receiving tasks. [PERSON_NAME] [P…" at bounding box center [78, 184] width 123 height 335
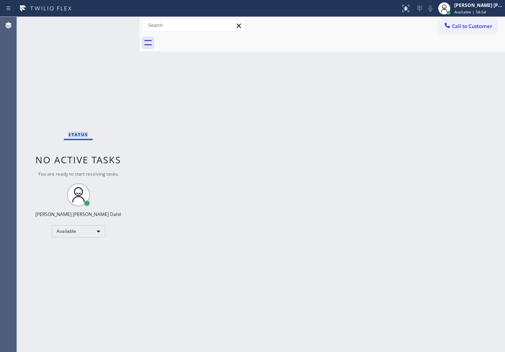
click at [116, 22] on div "Status No active tasks You are ready to start receiving tasks. [PERSON_NAME] [P…" at bounding box center [78, 184] width 123 height 335
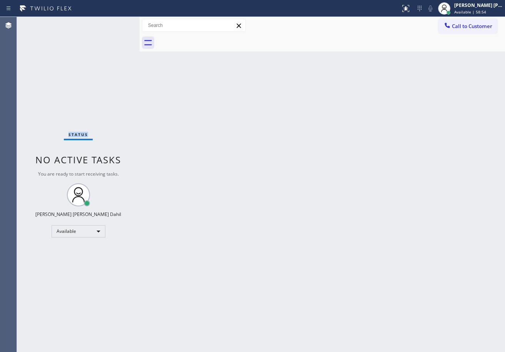
click at [116, 22] on div "Status No active tasks You are ready to start receiving tasks. [PERSON_NAME] [P…" at bounding box center [78, 184] width 123 height 335
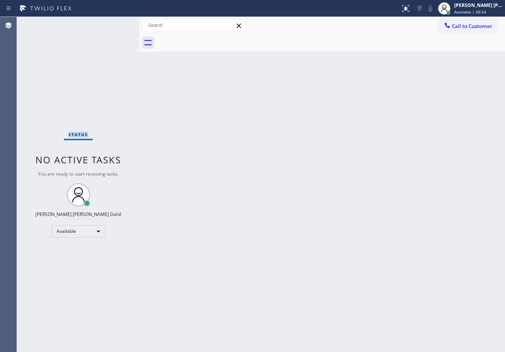
click at [116, 22] on div "Status No active tasks You are ready to start receiving tasks. [PERSON_NAME] [P…" at bounding box center [78, 184] width 123 height 335
click at [114, 37] on div "Status No active tasks You are ready to start receiving tasks. [PERSON_NAME] [P…" at bounding box center [78, 184] width 123 height 335
drag, startPoint x: 88, startPoint y: 57, endPoint x: 87, endPoint y: 48, distance: 9.3
click at [88, 49] on div "Status No active tasks You are ready to start receiving tasks. [PERSON_NAME] [P…" at bounding box center [78, 184] width 123 height 335
click at [105, 30] on div "Status No active tasks You are ready to start receiving tasks. [PERSON_NAME] [P…" at bounding box center [78, 184] width 123 height 335
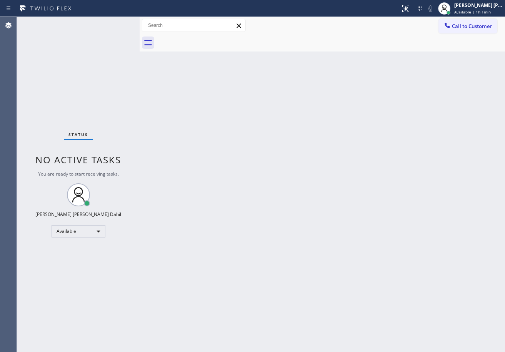
click at [123, 21] on div "Status No active tasks You are ready to start receiving tasks. [PERSON_NAME] [P…" at bounding box center [78, 184] width 123 height 335
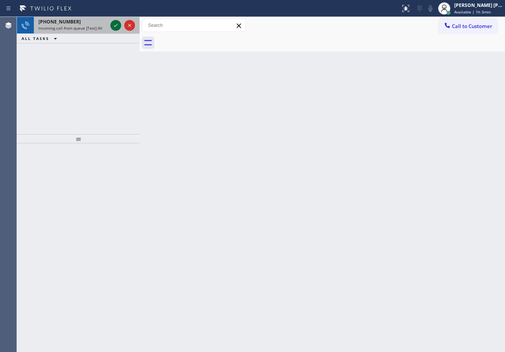
click at [116, 22] on icon at bounding box center [115, 25] width 9 height 9
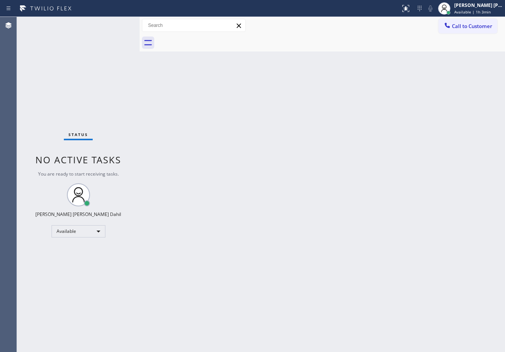
click at [116, 22] on div "Status No active tasks You are ready to start receiving tasks. [PERSON_NAME] [P…" at bounding box center [78, 184] width 123 height 335
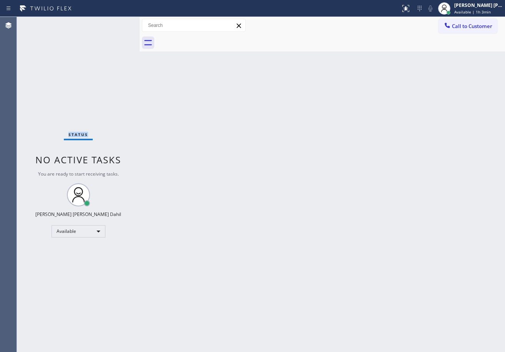
click at [116, 22] on div "Status No active tasks You are ready to start receiving tasks. [PERSON_NAME] [P…" at bounding box center [78, 184] width 123 height 335
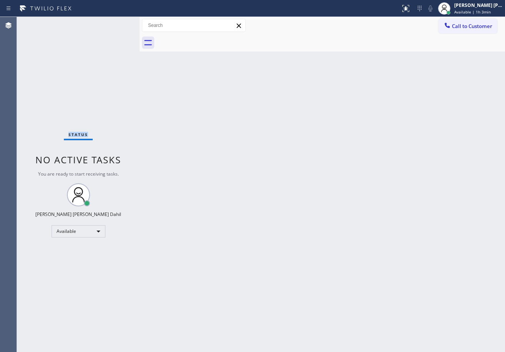
click at [116, 22] on div "Status No active tasks You are ready to start receiving tasks. [PERSON_NAME] [P…" at bounding box center [78, 184] width 123 height 335
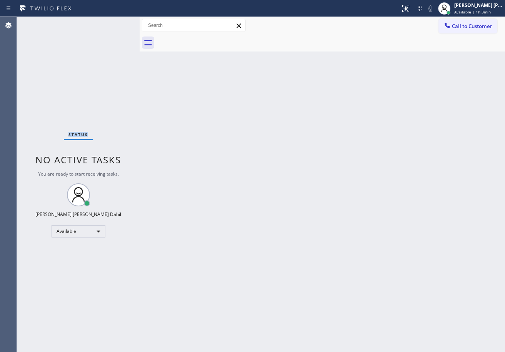
click at [116, 22] on div "Status No active tasks You are ready to start receiving tasks. [PERSON_NAME] [P…" at bounding box center [78, 184] width 123 height 335
drag, startPoint x: 308, startPoint y: 246, endPoint x: 334, endPoint y: 317, distance: 76.0
click at [316, 260] on div "Back to Dashboard Change Sender ID Customers Technicians Select a contact Outbo…" at bounding box center [322, 184] width 365 height 335
click at [320, 188] on div "Back to Dashboard Change Sender ID Customers Technicians Select a contact Outbo…" at bounding box center [322, 184] width 365 height 335
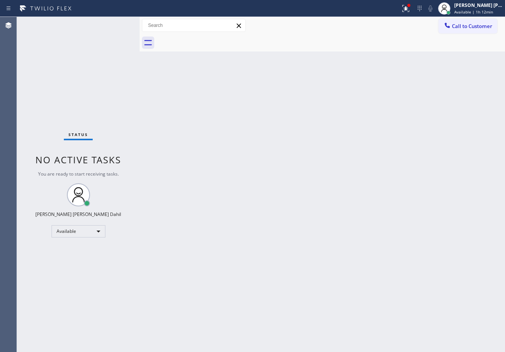
click at [322, 188] on div "Back to Dashboard Change Sender ID Customers Technicians Select a contact Outbo…" at bounding box center [322, 184] width 365 height 335
click at [410, 12] on icon at bounding box center [405, 8] width 9 height 9
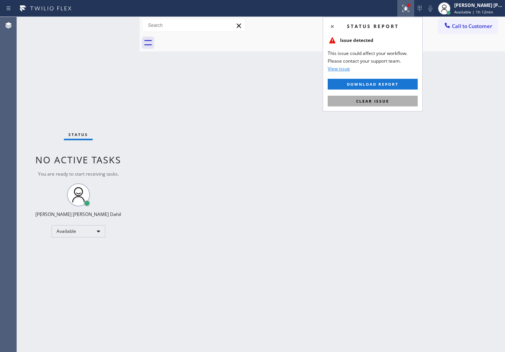
click at [373, 102] on span "Clear issue" at bounding box center [372, 100] width 33 height 5
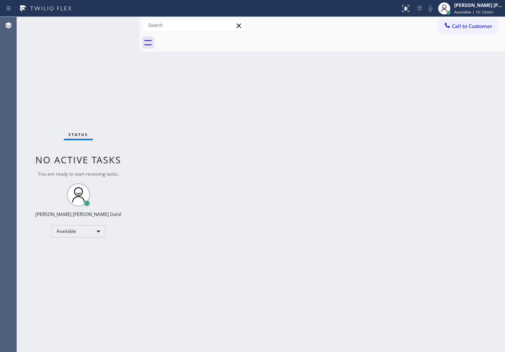
click at [373, 102] on div "Back to Dashboard Change Sender ID Customers Technicians Select a contact Outbo…" at bounding box center [322, 184] width 365 height 335
click at [473, 10] on span "Available | 1h 12min" at bounding box center [473, 11] width 39 height 5
click at [403, 126] on div "Back to Dashboard Change Sender ID Customers Technicians Select a contact Outbo…" at bounding box center [322, 184] width 365 height 335
click at [463, 6] on div "[PERSON_NAME] [PERSON_NAME] Dahil" at bounding box center [478, 5] width 48 height 7
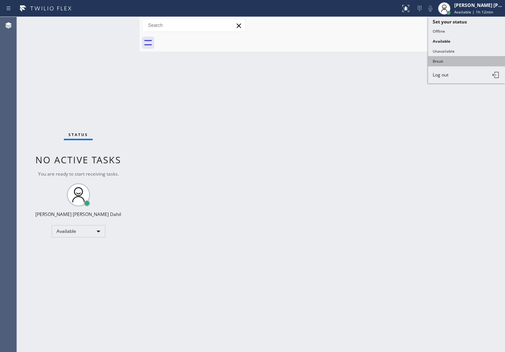
click at [450, 59] on button "Break" at bounding box center [466, 61] width 77 height 10
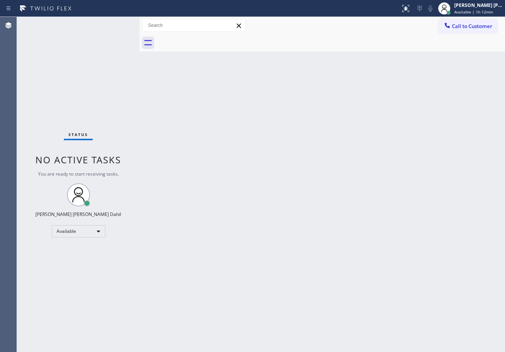
click at [340, 209] on div "Back to Dashboard Change Sender ID Customers Technicians Select a contact Outbo…" at bounding box center [322, 184] width 365 height 335
click at [464, 8] on div "[PERSON_NAME] [PERSON_NAME] Dahil Break | 14:55" at bounding box center [479, 8] width 52 height 13
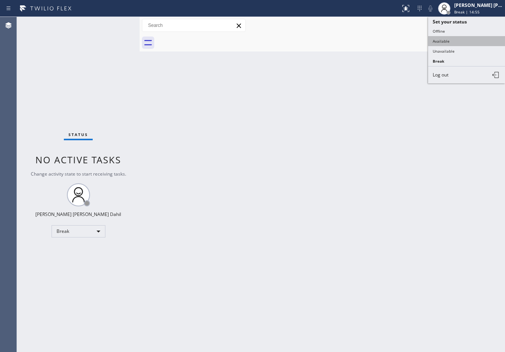
click at [450, 42] on button "Available" at bounding box center [466, 41] width 77 height 10
click at [399, 88] on div "Back to Dashboard Change Sender ID Customers Technicians Select a contact Outbo…" at bounding box center [322, 184] width 365 height 335
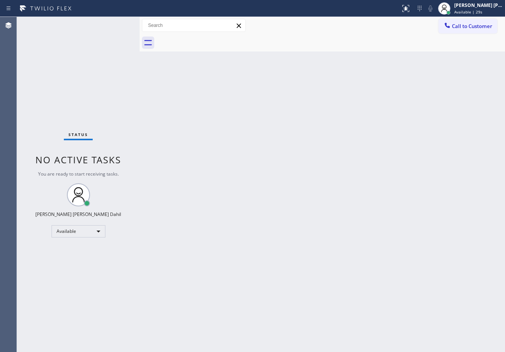
click at [260, 176] on div "Back to Dashboard Change Sender ID Customers Technicians Select a contact Outbo…" at bounding box center [322, 184] width 365 height 335
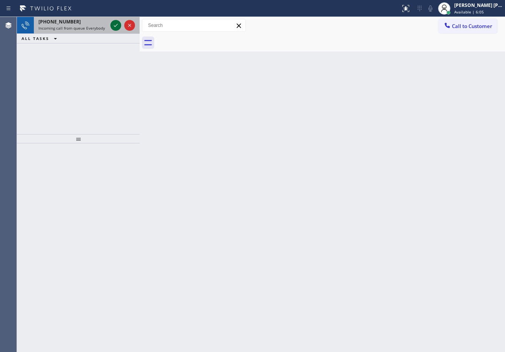
click at [116, 22] on icon at bounding box center [115, 25] width 9 height 9
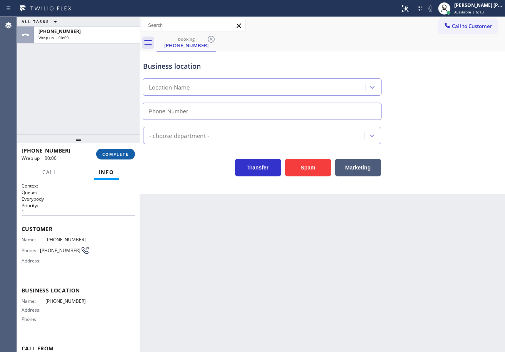
click at [105, 152] on span "COMPLETE" at bounding box center [115, 154] width 27 height 5
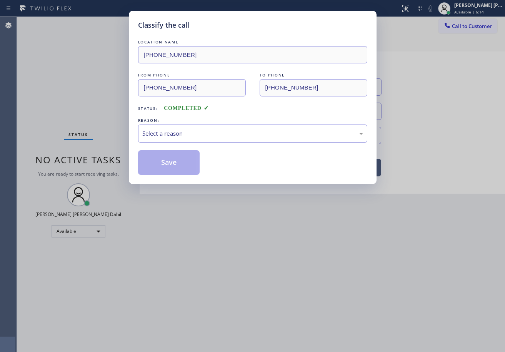
click at [169, 135] on div "Select a reason" at bounding box center [252, 133] width 221 height 9
click at [191, 160] on button "Save" at bounding box center [169, 162] width 62 height 25
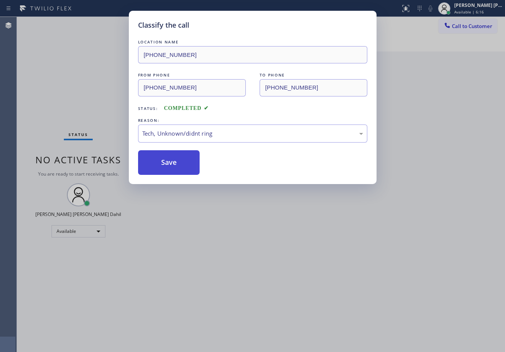
click at [191, 160] on button "Save" at bounding box center [169, 162] width 62 height 25
click at [265, 250] on div "Classify the call LOCATION NAME [PHONE_NUMBER] FROM PHONE [PHONE_NUMBER] TO PHO…" at bounding box center [252, 176] width 505 height 352
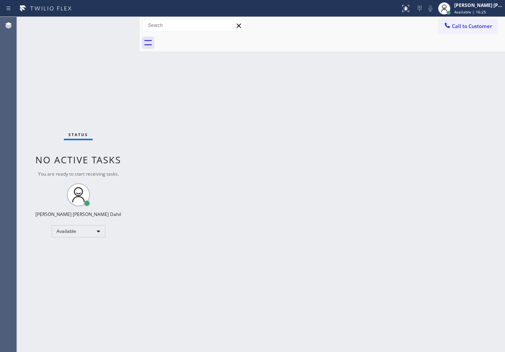
click at [357, 46] on div at bounding box center [331, 42] width 348 height 17
click at [367, 43] on div at bounding box center [331, 42] width 348 height 17
click at [474, 5] on div "[PERSON_NAME] [PERSON_NAME] Dahil" at bounding box center [478, 5] width 48 height 7
click at [171, 110] on div "Back to Dashboard Change Sender ID Customers Technicians Select a contact Outbo…" at bounding box center [322, 184] width 365 height 335
drag, startPoint x: 171, startPoint y: 110, endPoint x: 195, endPoint y: 224, distance: 116.2
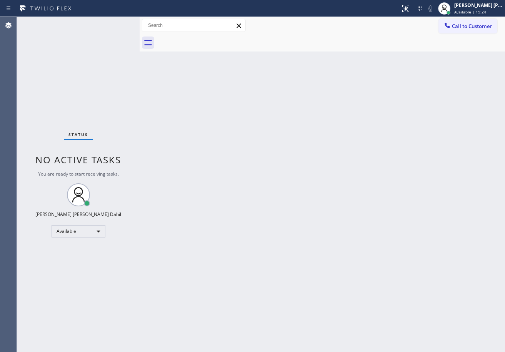
click at [195, 224] on div "Back to Dashboard Change Sender ID Customers Technicians Select a contact Outbo…" at bounding box center [322, 184] width 365 height 335
click at [195, 222] on div "Back to Dashboard Change Sender ID Customers Technicians Select a contact Outbo…" at bounding box center [322, 184] width 365 height 335
click at [197, 218] on div "Back to Dashboard Change Sender ID Customers Technicians Select a contact Outbo…" at bounding box center [322, 184] width 365 height 335
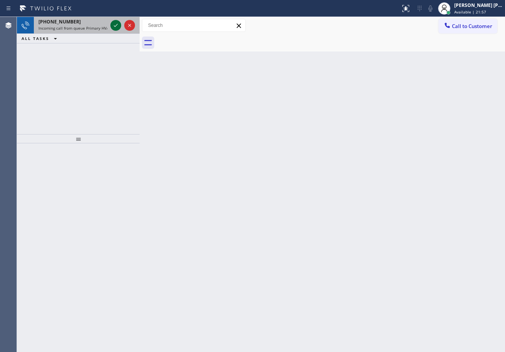
click at [116, 22] on icon at bounding box center [115, 25] width 9 height 9
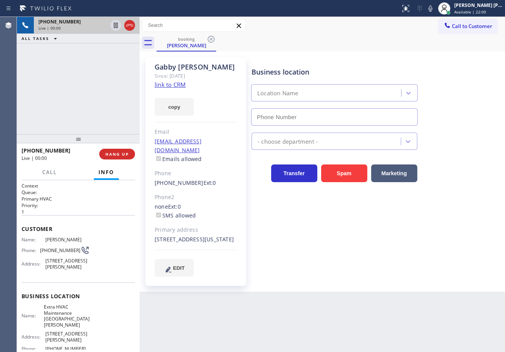
type input "[PHONE_NUMBER]"
click at [165, 79] on div "Since: [DATE]" at bounding box center [196, 76] width 83 height 9
click at [172, 83] on link "link to CRM" at bounding box center [170, 85] width 31 height 8
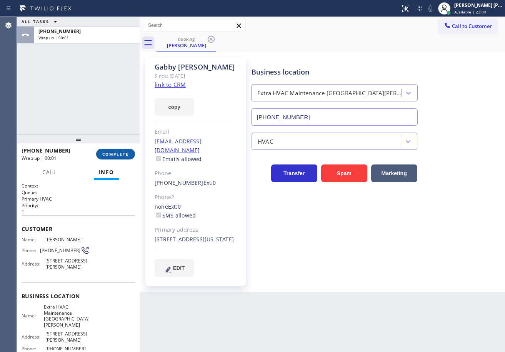
click at [111, 157] on button "COMPLETE" at bounding box center [115, 154] width 39 height 11
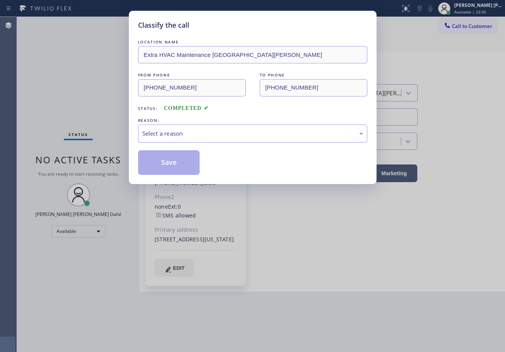
click at [174, 133] on div "Select a reason" at bounding box center [252, 133] width 221 height 9
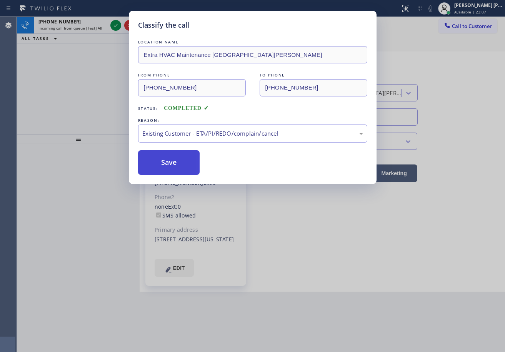
click at [183, 167] on button "Save" at bounding box center [169, 162] width 62 height 25
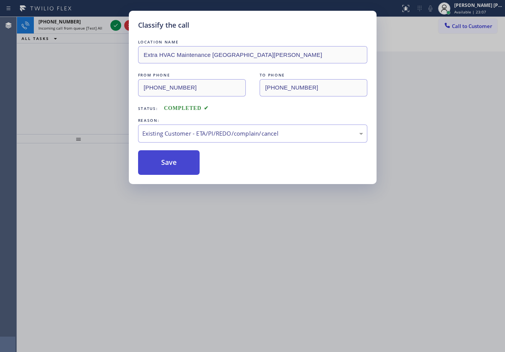
click at [183, 167] on button "Save" at bounding box center [169, 162] width 62 height 25
click at [83, 28] on div "Classify the call LOCATION NAME Brooklyn Appliance Repair Experts FROM PHONE [P…" at bounding box center [261, 184] width 488 height 335
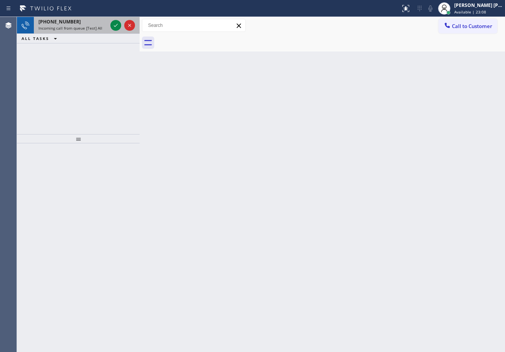
click at [86, 25] on span "Incoming call from queue [Test] All" at bounding box center [70, 27] width 64 height 5
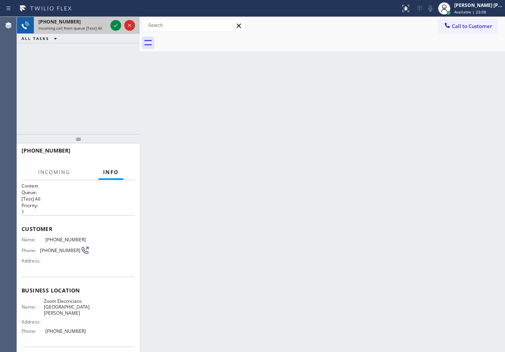
click at [86, 25] on span "Incoming call from queue [Test] All" at bounding box center [70, 27] width 64 height 5
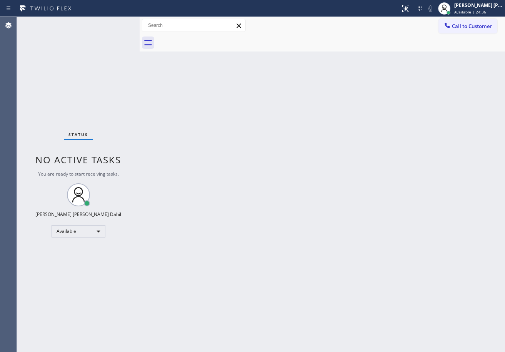
click at [378, 131] on div "Back to Dashboard Change Sender ID Customers Technicians Select a contact Outbo…" at bounding box center [322, 184] width 365 height 335
click at [354, 257] on div "Back to Dashboard Change Sender ID Customers Technicians Select a contact Outbo…" at bounding box center [322, 184] width 365 height 335
click at [363, 271] on div "Back to Dashboard Change Sender ID Customers Technicians Select a contact Outbo…" at bounding box center [322, 184] width 365 height 335
click at [342, 57] on div "Back to Dashboard Change Sender ID Customers Technicians Select a contact Outbo…" at bounding box center [322, 184] width 365 height 335
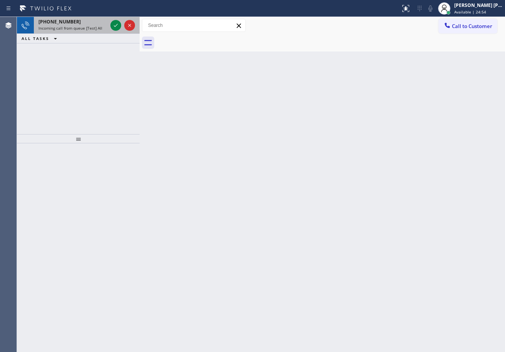
click at [78, 22] on div "[PHONE_NUMBER]" at bounding box center [72, 21] width 69 height 7
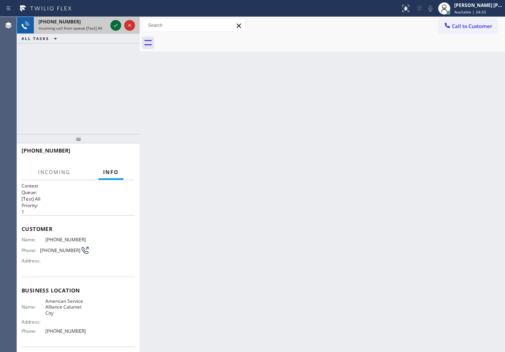
click at [115, 23] on icon at bounding box center [115, 25] width 9 height 9
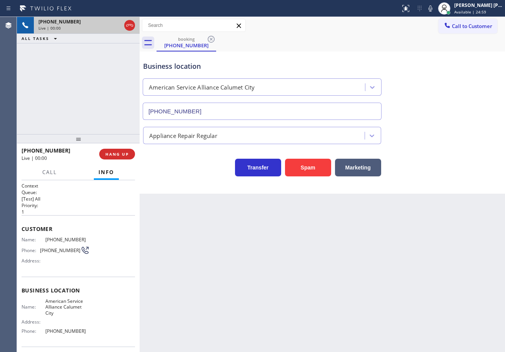
type input "[PHONE_NUMBER]"
drag, startPoint x: 239, startPoint y: 254, endPoint x: 36, endPoint y: 247, distance: 203.2
click at [238, 255] on div "Back to Dashboard Change Sender ID Customers Technicians Select a contact Outbo…" at bounding box center [322, 184] width 365 height 335
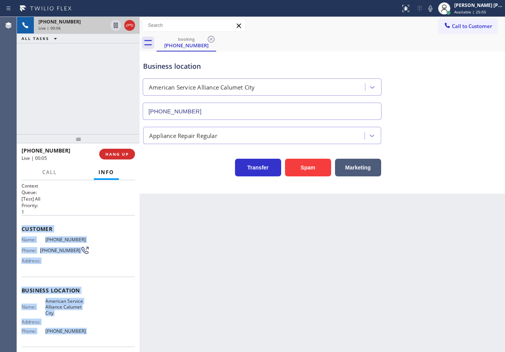
scroll to position [55, 0]
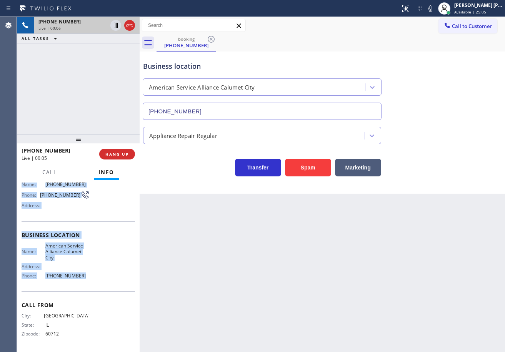
drag, startPoint x: 19, startPoint y: 227, endPoint x: 83, endPoint y: 283, distance: 84.5
click at [83, 283] on div "Context Queue: [Test] All Priority: 1 Customer Name: [PHONE_NUMBER] Phone: [PHO…" at bounding box center [78, 266] width 123 height 172
copy div "Customer Name: [PHONE_NUMBER] Phone: [PHONE_NUMBER] Address: Business location …"
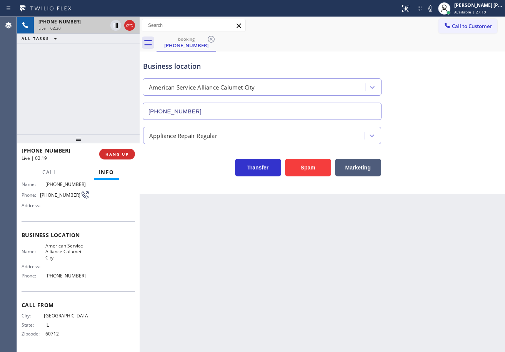
click at [451, 70] on div "Business location American Service Alliance [GEOGRAPHIC_DATA] [PHONE_NUMBER]" at bounding box center [323, 85] width 362 height 70
click at [452, 65] on div "Business location American Service Alliance [GEOGRAPHIC_DATA] [PHONE_NUMBER]" at bounding box center [323, 85] width 362 height 70
click at [452, 64] on div "Business location American Service Alliance [GEOGRAPHIC_DATA] [PHONE_NUMBER]" at bounding box center [323, 85] width 362 height 70
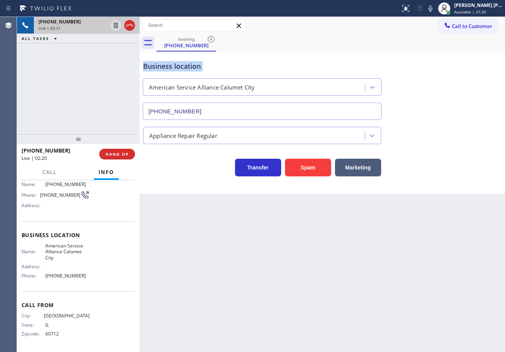
click at [452, 64] on div "Business location American Service Alliance [GEOGRAPHIC_DATA] [PHONE_NUMBER]" at bounding box center [323, 85] width 362 height 70
click at [451, 64] on div "Business location American Service Alliance [GEOGRAPHIC_DATA] [PHONE_NUMBER]" at bounding box center [323, 85] width 362 height 70
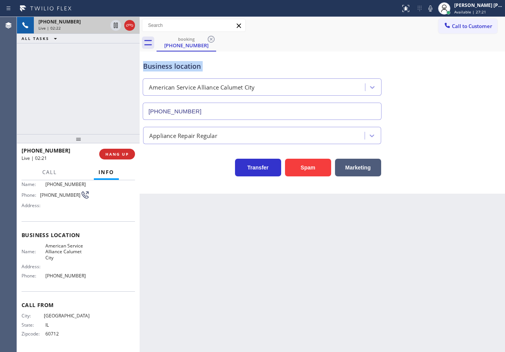
click at [451, 64] on div "Business location American Service Alliance [GEOGRAPHIC_DATA] [PHONE_NUMBER]" at bounding box center [323, 85] width 362 height 70
click at [435, 10] on icon at bounding box center [430, 8] width 9 height 9
click at [114, 27] on icon at bounding box center [115, 25] width 9 height 9
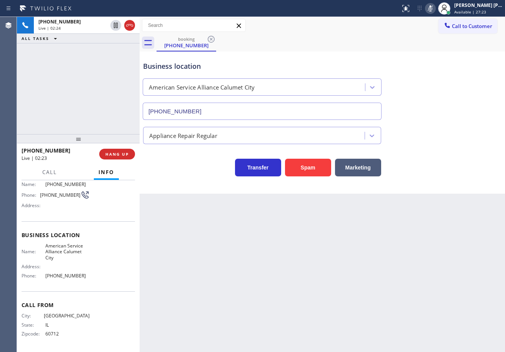
click at [101, 39] on div "ALL TASKS ALL TASKS ACTIVE TASKS TASKS IN WRAP UP" at bounding box center [78, 39] width 123 height 10
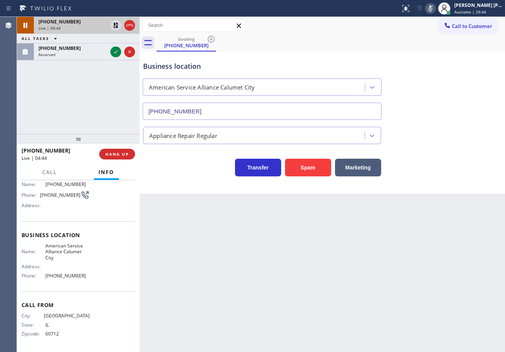
drag, startPoint x: 113, startPoint y: 26, endPoint x: 133, endPoint y: 33, distance: 21.5
click at [113, 27] on icon at bounding box center [115, 25] width 9 height 9
click at [435, 8] on icon at bounding box center [430, 8] width 9 height 9
click at [430, 30] on div "Call to Customer Outbound call Location Search location Your caller id phone nu…" at bounding box center [322, 25] width 365 height 13
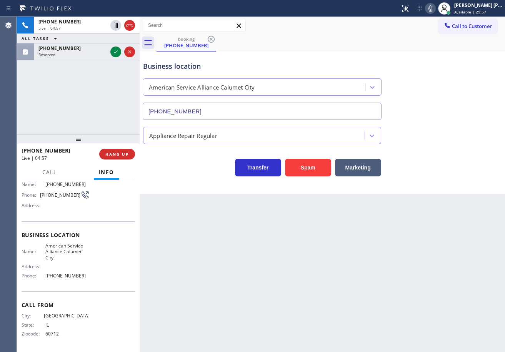
click at [67, 93] on div "[PHONE_NUMBER] Live | 04:57 ALL TASKS ALL TASKS ACTIVE TASKS TASKS IN WRAP UP […" at bounding box center [78, 75] width 123 height 117
click at [70, 52] on div "[PHONE_NUMBER] Reserved" at bounding box center [71, 51] width 75 height 17
click at [70, 51] on div "[PHONE_NUMBER] Reserved" at bounding box center [71, 51] width 75 height 17
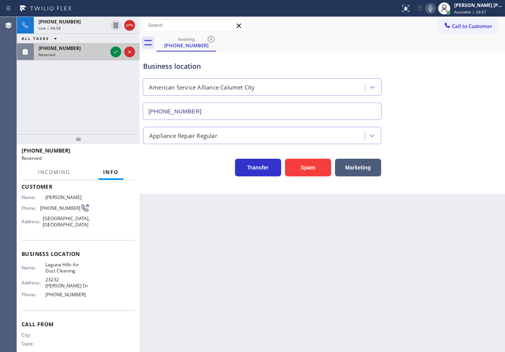
scroll to position [68, 0]
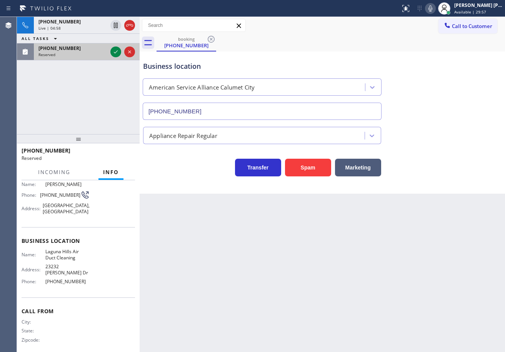
click at [70, 50] on span "[PHONE_NUMBER]" at bounding box center [59, 48] width 42 height 7
click at [112, 52] on icon at bounding box center [115, 51] width 9 height 9
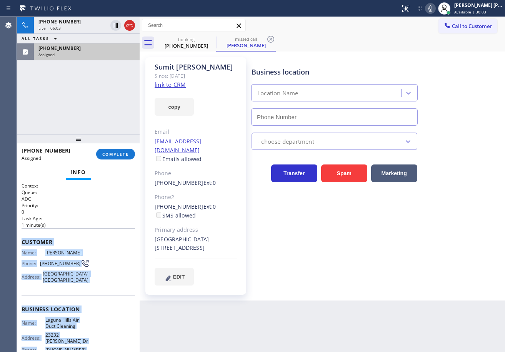
scroll to position [74, 0]
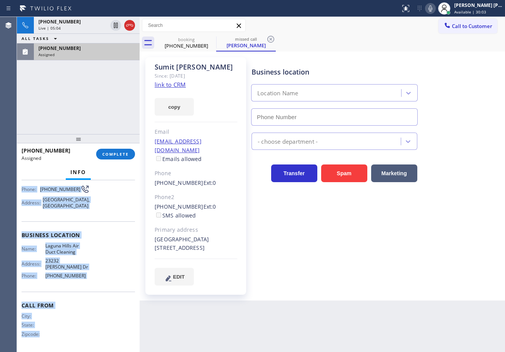
type input "[PHONE_NUMBER]"
drag, startPoint x: 19, startPoint y: 240, endPoint x: 90, endPoint y: 280, distance: 81.7
click at [90, 280] on div "Context Queue: ADC Priority: 0 Task Age: [DEMOGRAPHIC_DATA] minute(s) Customer …" at bounding box center [78, 266] width 123 height 172
copy div "Customer Name: [PERSON_NAME] Phone: [PHONE_NUMBER] Address: [GEOGRAPHIC_DATA] B…"
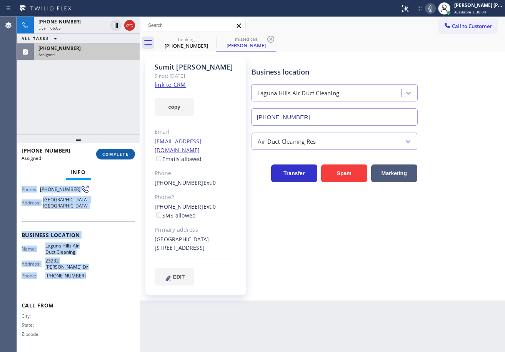
click at [118, 153] on span "COMPLETE" at bounding box center [115, 154] width 27 height 5
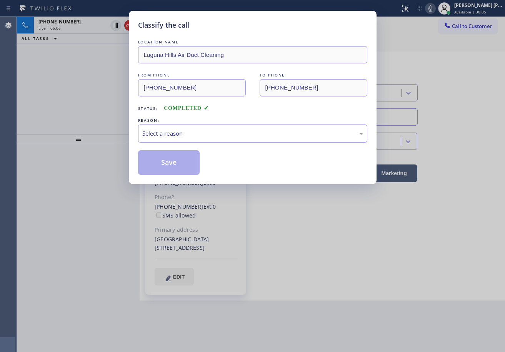
click at [215, 134] on div "Select a reason" at bounding box center [252, 133] width 221 height 9
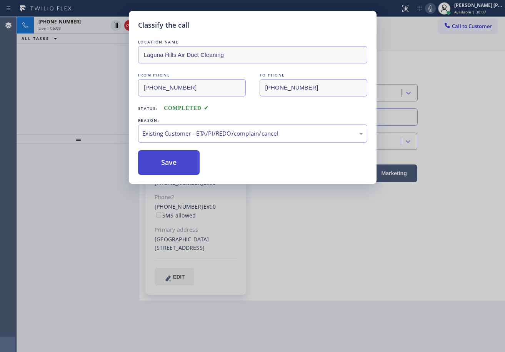
click at [186, 167] on button "Save" at bounding box center [169, 162] width 62 height 25
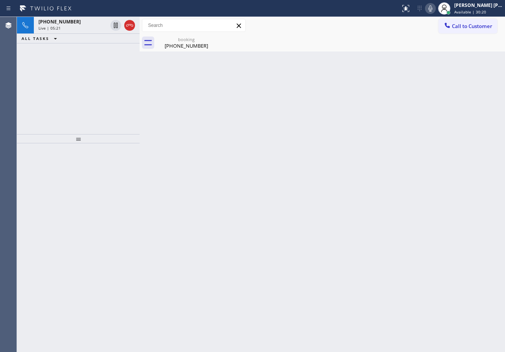
click at [258, 64] on div "Back to Dashboard Change Sender ID Customers Technicians Select a contact Outbo…" at bounding box center [322, 184] width 365 height 335
drag, startPoint x: 79, startPoint y: 25, endPoint x: 78, endPoint y: 136, distance: 110.4
click at [80, 25] on div "Live | 06:02" at bounding box center [72, 27] width 69 height 5
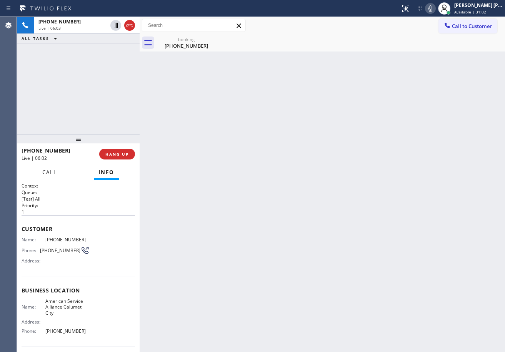
click at [47, 174] on span "Call" at bounding box center [49, 172] width 15 height 7
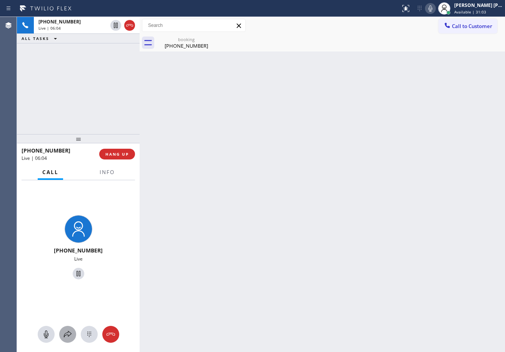
click at [71, 332] on icon at bounding box center [67, 334] width 9 height 9
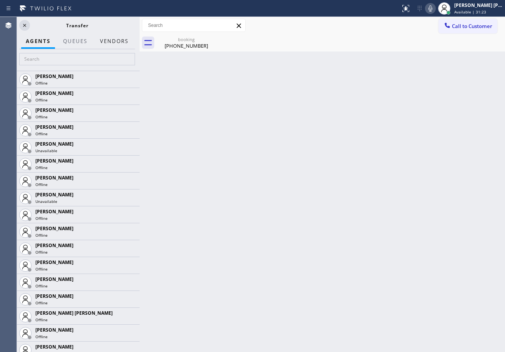
click at [117, 36] on button "Vendors" at bounding box center [114, 41] width 38 height 15
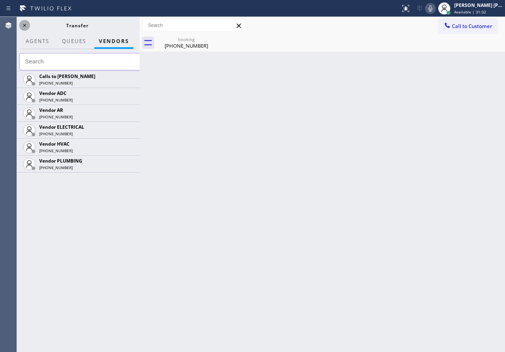
click at [22, 26] on icon at bounding box center [24, 25] width 9 height 9
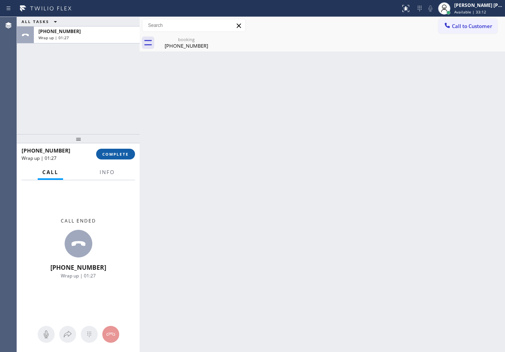
click at [125, 158] on button "COMPLETE" at bounding box center [115, 154] width 39 height 11
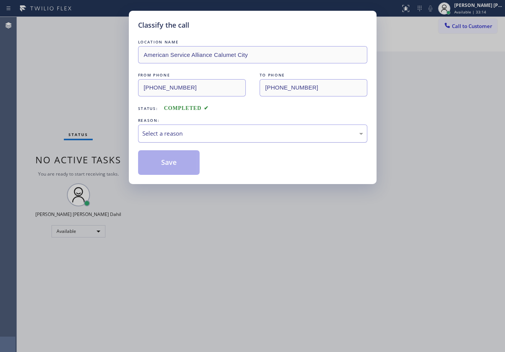
click at [198, 131] on div "Select a reason" at bounding box center [252, 133] width 221 height 9
click at [173, 166] on button "Save" at bounding box center [169, 162] width 62 height 25
click at [172, 164] on button "Save" at bounding box center [169, 162] width 62 height 25
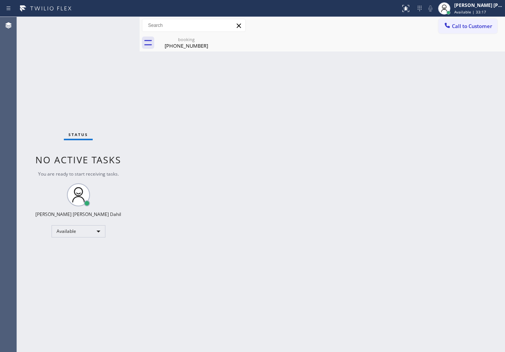
click at [186, 46] on div "[PHONE_NUMBER]" at bounding box center [186, 45] width 58 height 7
drag, startPoint x: 198, startPoint y: 107, endPoint x: 191, endPoint y: 102, distance: 8.9
click at [198, 108] on div "Back to Dashboard Change Sender ID Customers Technicians Select a contact Outbo…" at bounding box center [322, 184] width 365 height 335
click at [301, 163] on div "Back to Dashboard Change Sender ID Customers Technicians Select a contact Outbo…" at bounding box center [322, 184] width 365 height 335
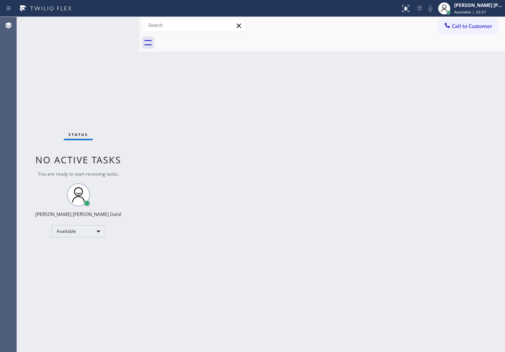
click at [405, 234] on div "Back to Dashboard Change Sender ID Customers Technicians Select a contact Outbo…" at bounding box center [322, 184] width 365 height 335
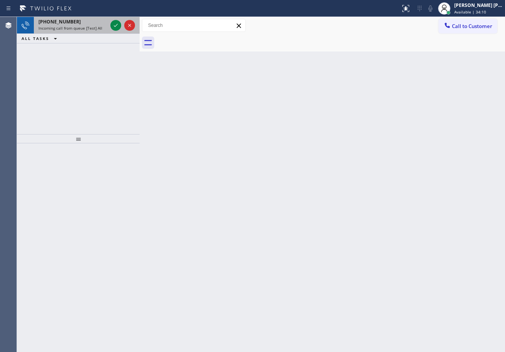
click at [105, 23] on div "[PHONE_NUMBER]" at bounding box center [72, 21] width 69 height 7
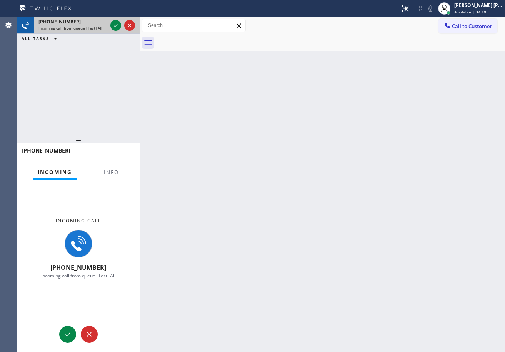
click at [105, 23] on div "[PHONE_NUMBER]" at bounding box center [72, 21] width 69 height 7
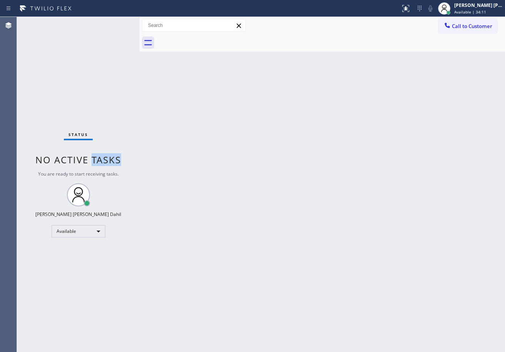
click at [106, 166] on span "No active tasks" at bounding box center [78, 159] width 86 height 13
click at [261, 154] on div "Back to Dashboard Change Sender ID Customers Technicians Select a contact Outbo…" at bounding box center [322, 184] width 365 height 335
click at [103, 30] on div "Status No active tasks You are ready to start receiving tasks. [PERSON_NAME] [P…" at bounding box center [78, 184] width 123 height 335
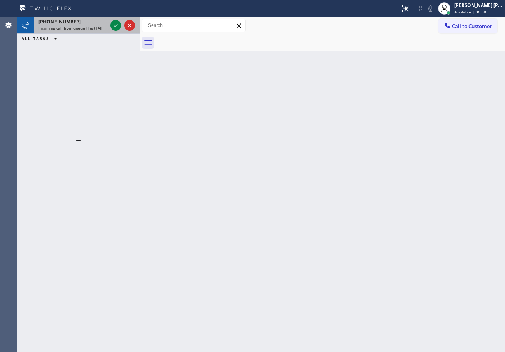
click at [105, 30] on div "Incoming call from queue [Test] All" at bounding box center [72, 27] width 69 height 5
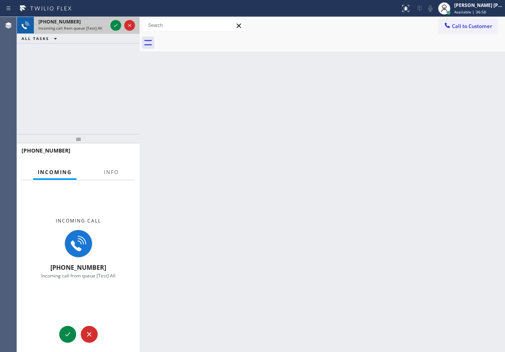
click at [105, 30] on div "Incoming call from queue [Test] All" at bounding box center [72, 27] width 69 height 5
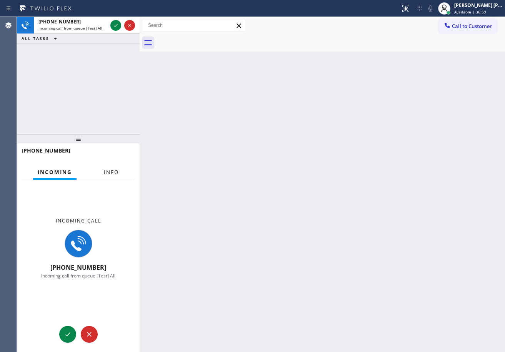
click at [100, 171] on button "Info" at bounding box center [111, 172] width 24 height 15
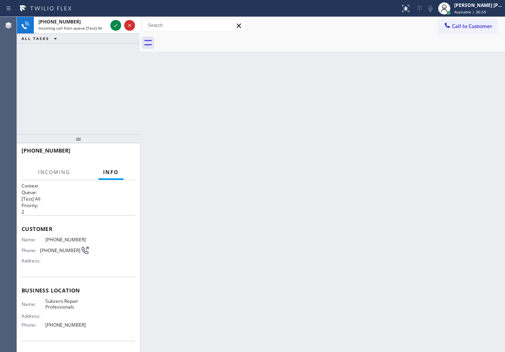
click at [100, 171] on button "Info" at bounding box center [110, 172] width 25 height 15
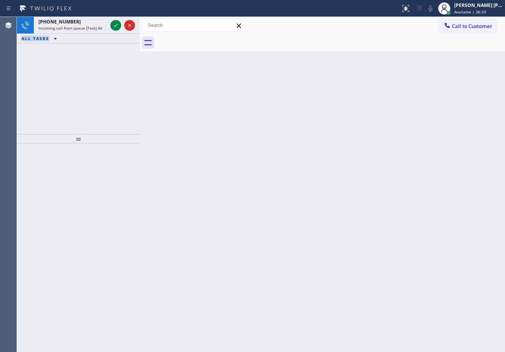
click at [101, 171] on div at bounding box center [78, 247] width 123 height 209
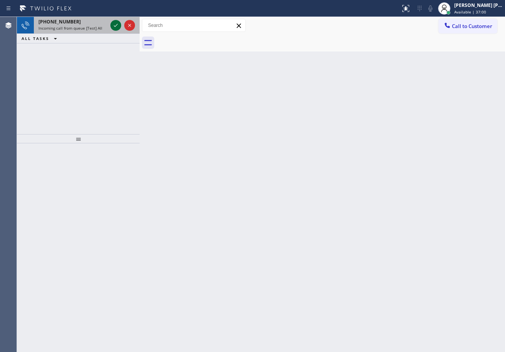
click at [111, 27] on div at bounding box center [115, 25] width 11 height 9
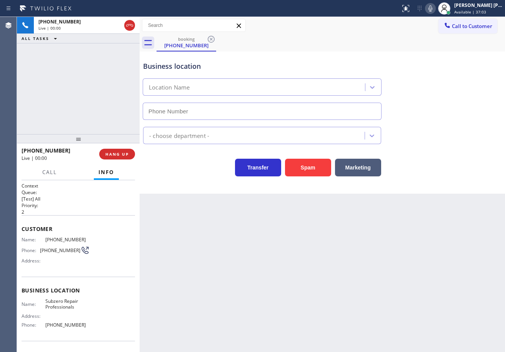
type input "[PHONE_NUMBER]"
drag, startPoint x: 244, startPoint y: 248, endPoint x: 112, endPoint y: 252, distance: 132.4
click at [241, 250] on div "Back to Dashboard Change Sender ID Customers Technicians Select a contact Outbo…" at bounding box center [322, 184] width 365 height 335
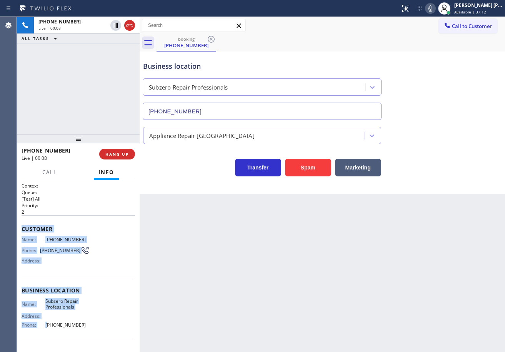
scroll to position [49, 0]
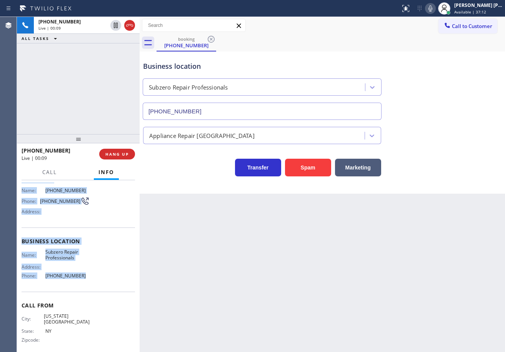
drag, startPoint x: 19, startPoint y: 226, endPoint x: 450, endPoint y: 174, distance: 433.9
click at [91, 280] on div "Context Queue: [Test] All Priority: 2 Customer Name: [PHONE_NUMBER] Phone: [PHO…" at bounding box center [78, 266] width 123 height 172
copy div "Customer Name: [PHONE_NUMBER] Phone: [PHONE_NUMBER] Address: Business location …"
click at [218, 288] on div "Back to Dashboard Change Sender ID Customers Technicians Select a contact Outbo…" at bounding box center [322, 184] width 365 height 335
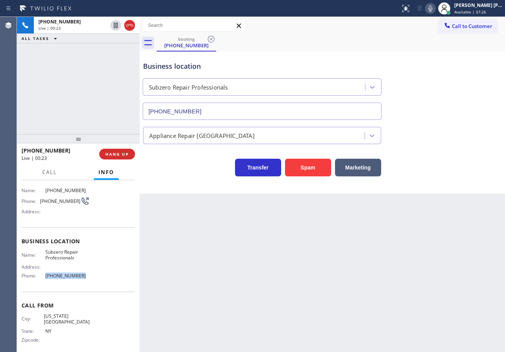
drag, startPoint x: 81, startPoint y: 276, endPoint x: 42, endPoint y: 280, distance: 39.0
click at [42, 280] on div "Name: Subzero Repair Professionals Address: Phone: [PHONE_NUMBER]" at bounding box center [56, 265] width 68 height 33
copy div "[PHONE_NUMBER]"
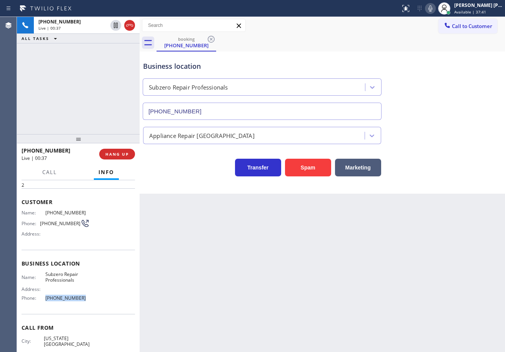
scroll to position [0, 0]
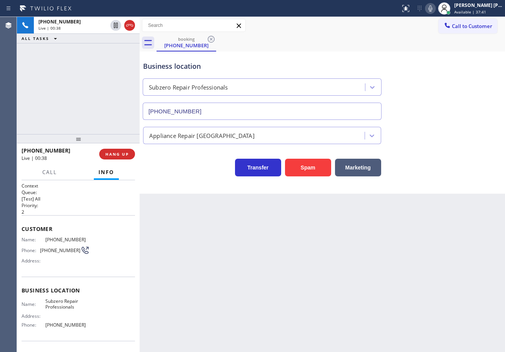
click at [267, 238] on div "Back to Dashboard Change Sender ID Customers Technicians Select a contact Outbo…" at bounding box center [322, 184] width 365 height 335
click at [118, 153] on span "COMPLETE" at bounding box center [115, 154] width 27 height 5
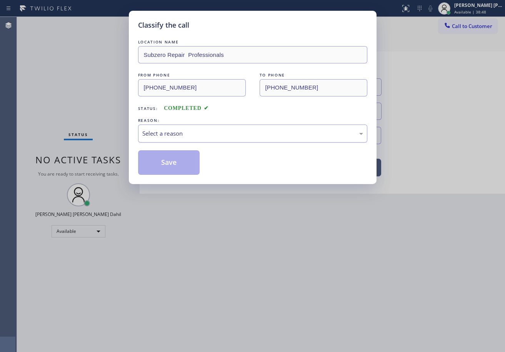
click at [162, 136] on div "Select a reason" at bounding box center [252, 133] width 221 height 9
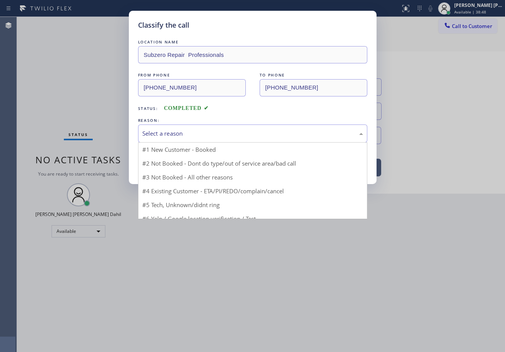
click at [158, 158] on button "Save" at bounding box center [169, 162] width 62 height 25
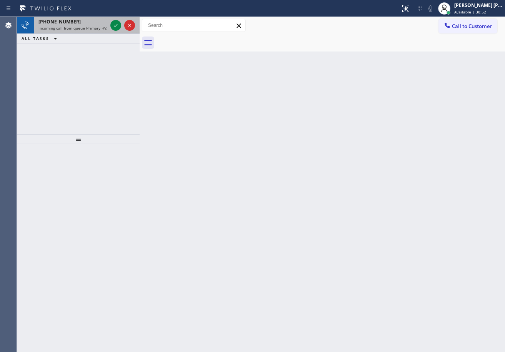
click at [80, 27] on span "Incoming call from queue Primary HVAC" at bounding box center [74, 27] width 73 height 5
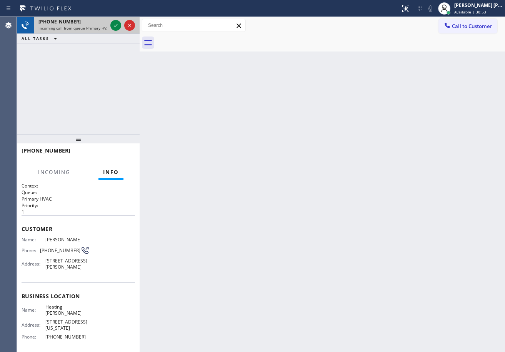
click at [80, 27] on span "Incoming call from queue Primary HVAC" at bounding box center [74, 27] width 73 height 5
click at [112, 24] on icon at bounding box center [115, 25] width 9 height 9
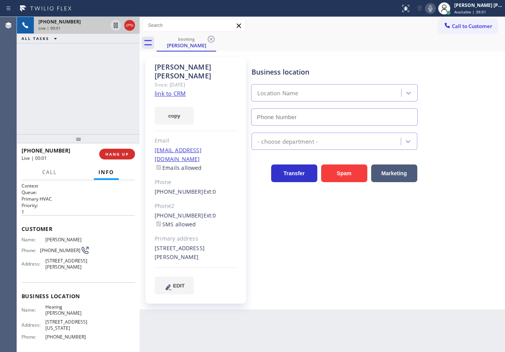
type input "[PHONE_NUMBER]"
click at [172, 90] on link "link to CRM" at bounding box center [170, 94] width 31 height 8
click at [100, 90] on div "[PHONE_NUMBER] Live | 01:57 ALL TASKS ALL TASKS ACTIVE TASKS TASKS IN WRAP UP" at bounding box center [78, 75] width 123 height 117
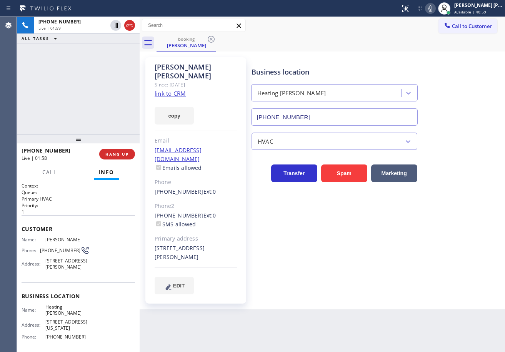
drag, startPoint x: 116, startPoint y: 27, endPoint x: 146, endPoint y: 27, distance: 30.0
click at [116, 27] on icon at bounding box center [115, 25] width 9 height 9
click at [432, 11] on icon at bounding box center [430, 8] width 4 height 6
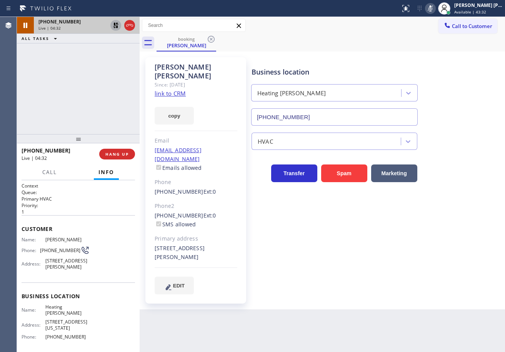
click at [116, 23] on icon at bounding box center [115, 25] width 9 height 9
click at [435, 10] on icon at bounding box center [430, 8] width 9 height 9
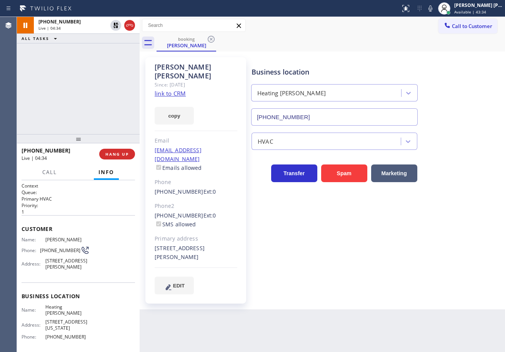
click at [421, 34] on div "booking [PERSON_NAME]" at bounding box center [331, 42] width 348 height 17
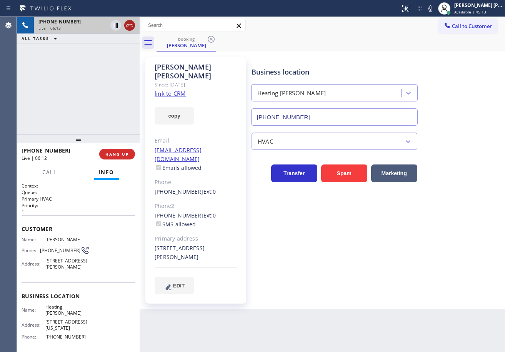
click at [107, 27] on div "Live | 06:13" at bounding box center [72, 27] width 69 height 5
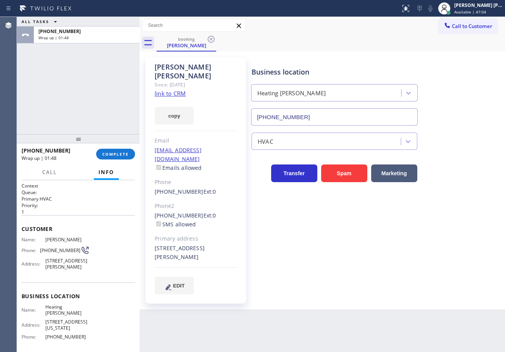
drag, startPoint x: 64, startPoint y: 87, endPoint x: 93, endPoint y: 149, distance: 68.3
click at [64, 87] on div "ALL TASKS ALL TASKS ACTIVE TASKS TASKS IN WRAP UP [PHONE_NUMBER] Wrap up | 01:48" at bounding box center [78, 75] width 123 height 117
click at [106, 152] on span "COMPLETE" at bounding box center [115, 154] width 27 height 5
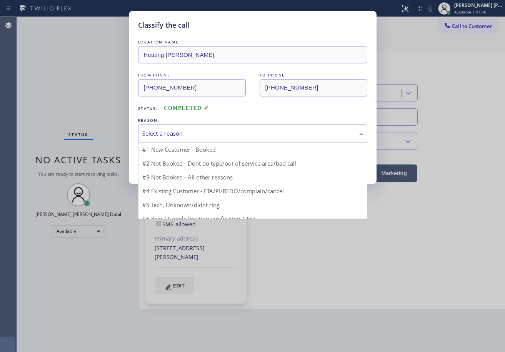
click at [178, 132] on div "Select a reason" at bounding box center [252, 133] width 221 height 9
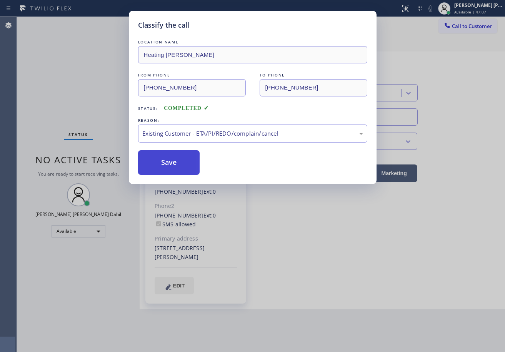
click at [168, 162] on button "Save" at bounding box center [169, 162] width 62 height 25
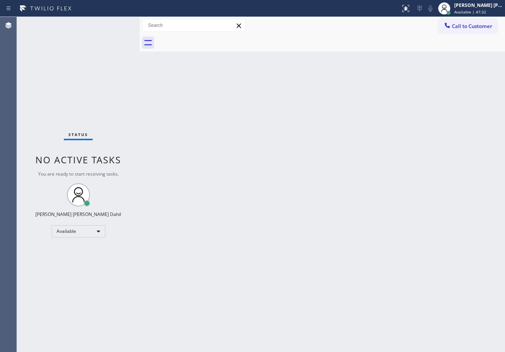
drag, startPoint x: 114, startPoint y: 42, endPoint x: 115, endPoint y: 36, distance: 6.3
click at [115, 38] on div "Status No active tasks You are ready to start receiving tasks. [PERSON_NAME] [P…" at bounding box center [78, 184] width 123 height 335
click at [322, 281] on div "Back to Dashboard Change Sender ID Customers Technicians Select a contact Outbo…" at bounding box center [322, 184] width 365 height 335
click at [122, 38] on div "Status No active tasks You are ready to start receiving tasks. [PERSON_NAME] [P…" at bounding box center [78, 184] width 123 height 335
click at [379, 28] on div "Call to Customer Outbound call Location Search location Your caller id phone nu…" at bounding box center [322, 25] width 365 height 13
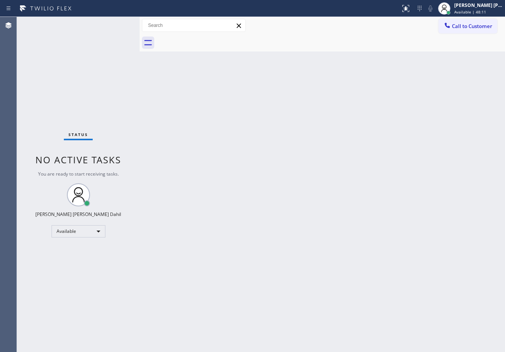
drag, startPoint x: 380, startPoint y: 260, endPoint x: 397, endPoint y: 329, distance: 71.0
click at [385, 269] on div "Back to Dashboard Change Sender ID Customers Technicians Select a contact Outbo…" at bounding box center [322, 184] width 365 height 335
drag, startPoint x: 115, startPoint y: 32, endPoint x: 120, endPoint y: 37, distance: 6.6
click at [115, 32] on div "Status No active tasks You are ready to start receiving tasks. [PERSON_NAME] [P…" at bounding box center [78, 184] width 123 height 335
click at [336, 242] on div "Back to Dashboard Change Sender ID Customers Technicians Select a contact Outbo…" at bounding box center [322, 184] width 365 height 335
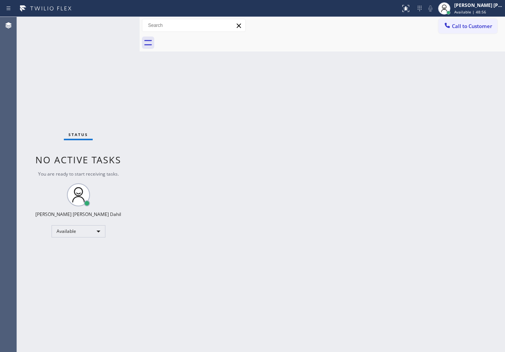
click at [110, 34] on div "Status No active tasks You are ready to start receiving tasks. [PERSON_NAME] [P…" at bounding box center [78, 184] width 123 height 335
click at [365, 207] on div "Back to Dashboard Change Sender ID Customers Technicians Select a contact Outbo…" at bounding box center [322, 184] width 365 height 335
click at [190, 125] on div "Back to Dashboard Change Sender ID Customers Technicians Select a contact Outbo…" at bounding box center [322, 184] width 365 height 335
click at [101, 41] on div "Status No active tasks You are ready to start receiving tasks. [PERSON_NAME] [P…" at bounding box center [78, 184] width 123 height 335
click at [422, 245] on div "Back to Dashboard Change Sender ID Customers Technicians Select a contact Outbo…" at bounding box center [322, 184] width 365 height 335
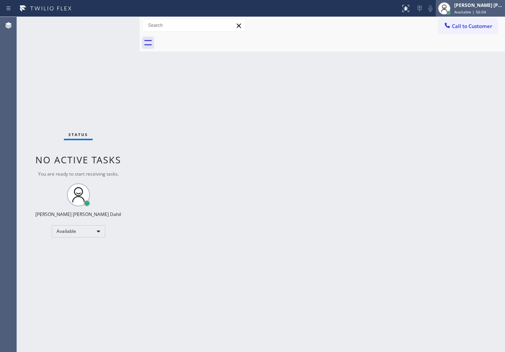
click at [477, 10] on span "Available | 56:04" at bounding box center [470, 11] width 32 height 5
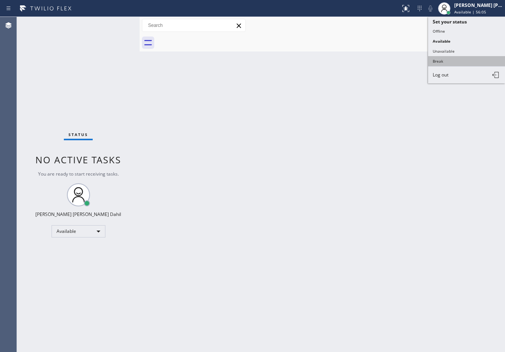
click at [463, 61] on button "Break" at bounding box center [466, 61] width 77 height 10
